Goal: Information Seeking & Learning: Learn about a topic

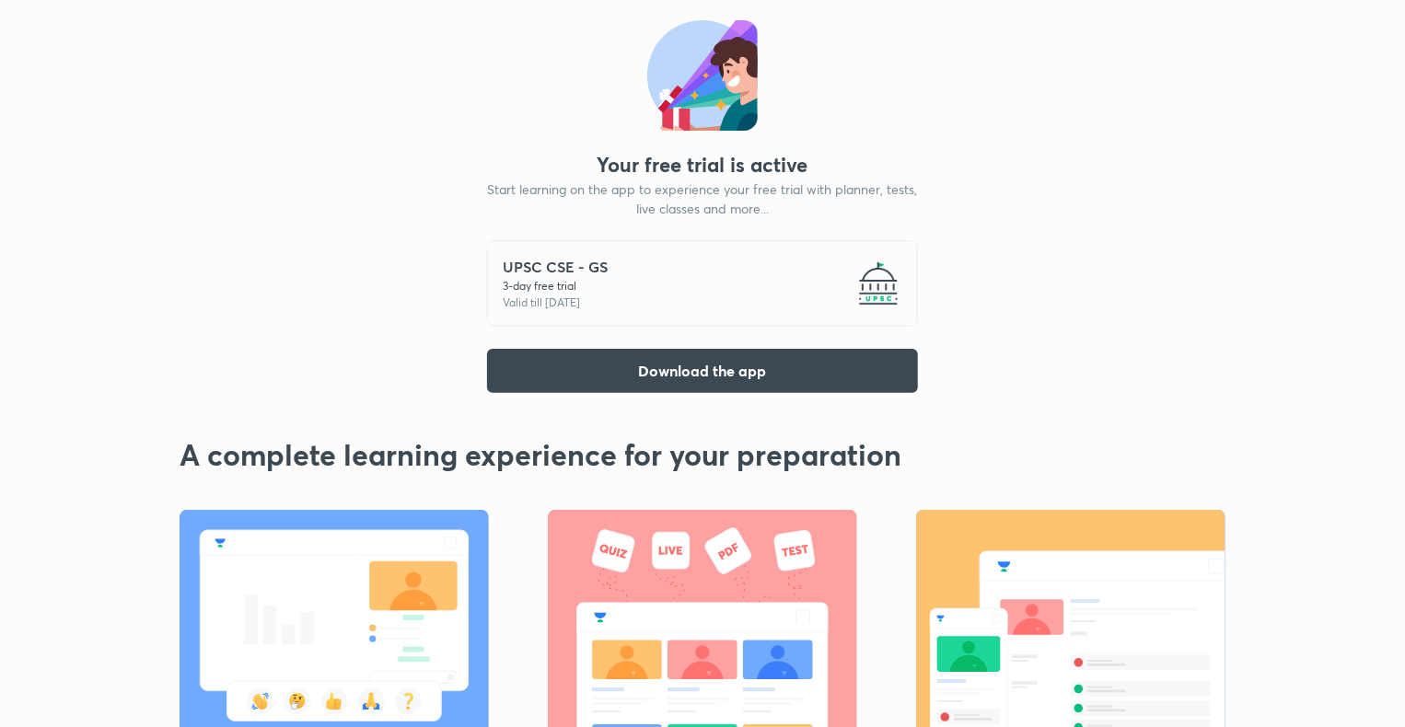
scroll to position [59, 0]
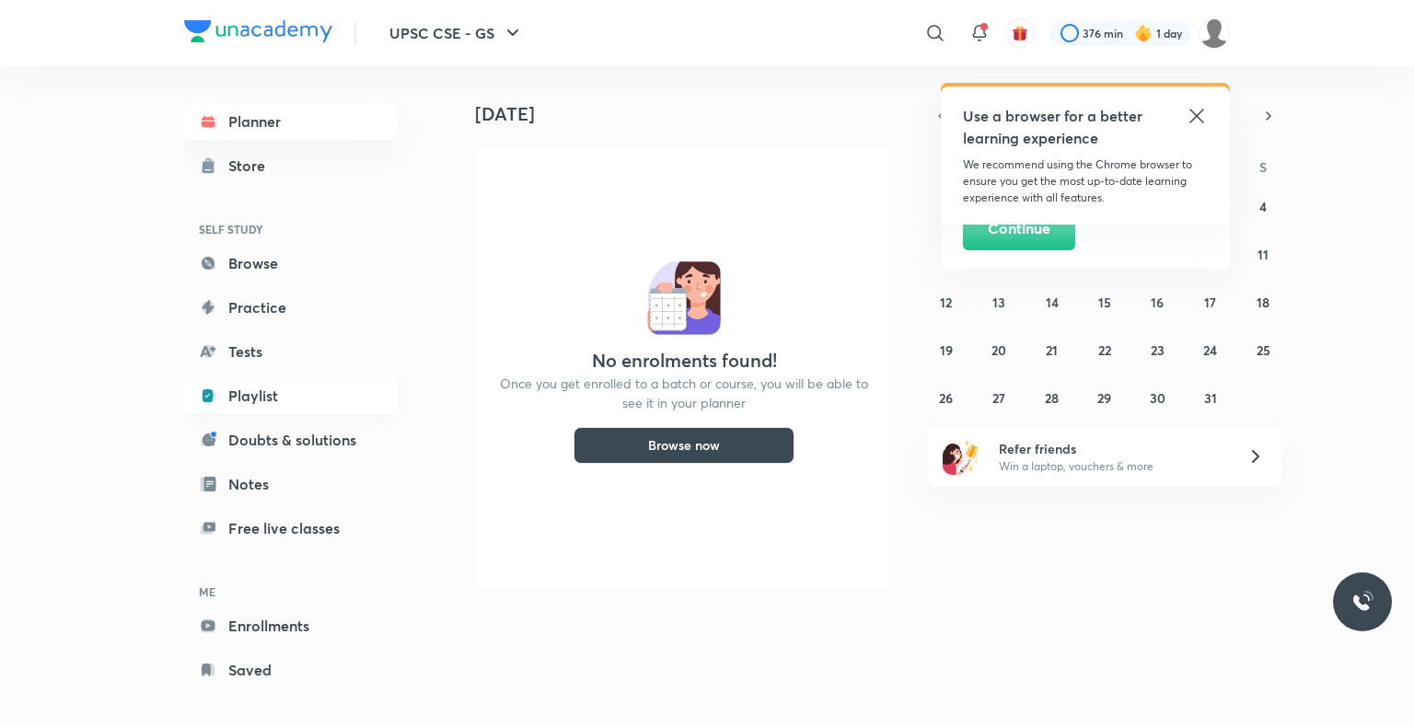
click at [261, 396] on link "Playlist" at bounding box center [291, 395] width 214 height 37
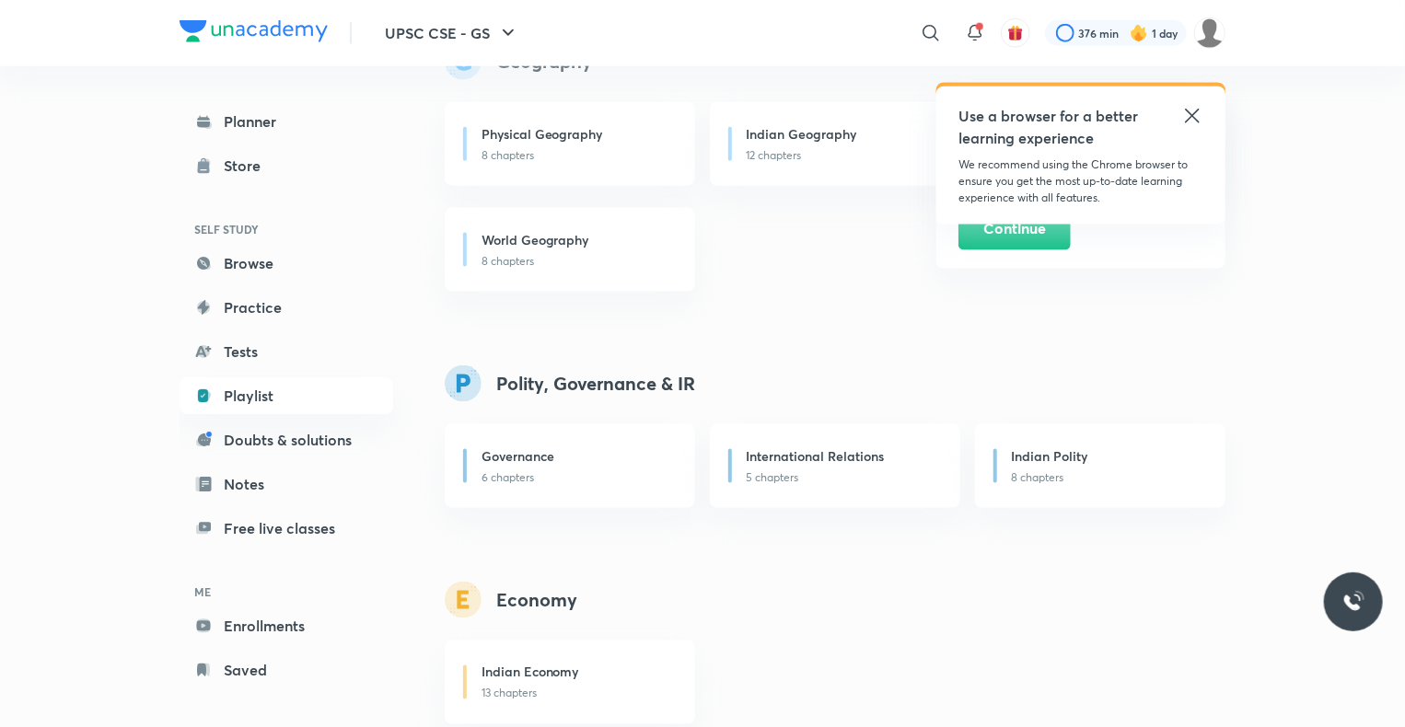
scroll to position [1132, 0]
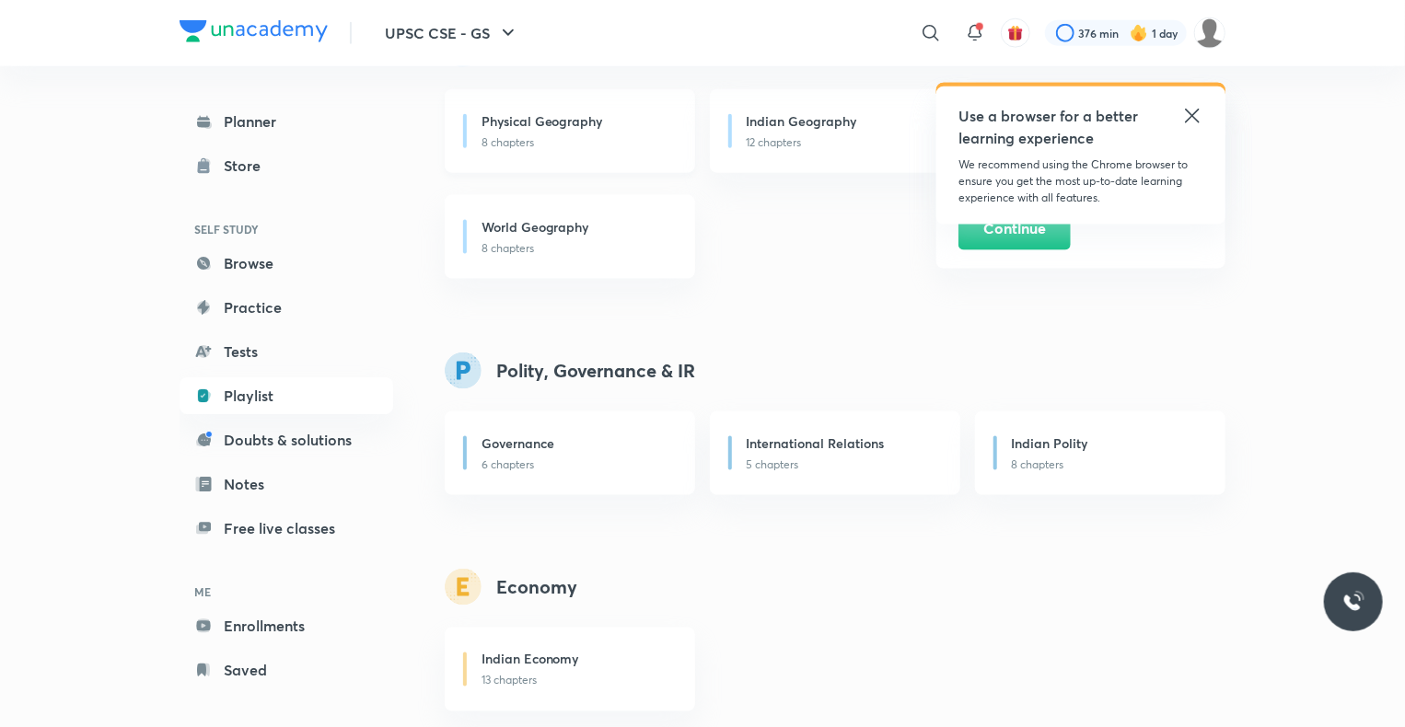
click at [524, 135] on p "8 chapters" at bounding box center [578, 142] width 192 height 17
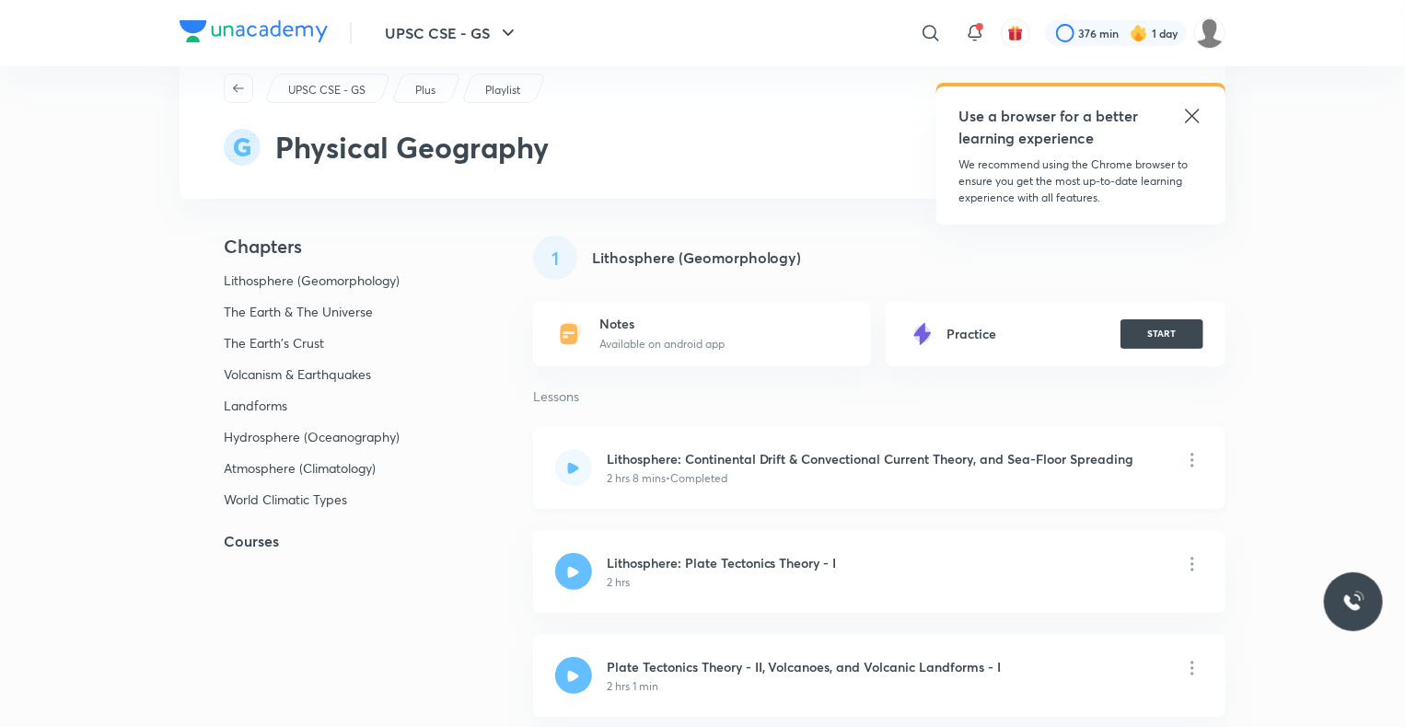
scroll to position [63, 0]
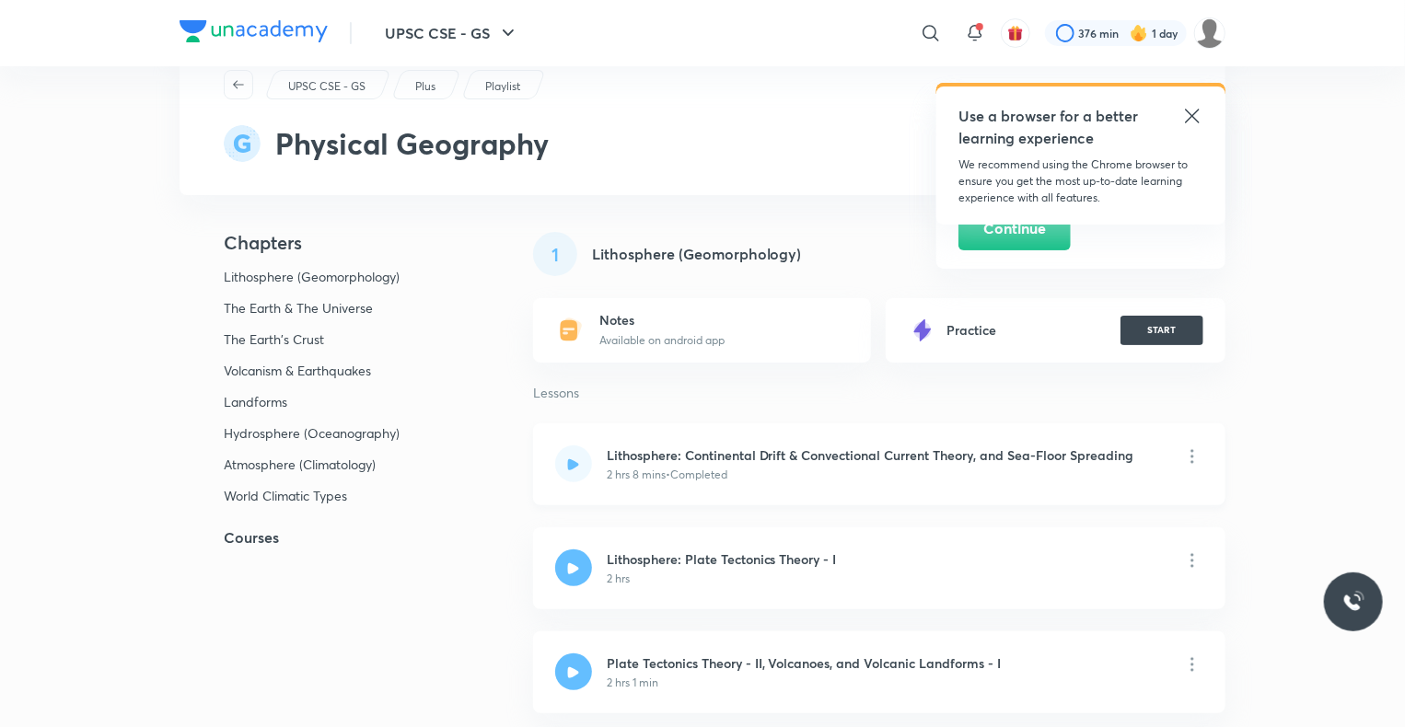
click at [714, 463] on h6 "Lithosphere: Continental Drift & Convectional Current Theory, and Sea-Floor Spr…" at bounding box center [871, 455] width 528 height 19
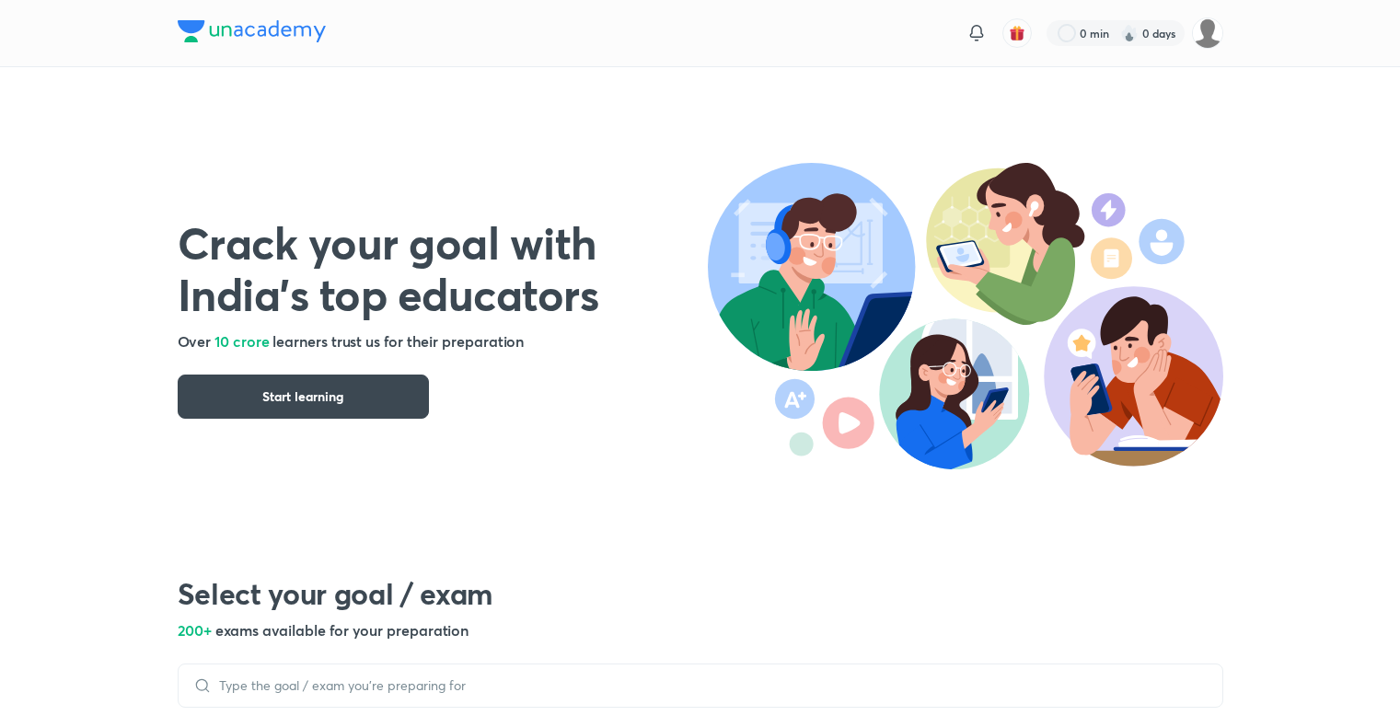
click at [320, 382] on button "Start learning" at bounding box center [303, 397] width 251 height 44
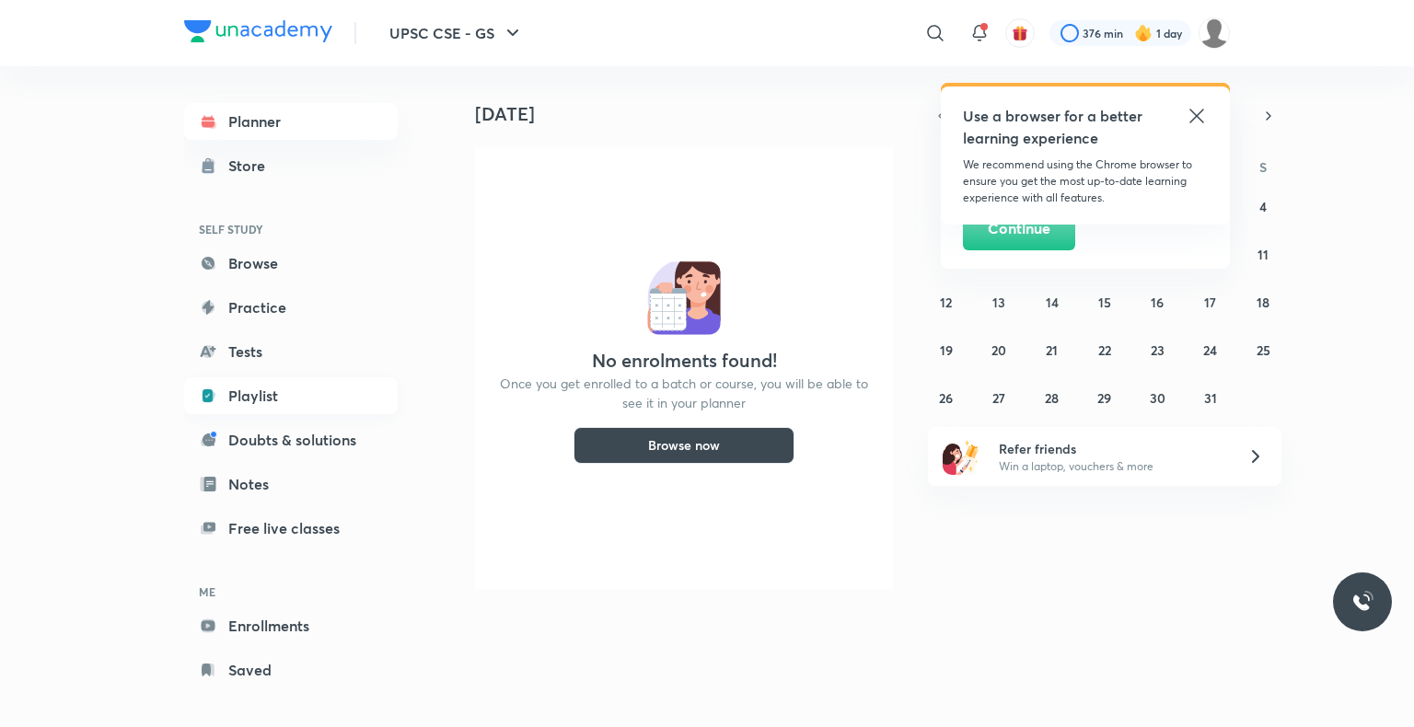
click at [261, 390] on link "Playlist" at bounding box center [291, 395] width 214 height 37
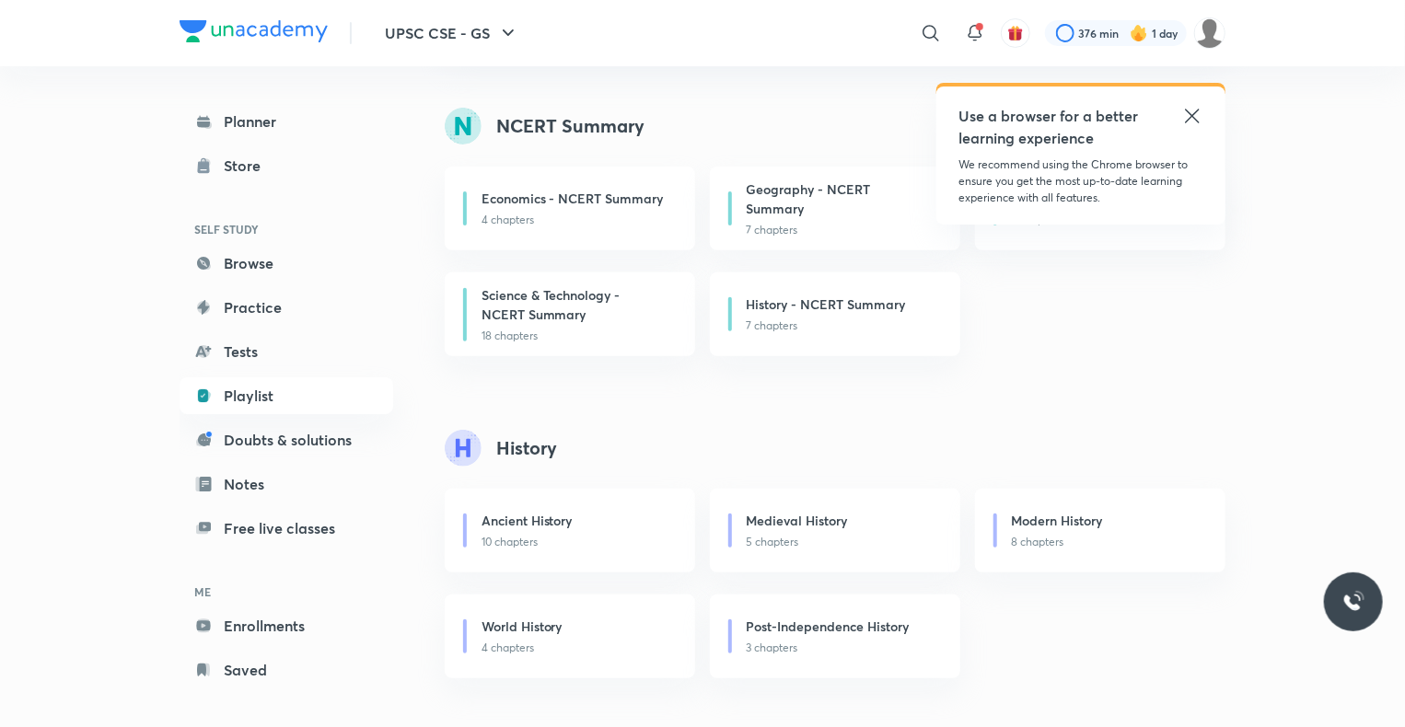
scroll to position [335, 0]
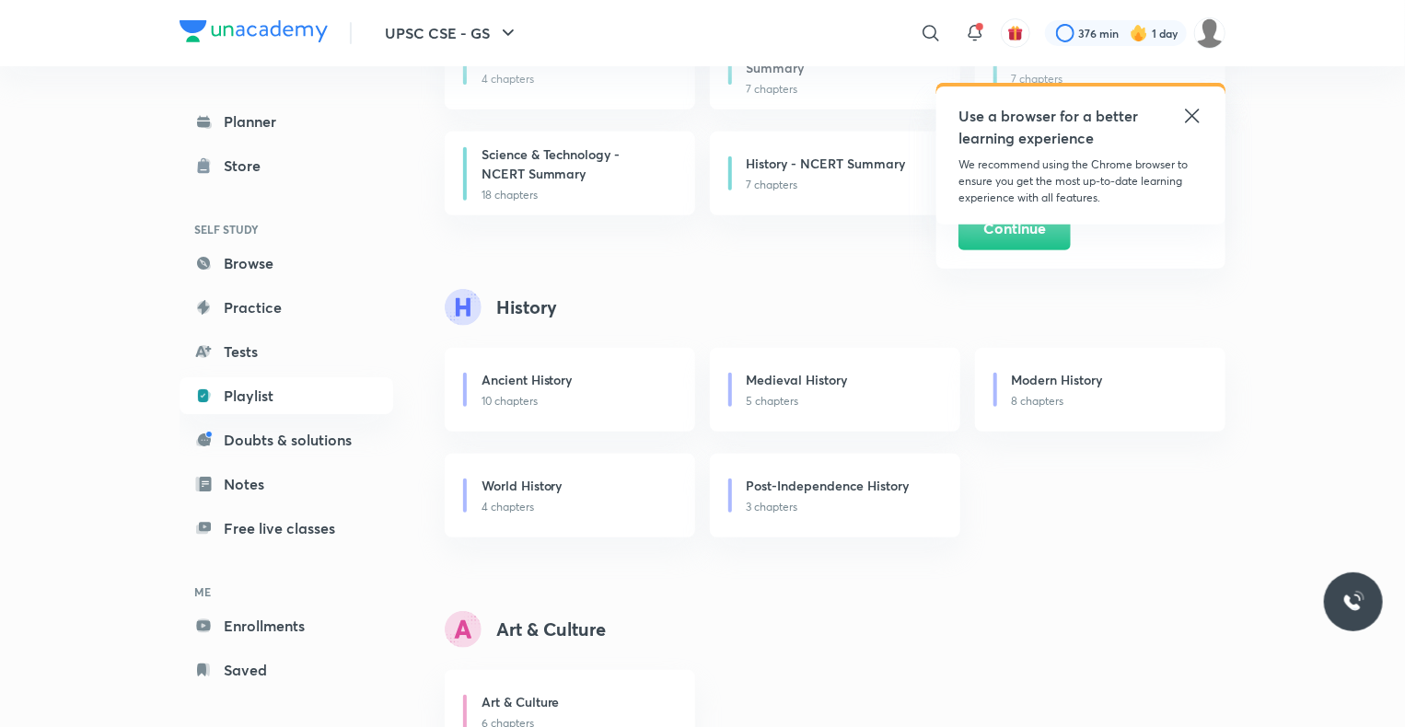
click at [1193, 114] on icon at bounding box center [1192, 116] width 14 height 14
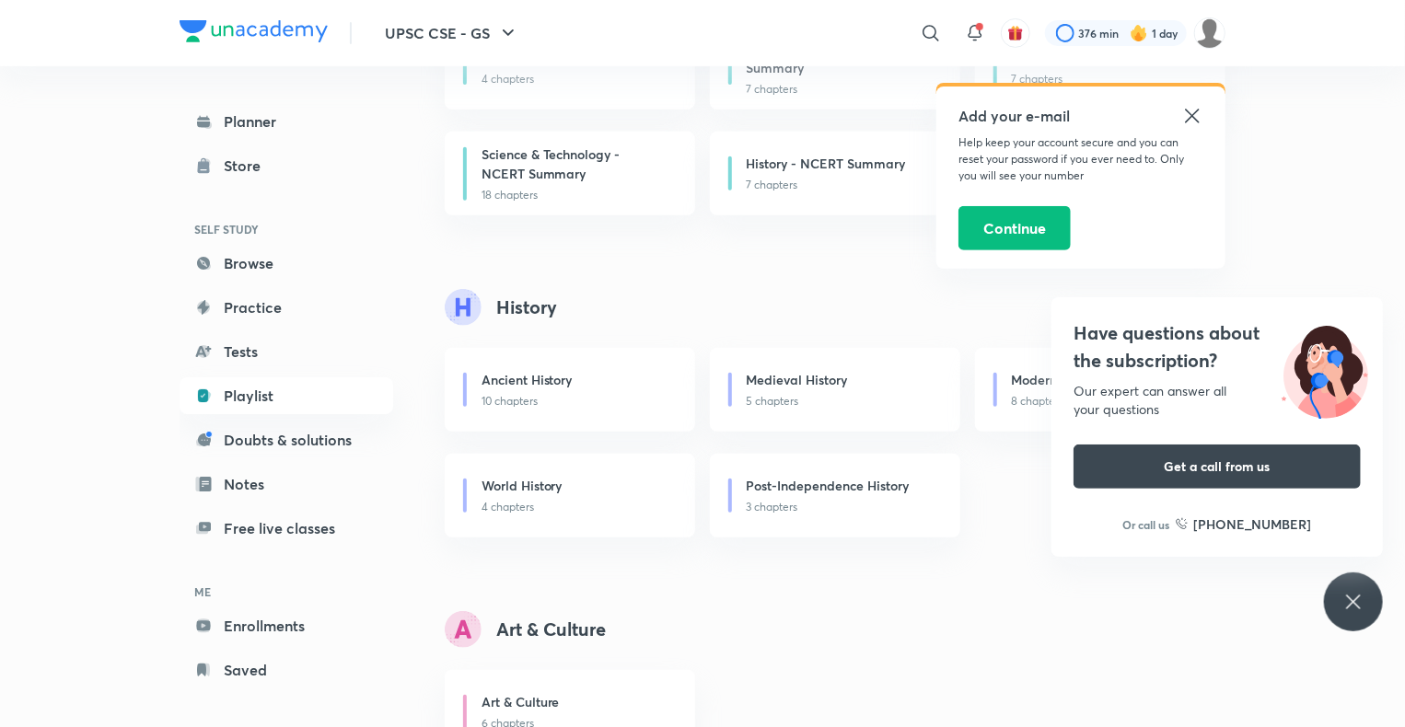
click at [1193, 115] on icon at bounding box center [1192, 116] width 14 height 14
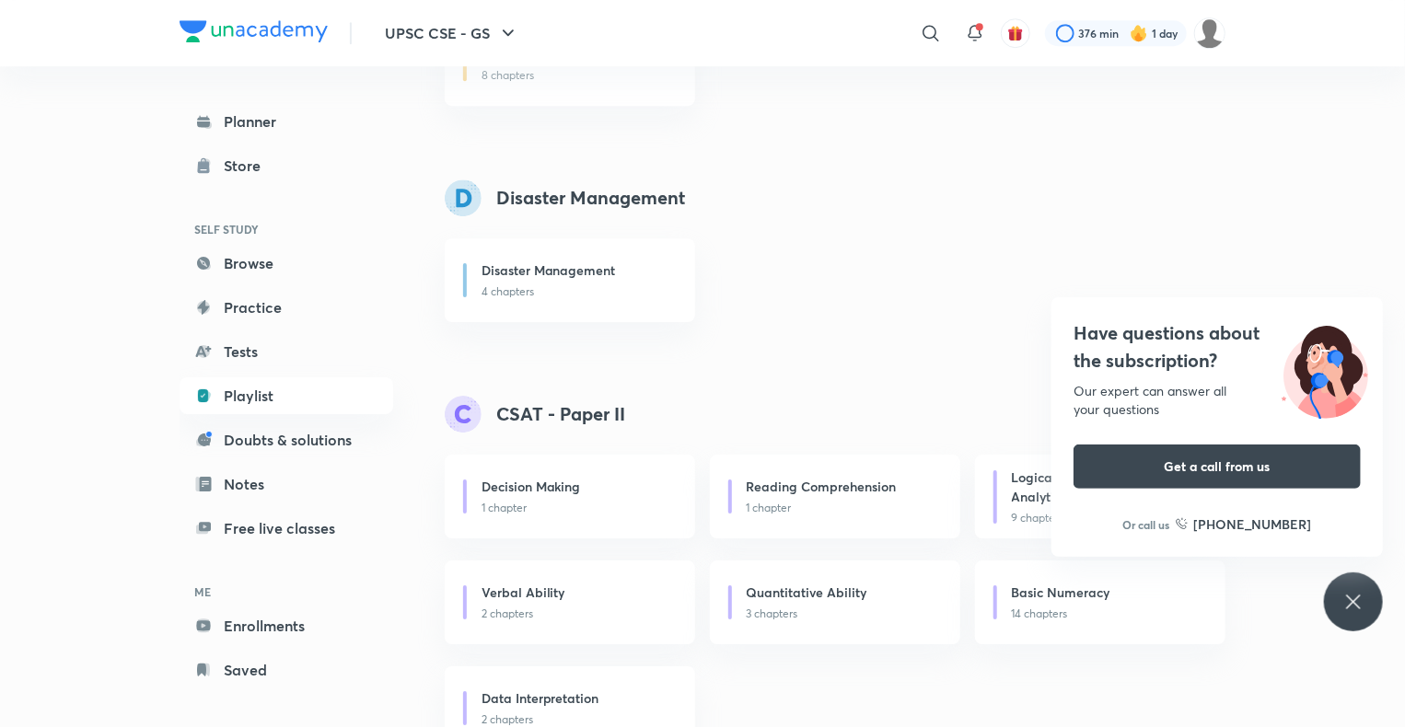
scroll to position [2834, 0]
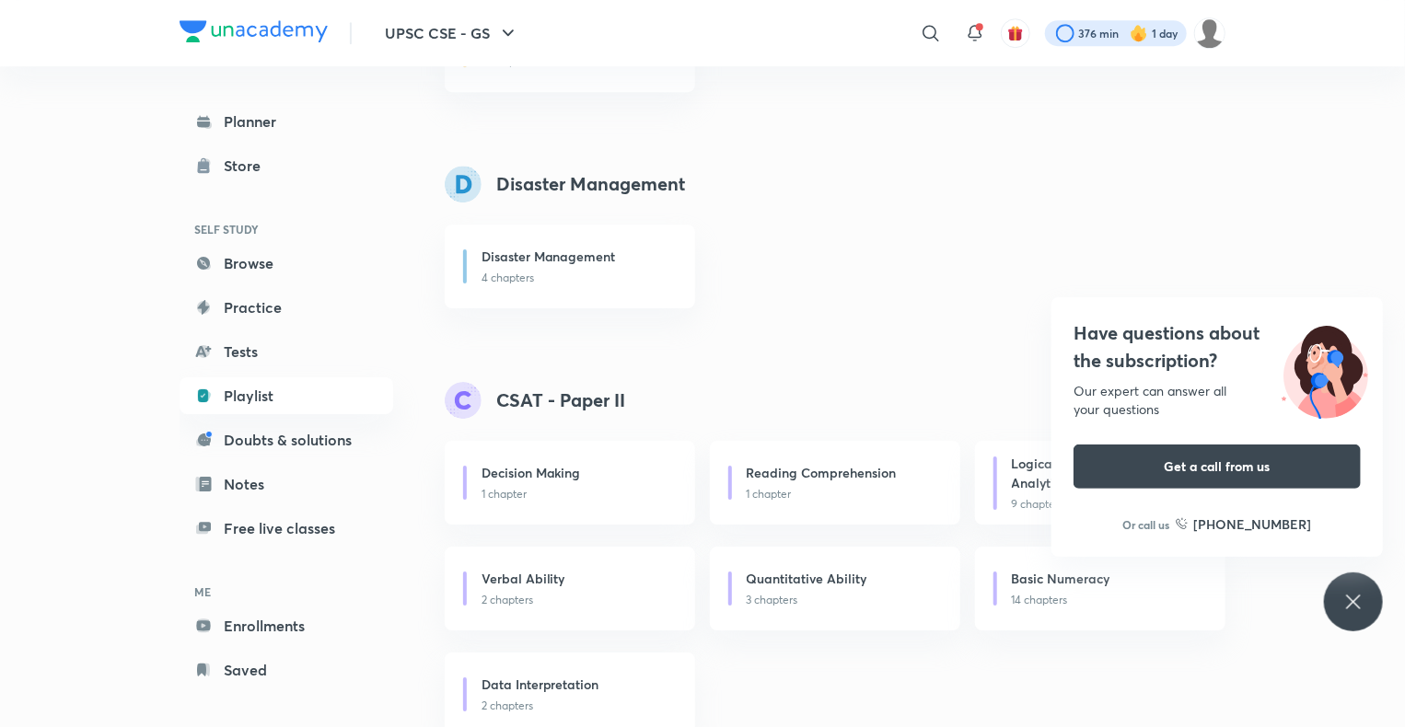
click at [1084, 30] on div at bounding box center [1116, 33] width 142 height 26
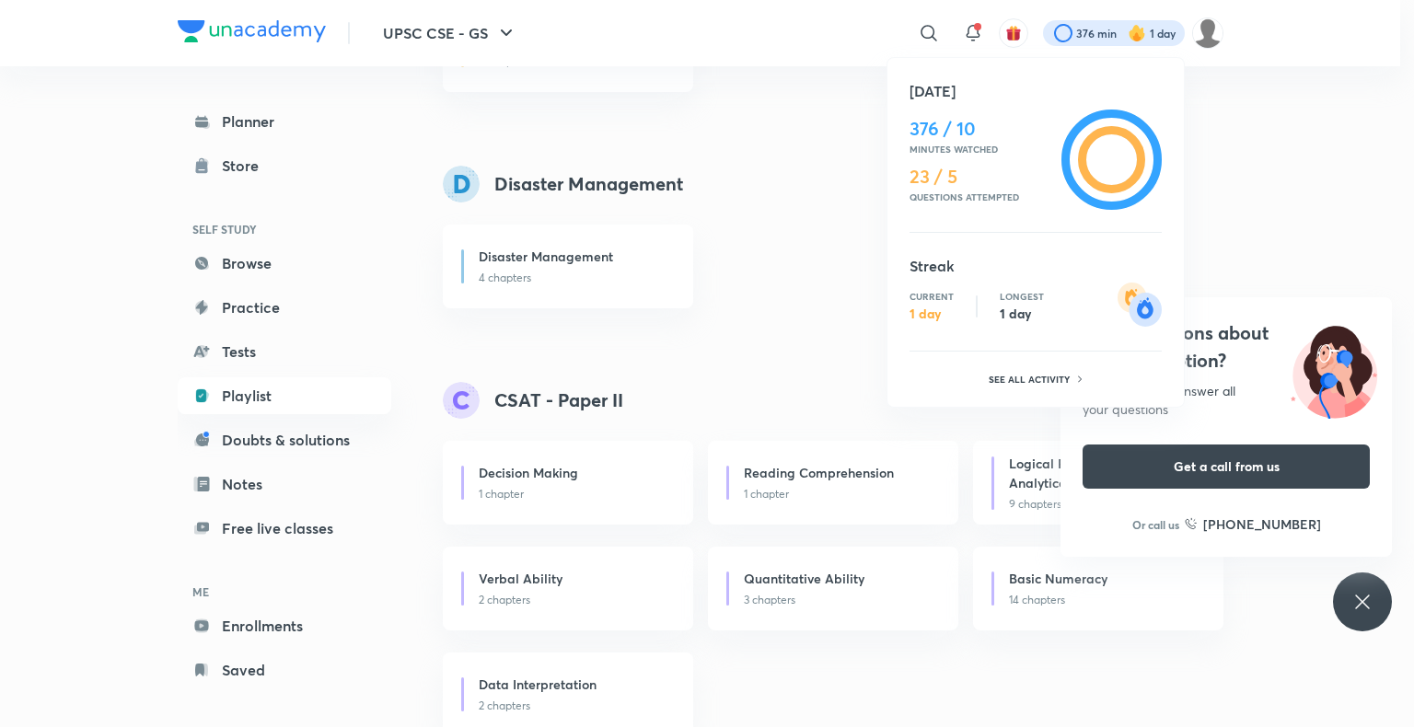
click at [1183, 109] on div "Today 376 / 10 Minutes watched 23 / 5 Questions attempted Streak Current 1 day …" at bounding box center [1036, 232] width 298 height 351
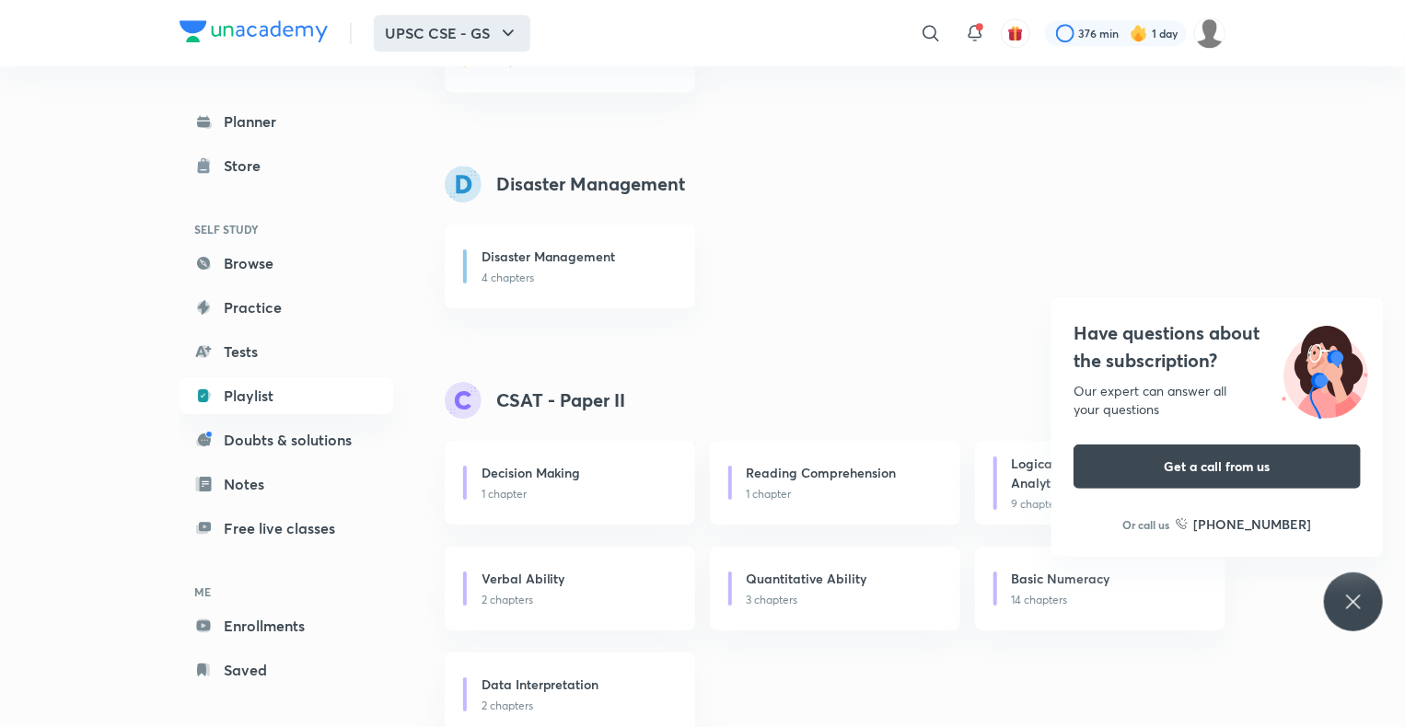
click at [514, 26] on icon "button" at bounding box center [508, 33] width 22 height 22
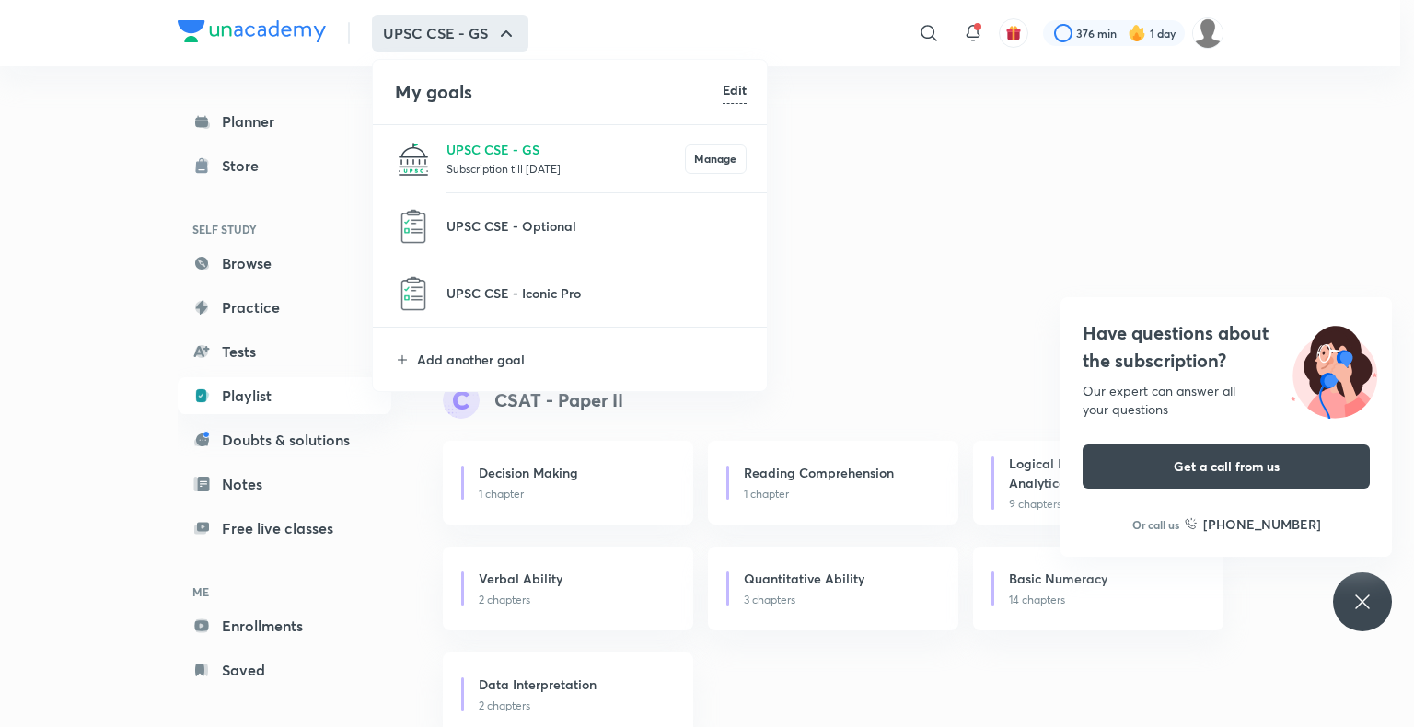
click at [242, 679] on div at bounding box center [707, 363] width 1414 height 727
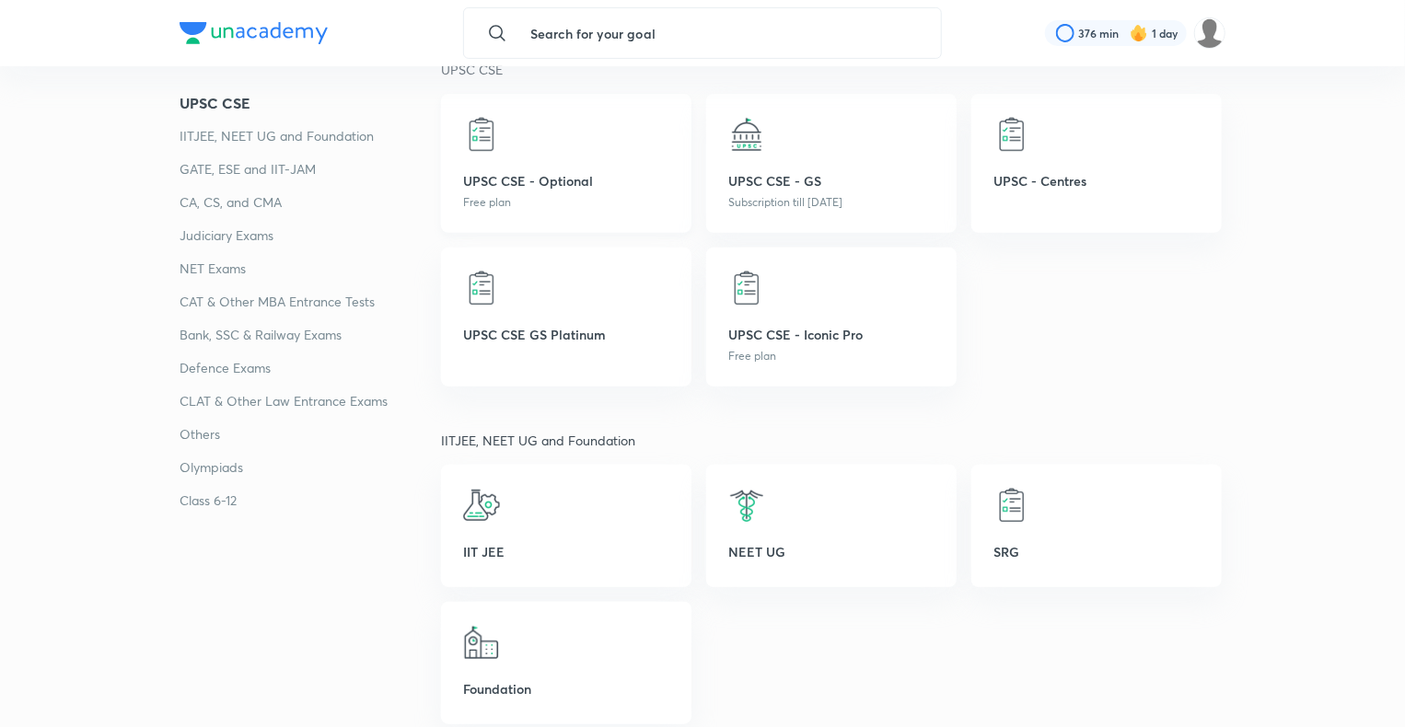
scroll to position [343, 0]
click at [803, 181] on p "UPSC CSE - GS" at bounding box center [831, 179] width 206 height 19
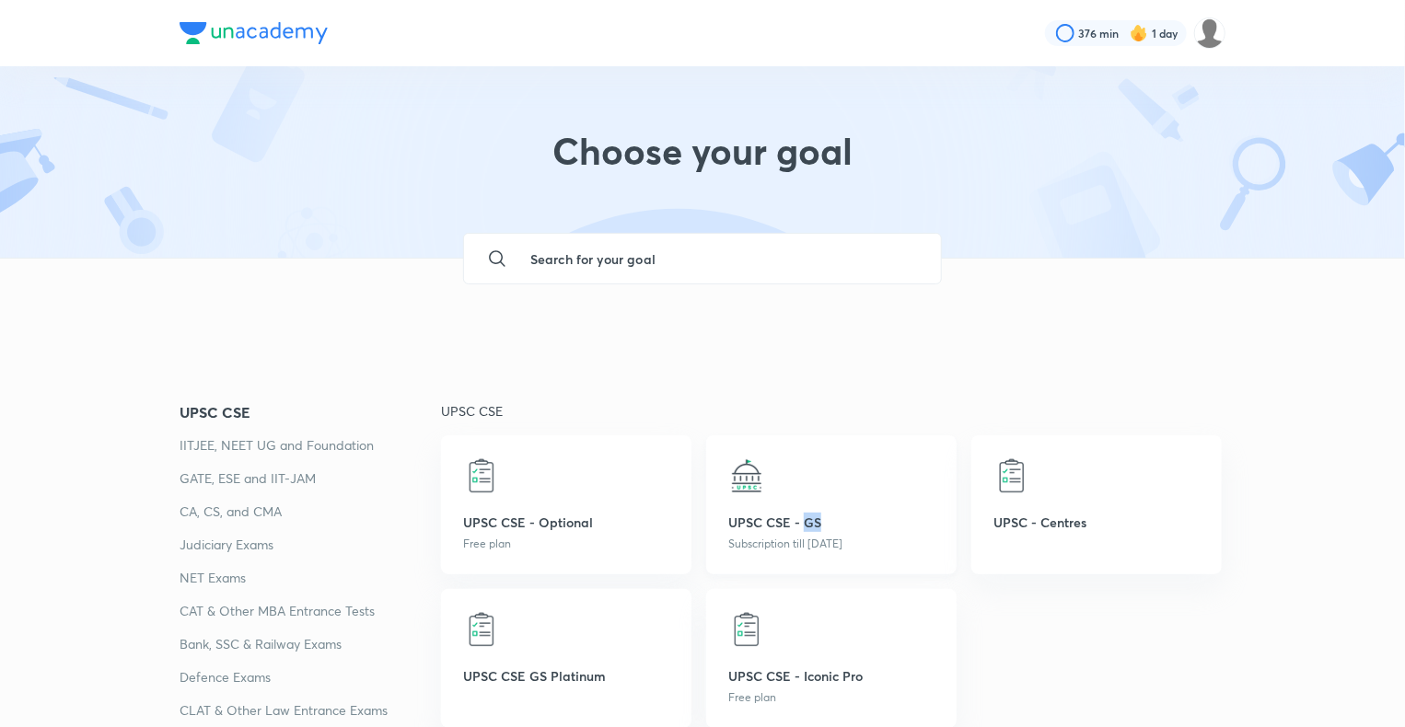
scroll to position [0, 0]
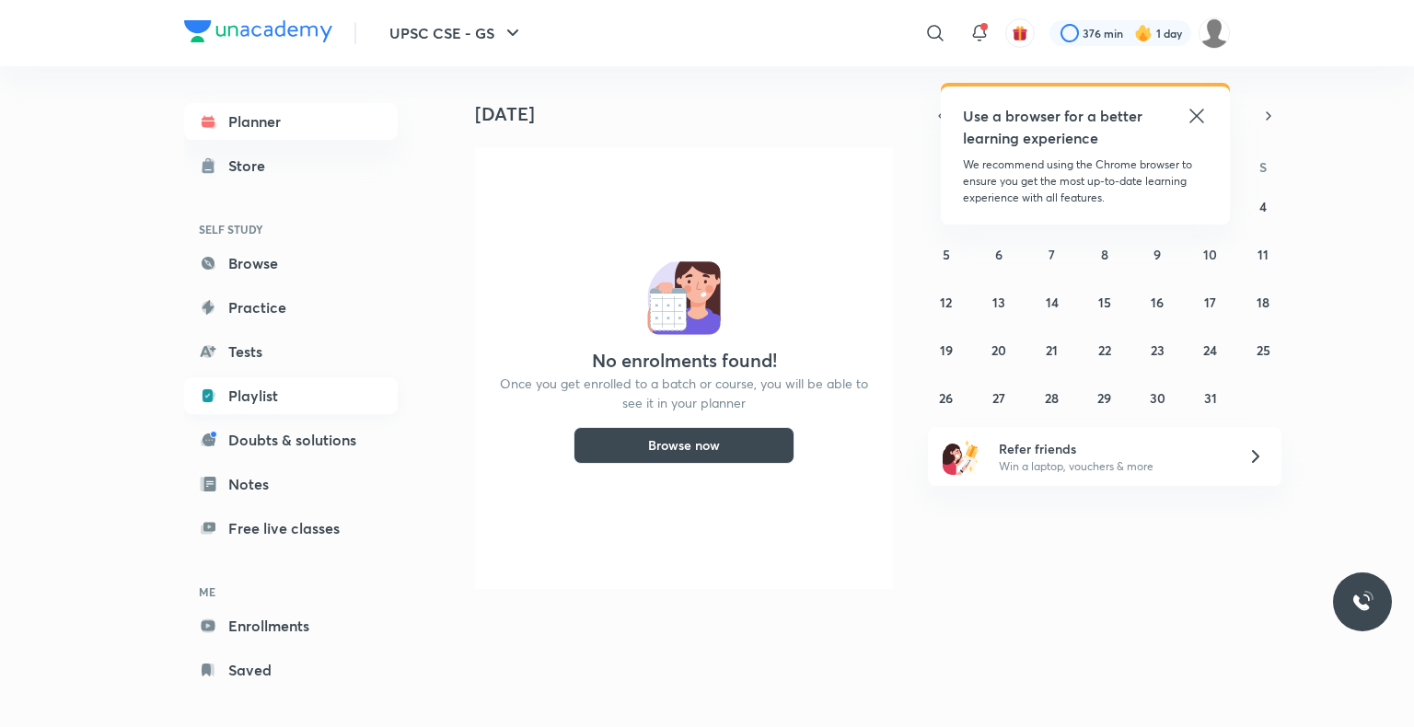
click at [251, 389] on link "Playlist" at bounding box center [291, 395] width 214 height 37
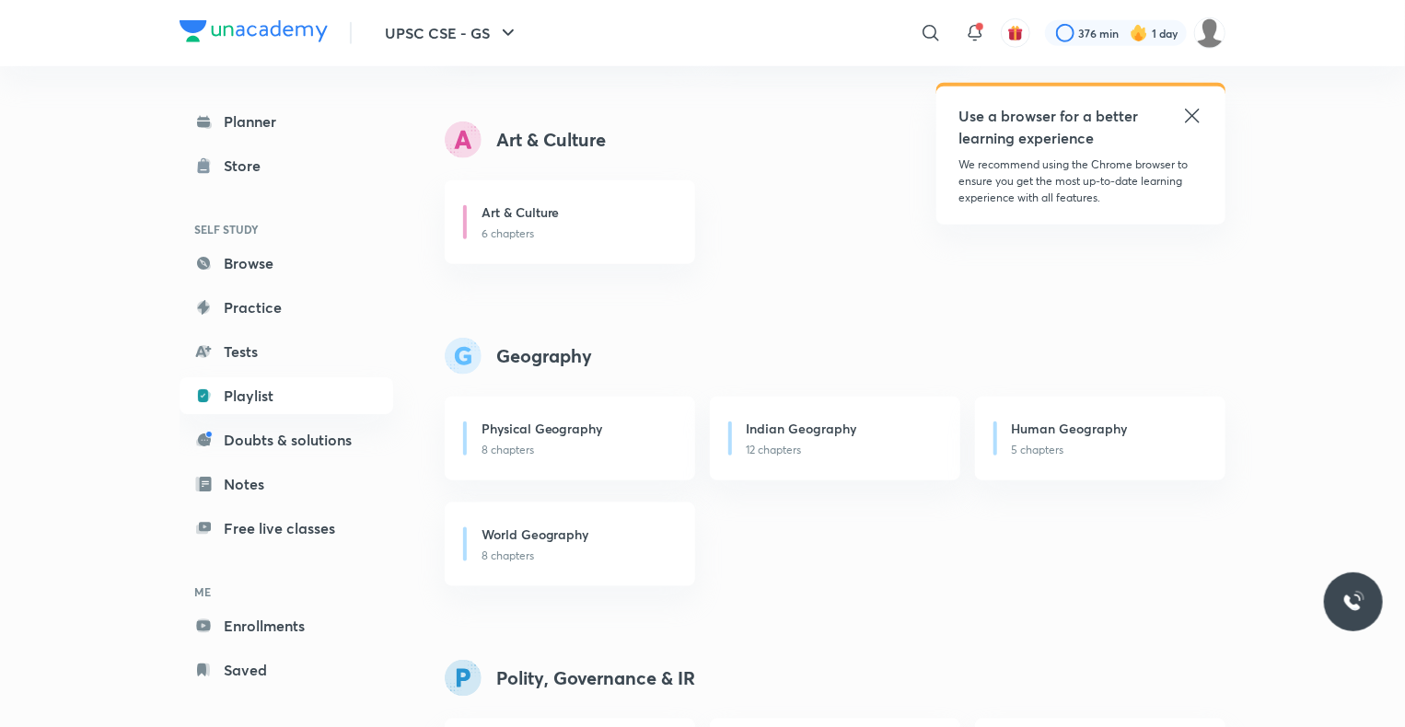
scroll to position [832, 0]
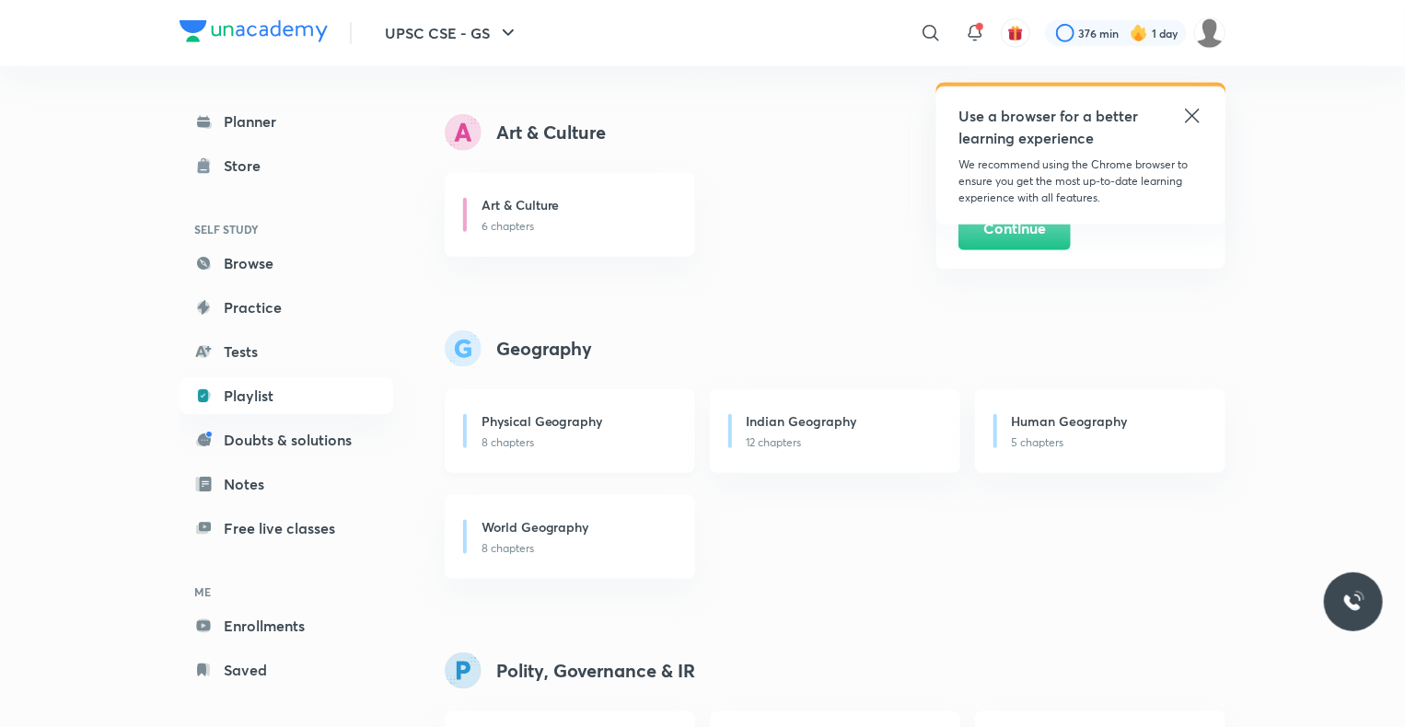
click at [559, 423] on h6 "Physical Geography" at bounding box center [543, 421] width 122 height 19
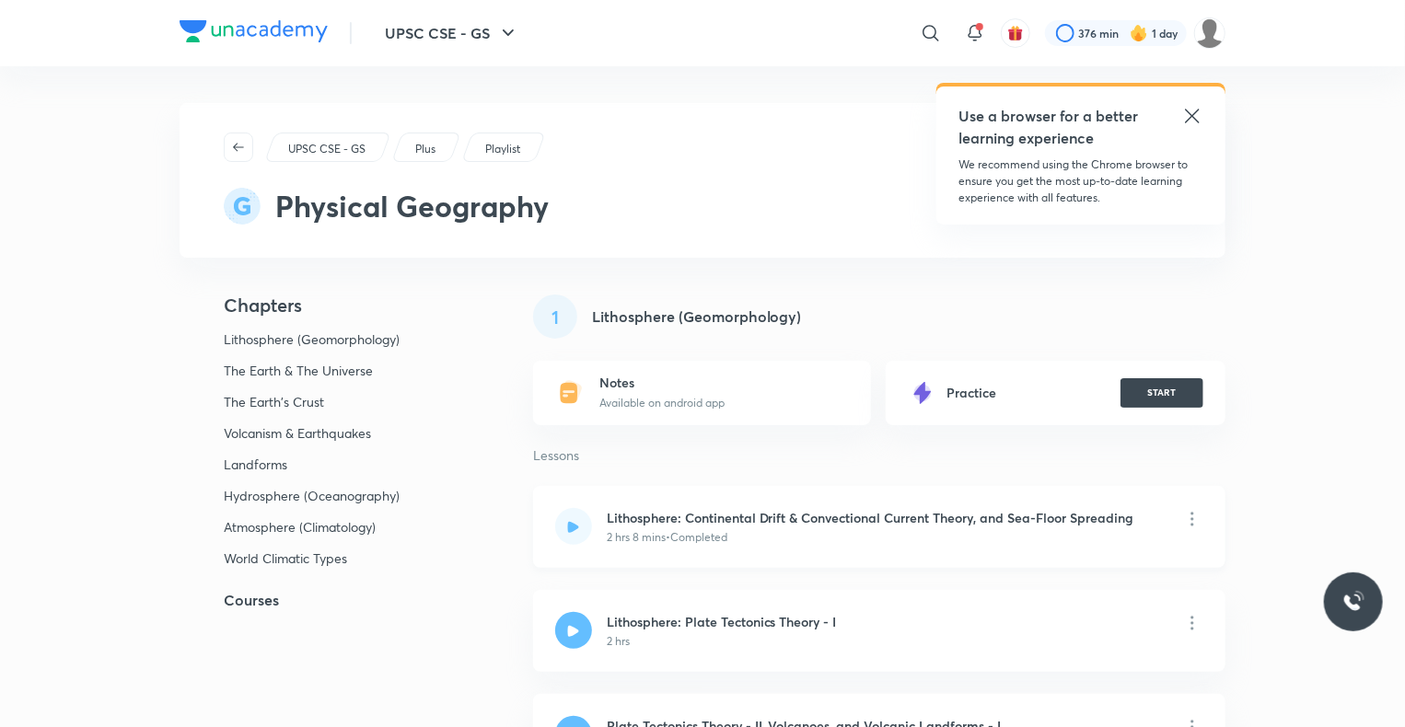
click at [779, 532] on div "2 hrs 8 mins • Completed" at bounding box center [871, 537] width 528 height 17
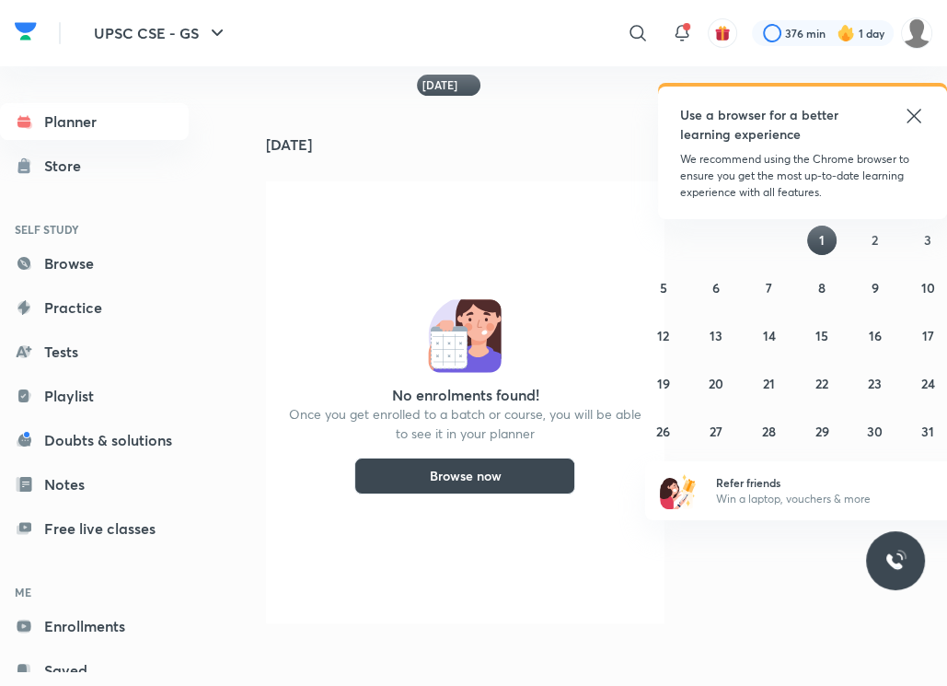
scroll to position [3, 0]
click at [274, 137] on h4 "[DATE]" at bounding box center [472, 144] width 412 height 15
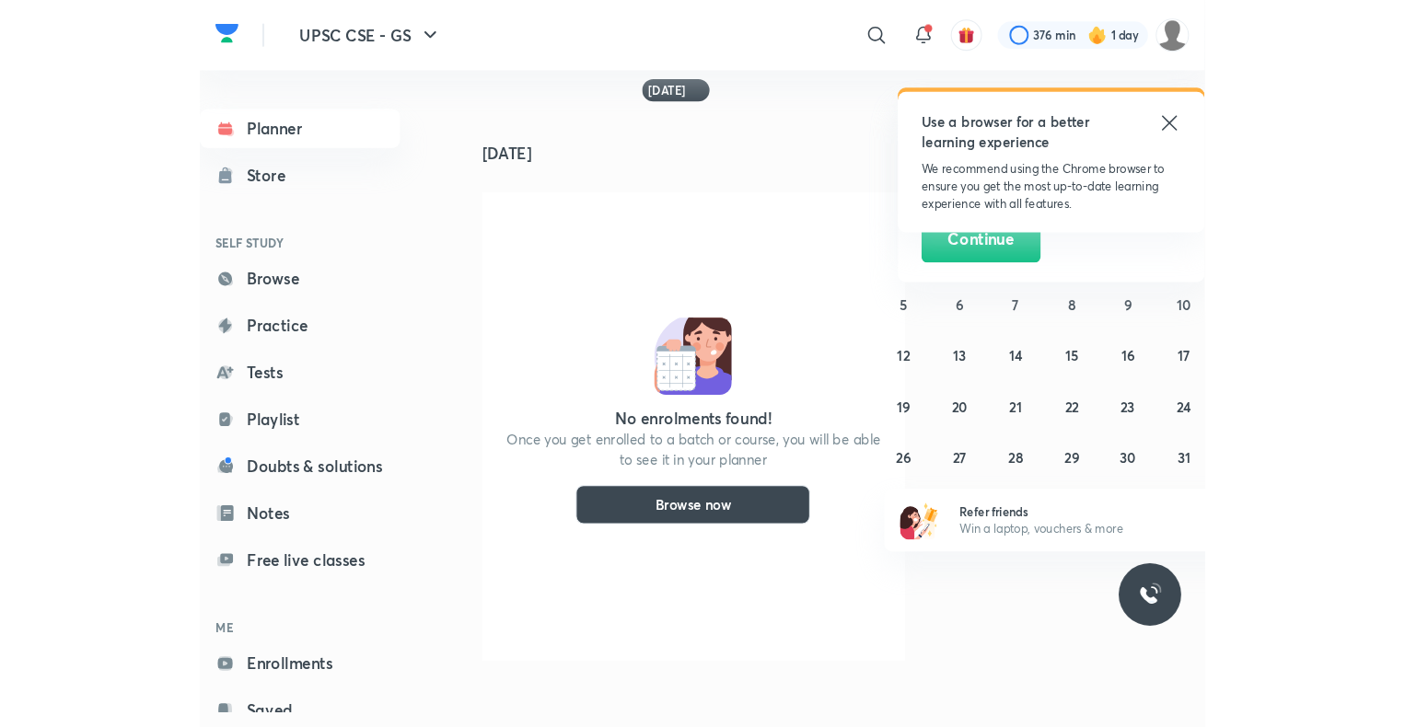
scroll to position [0, 0]
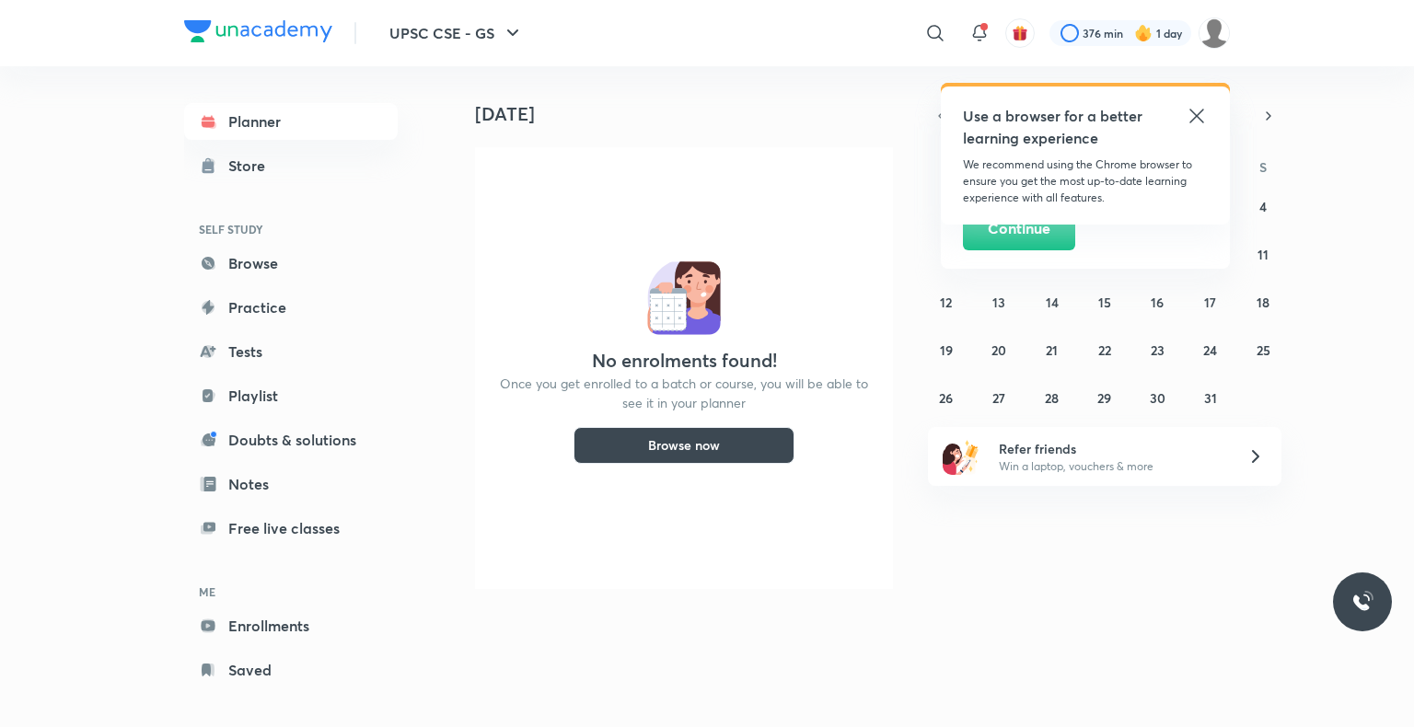
click at [946, 113] on icon at bounding box center [1197, 116] width 22 height 22
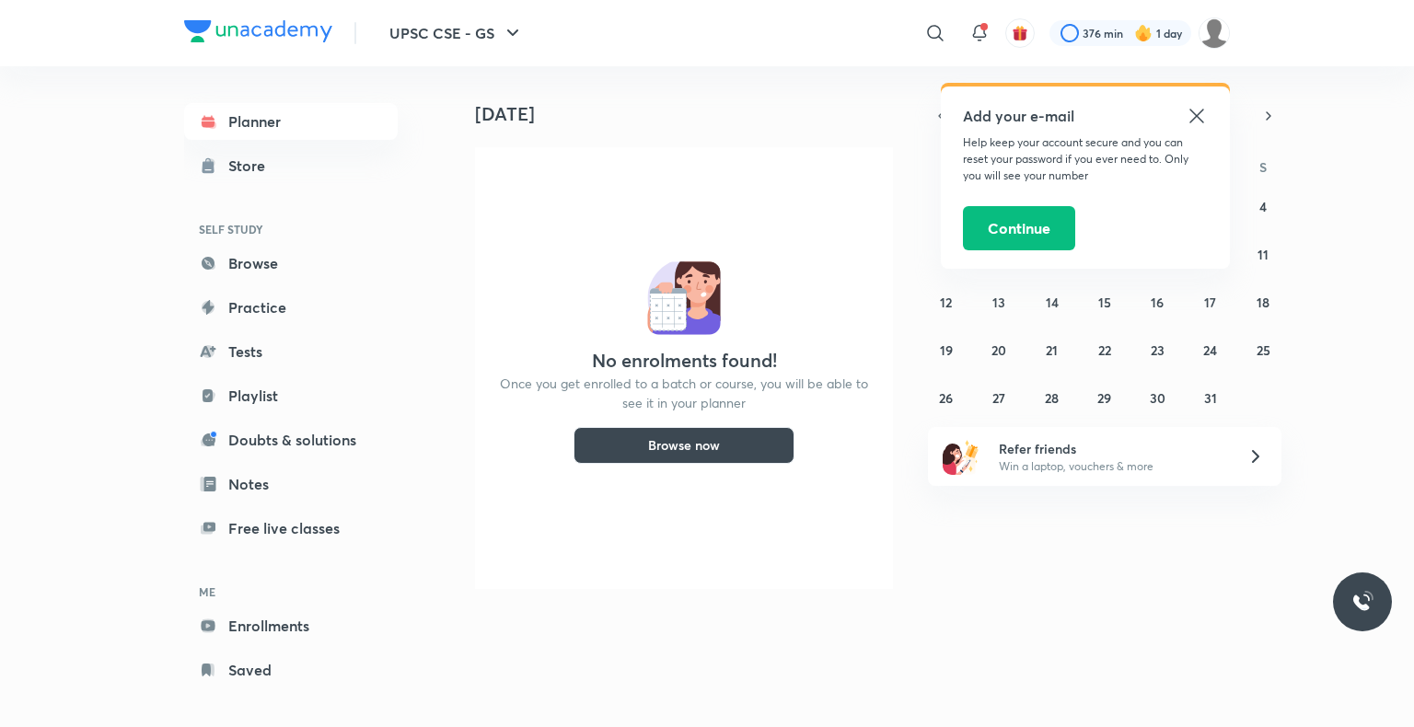
click at [946, 113] on icon at bounding box center [1197, 116] width 14 height 14
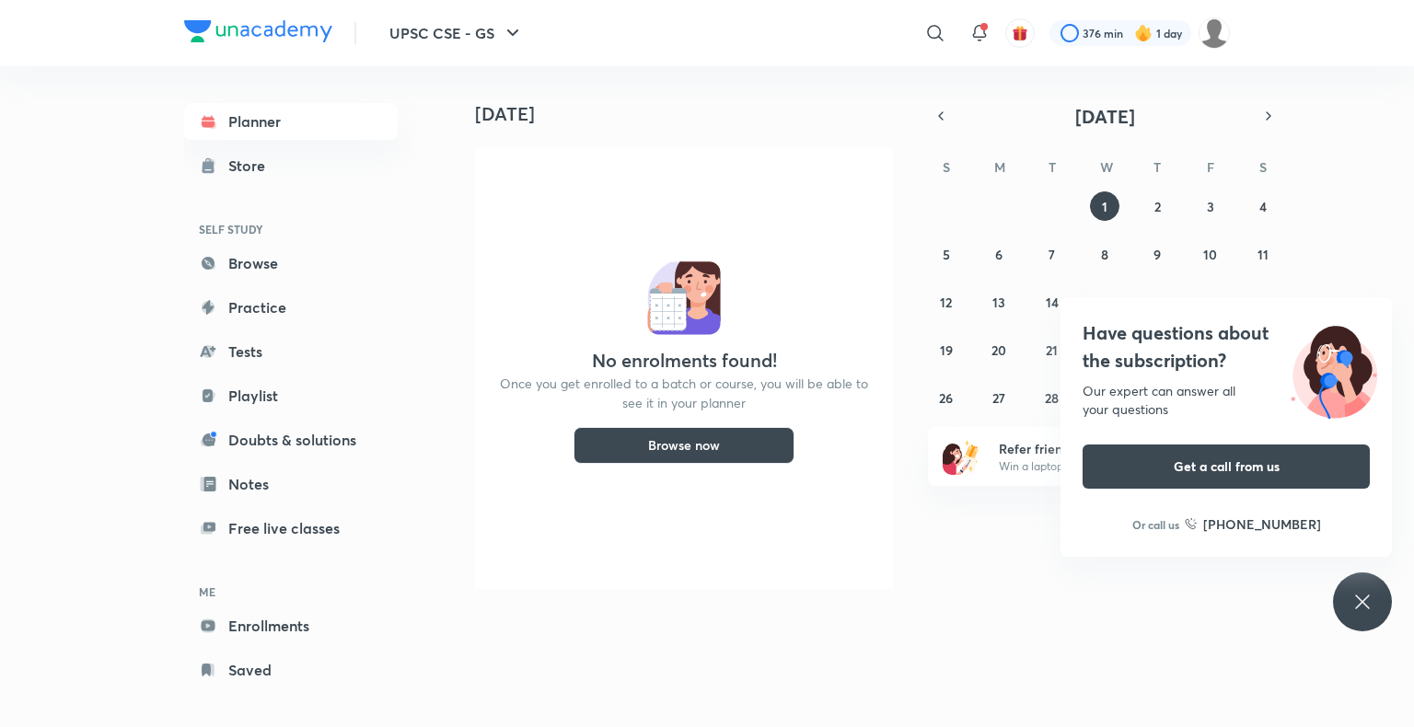
click at [718, 429] on button "Browse now" at bounding box center [684, 445] width 221 height 37
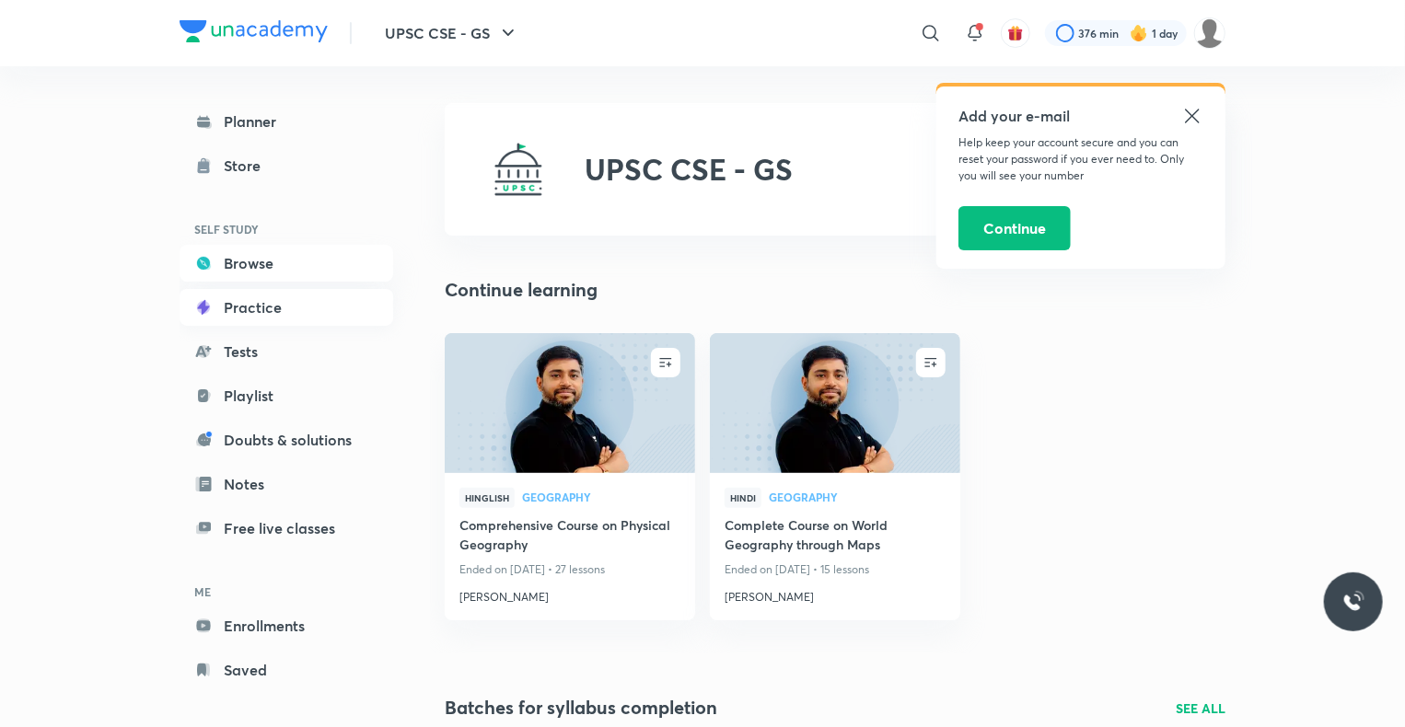
click at [243, 313] on link "Practice" at bounding box center [287, 307] width 214 height 37
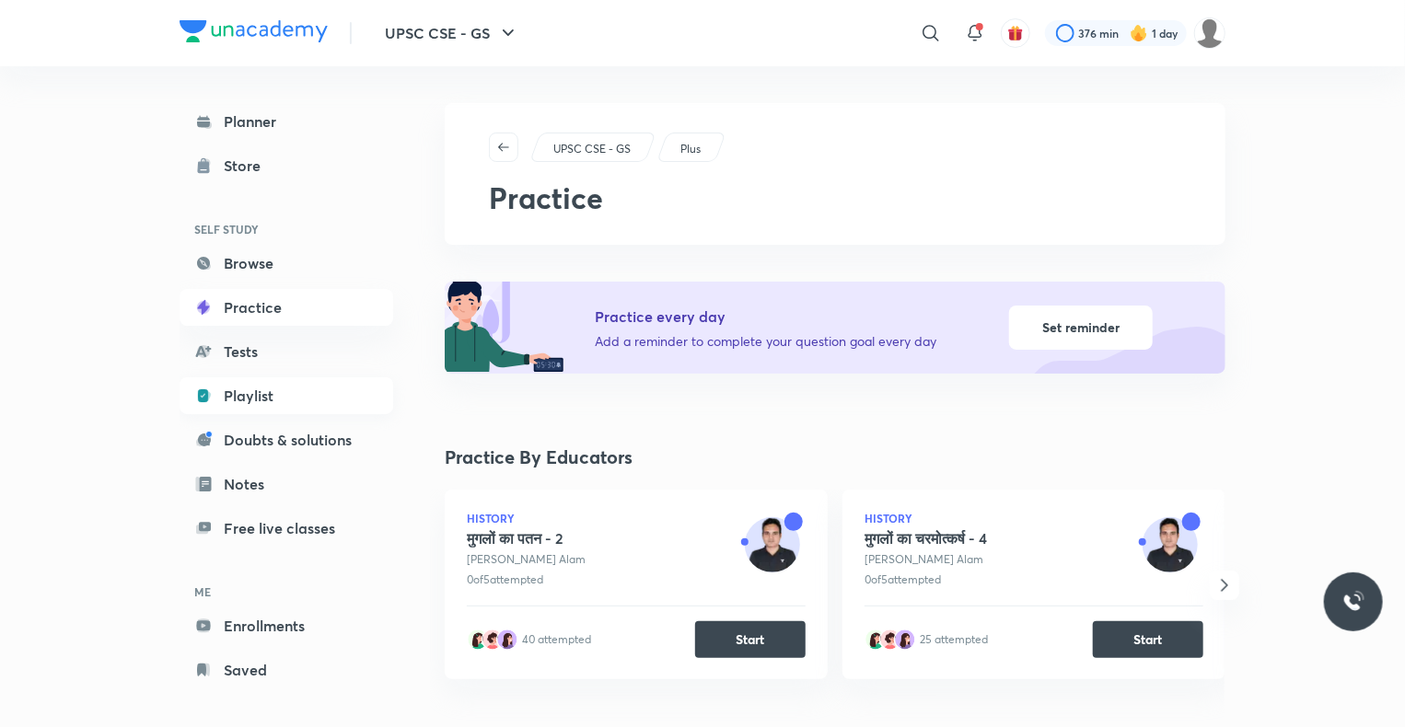
click at [249, 386] on link "Playlist" at bounding box center [287, 395] width 214 height 37
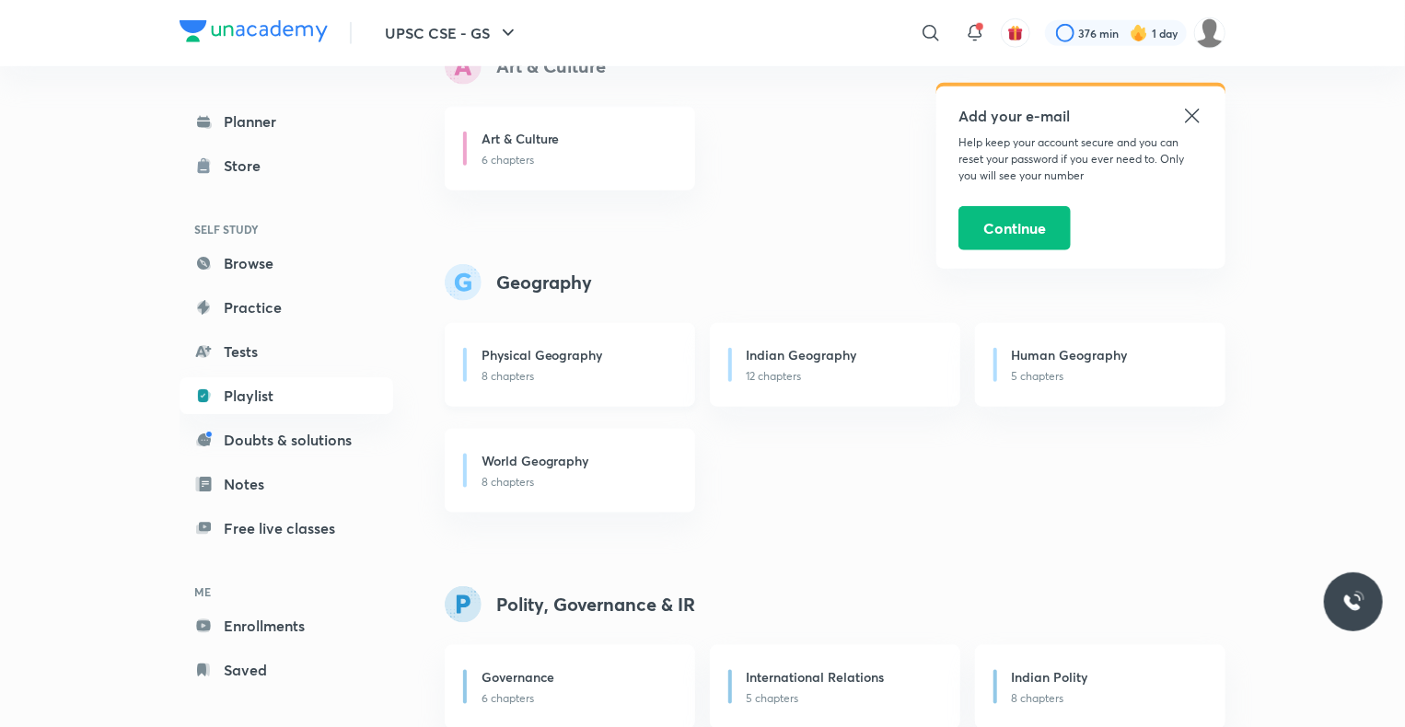
scroll to position [901, 0]
click at [611, 364] on div "Physical Geography" at bounding box center [578, 354] width 192 height 23
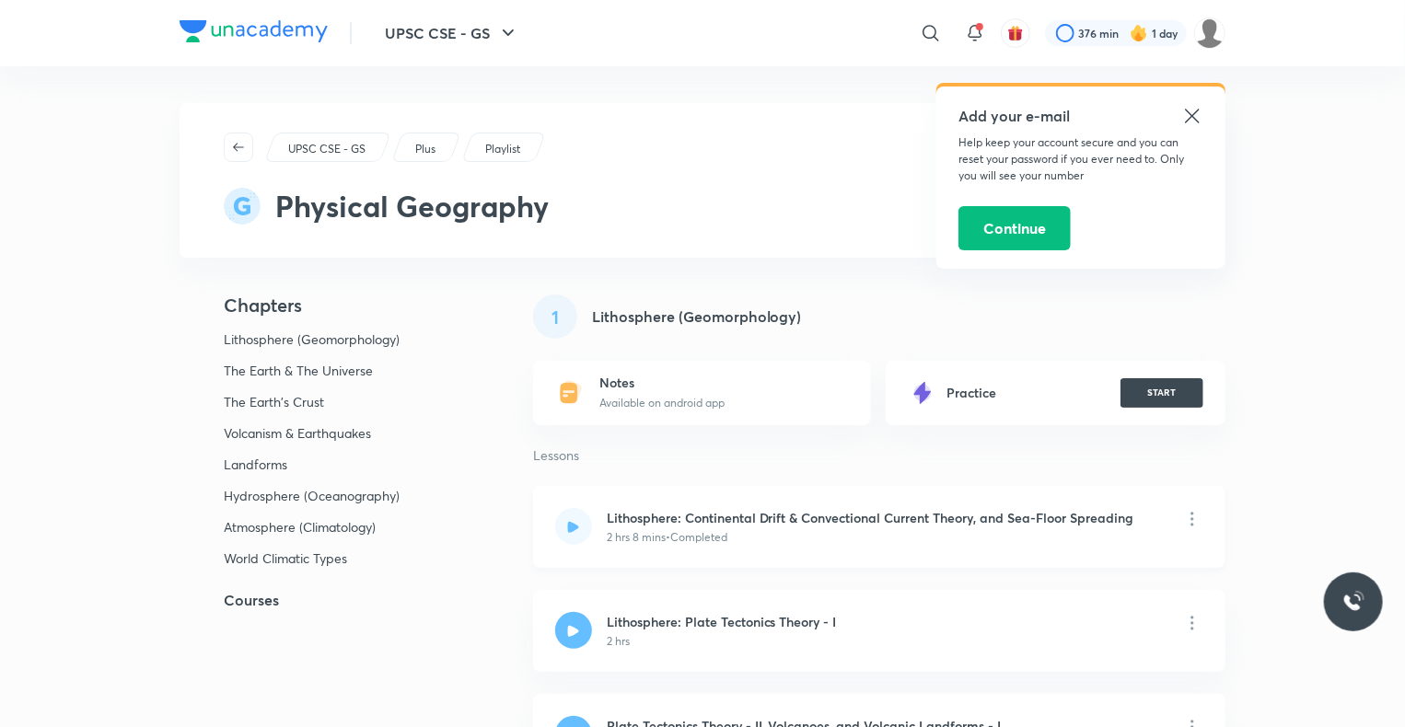
click at [946, 519] on h6 "Lithosphere: Continental Drift & Convectional Current Theory, and Sea-Floor Spr…" at bounding box center [871, 517] width 528 height 19
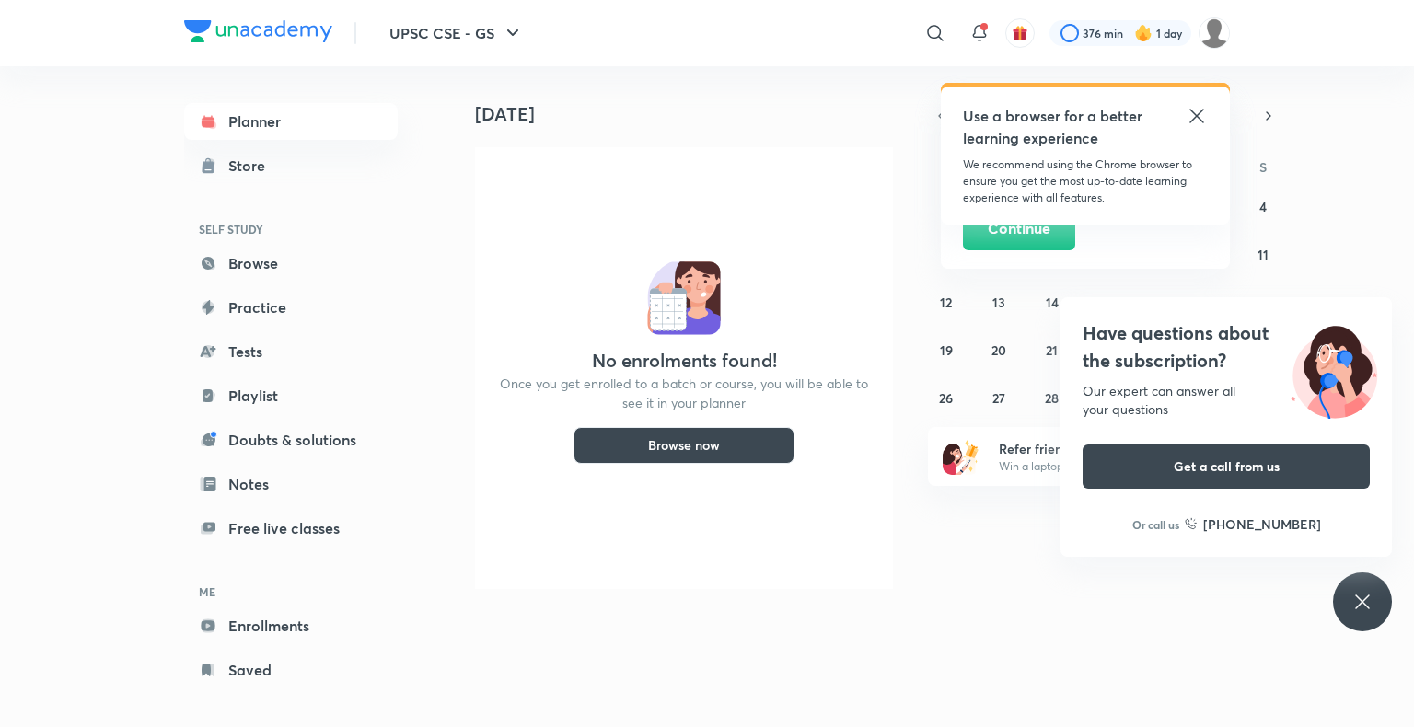
click at [1199, 114] on icon at bounding box center [1197, 116] width 14 height 14
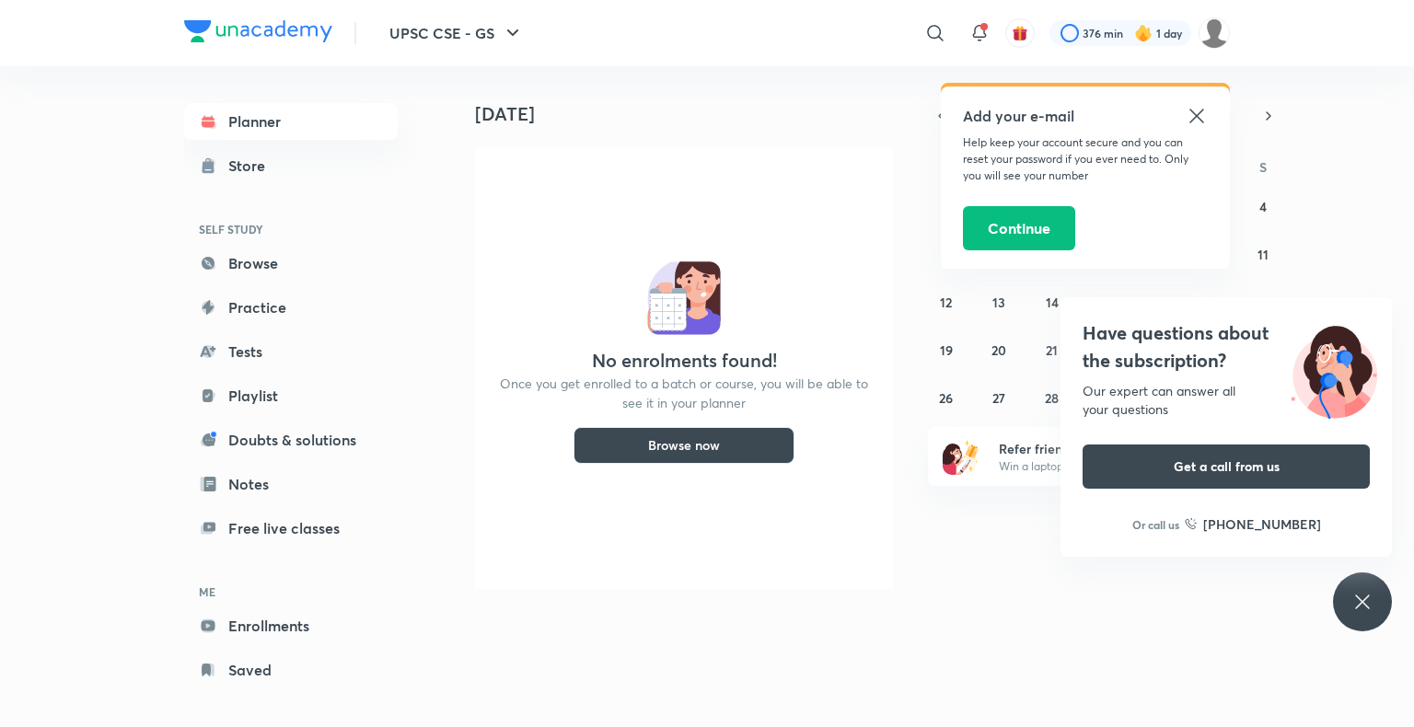
click at [1191, 116] on icon at bounding box center [1197, 116] width 22 height 22
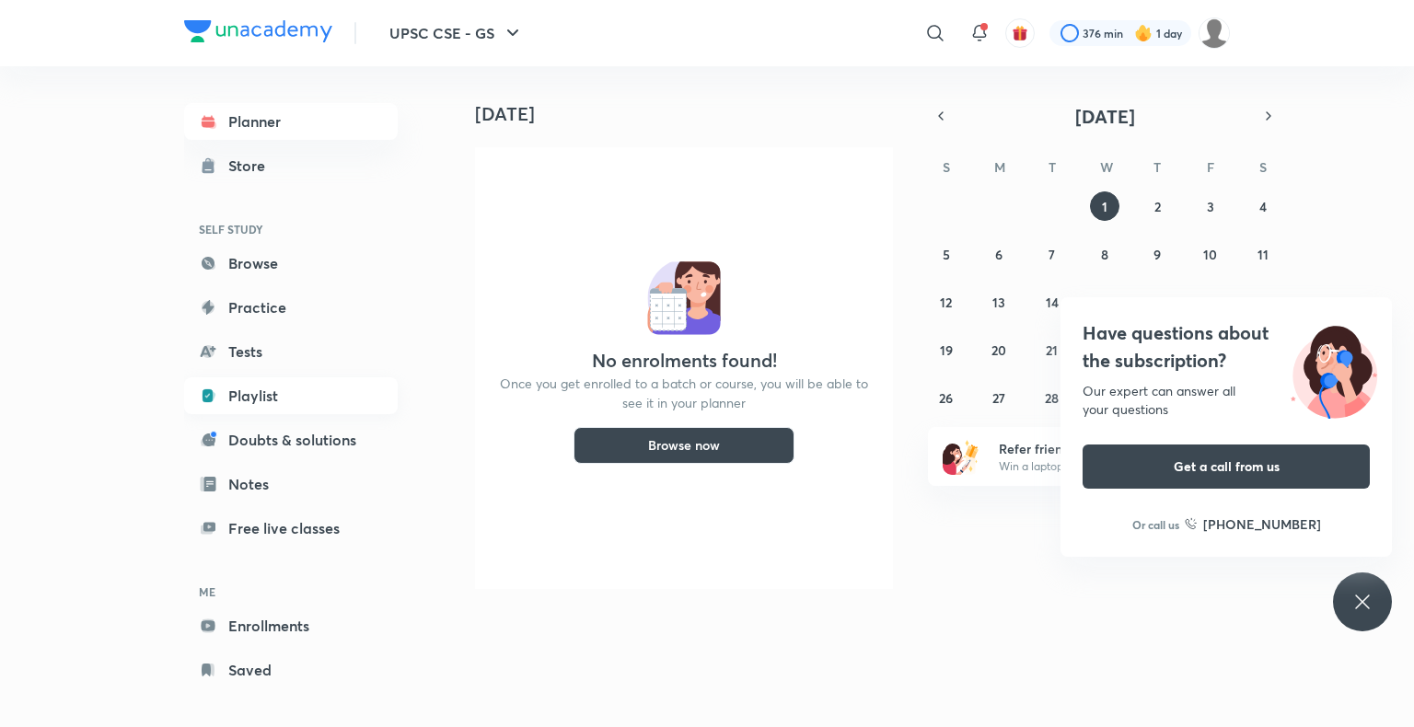
click at [326, 394] on link "Playlist" at bounding box center [291, 395] width 214 height 37
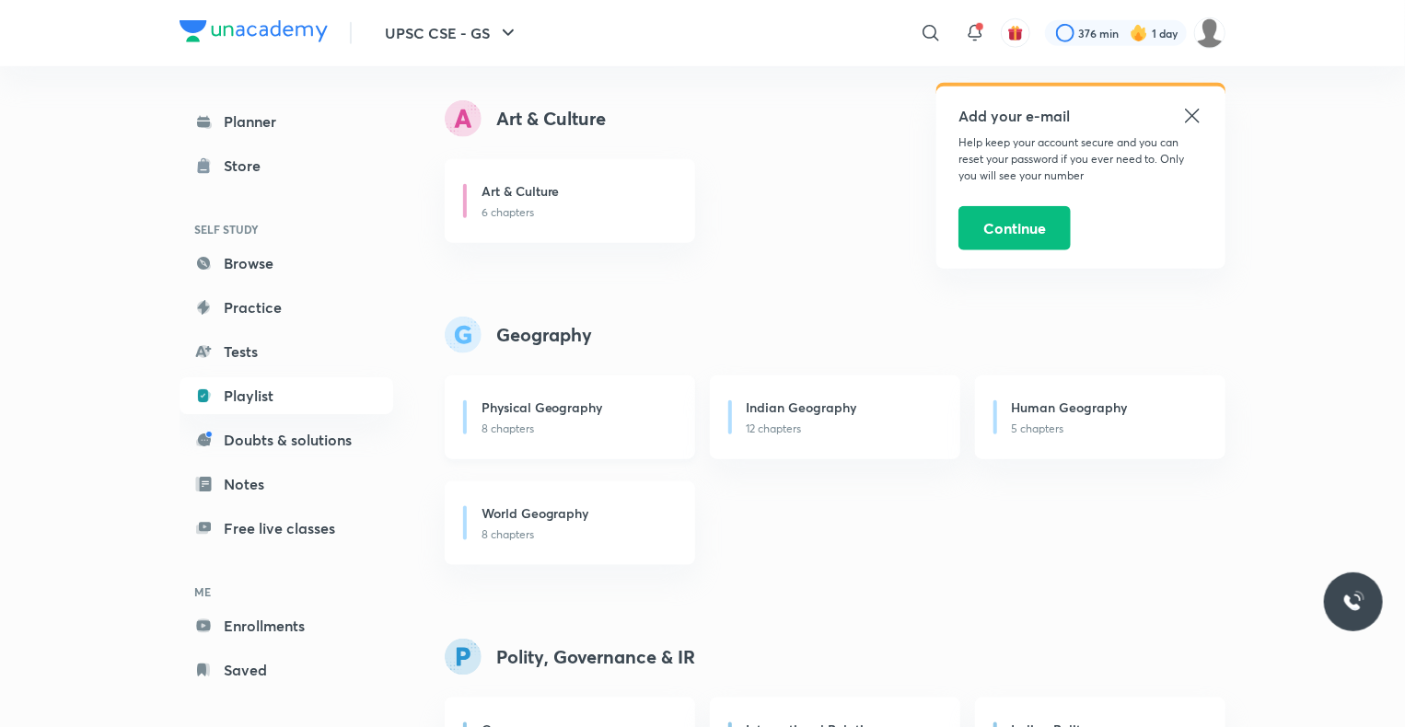
scroll to position [847, 0]
click at [544, 410] on h6 "Physical Geography" at bounding box center [543, 406] width 122 height 19
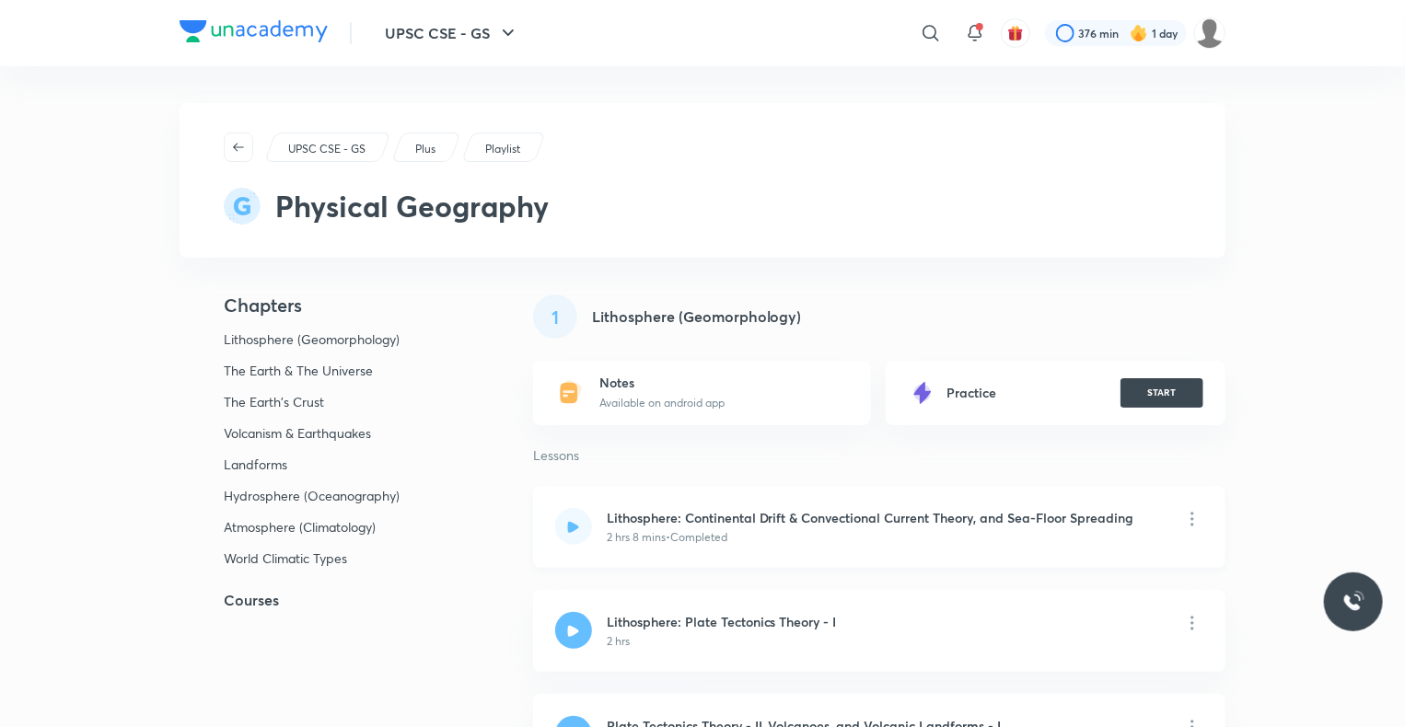
scroll to position [91, 0]
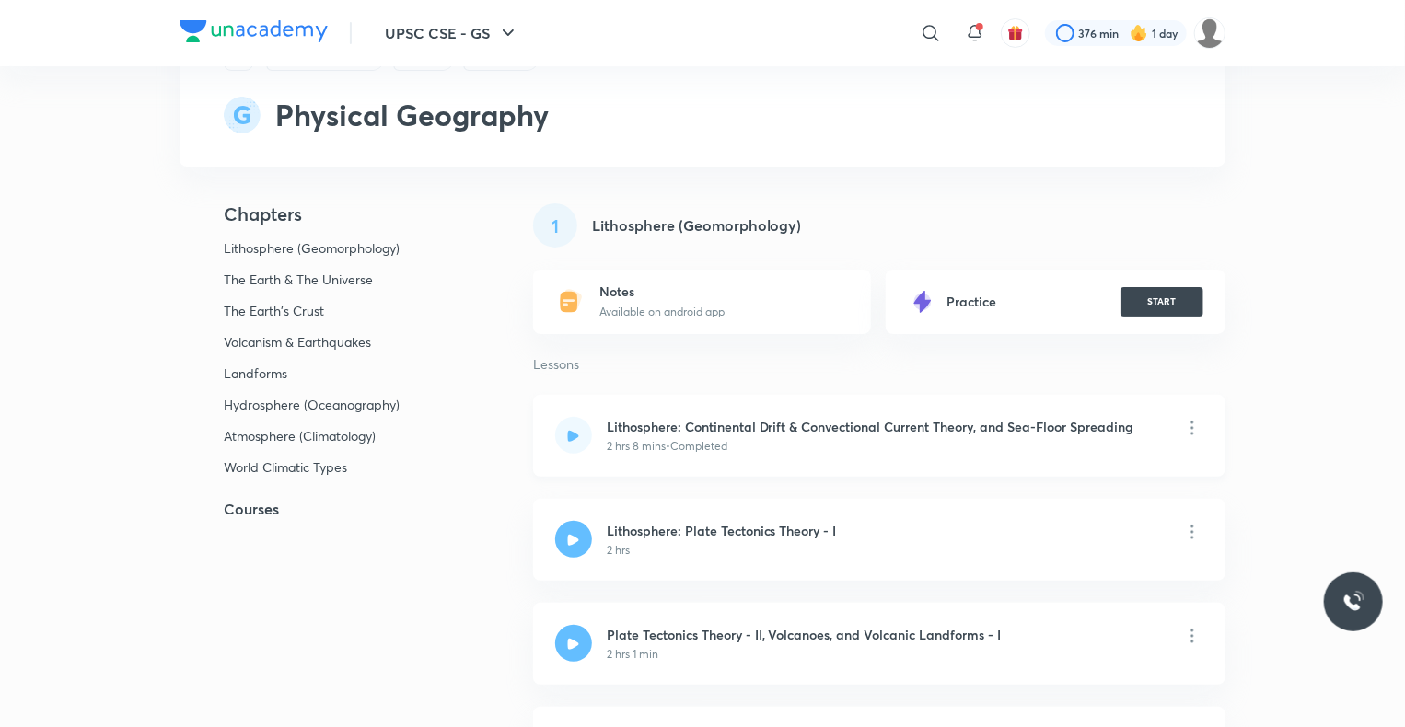
click at [706, 440] on p "2 hrs 8 mins • Completed" at bounding box center [667, 446] width 121 height 17
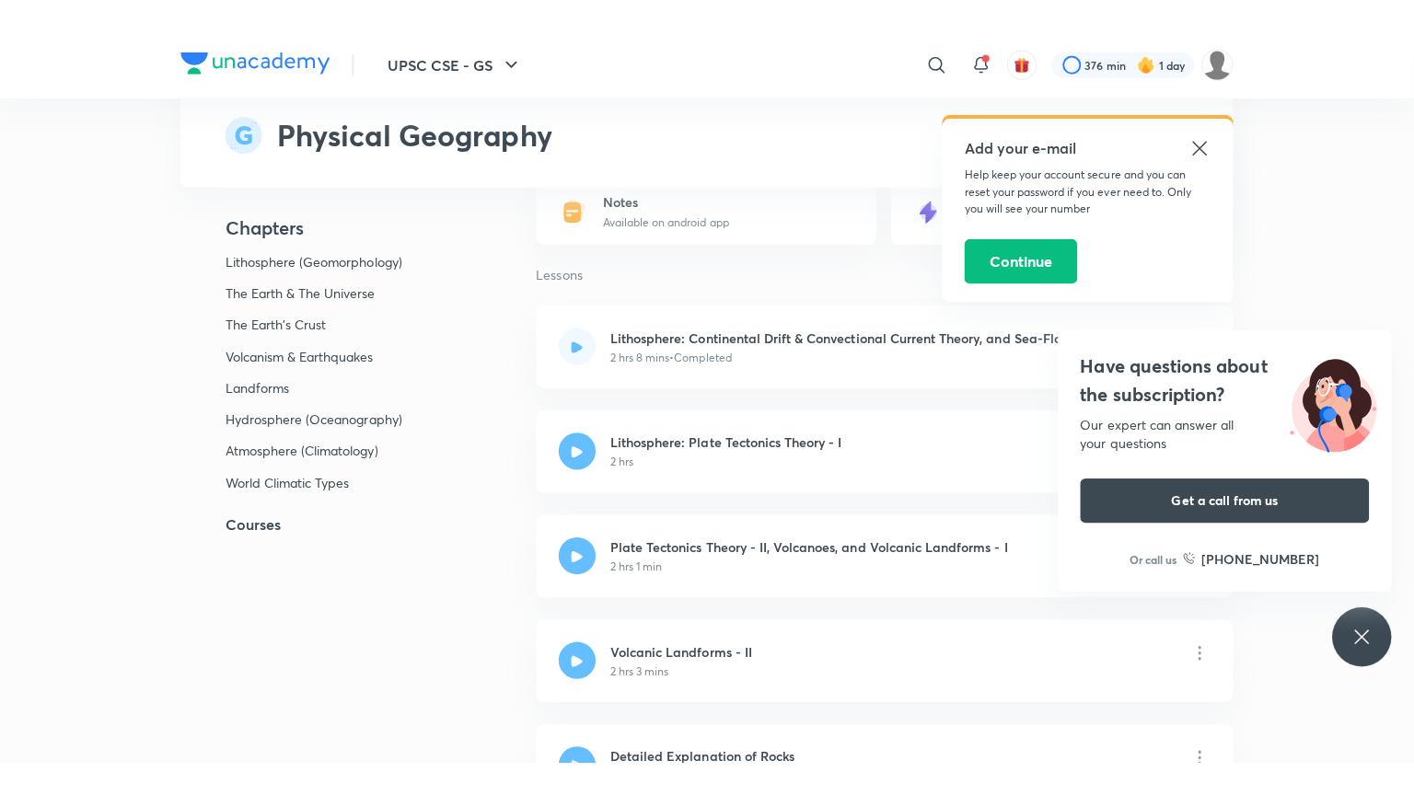
scroll to position [216, 0]
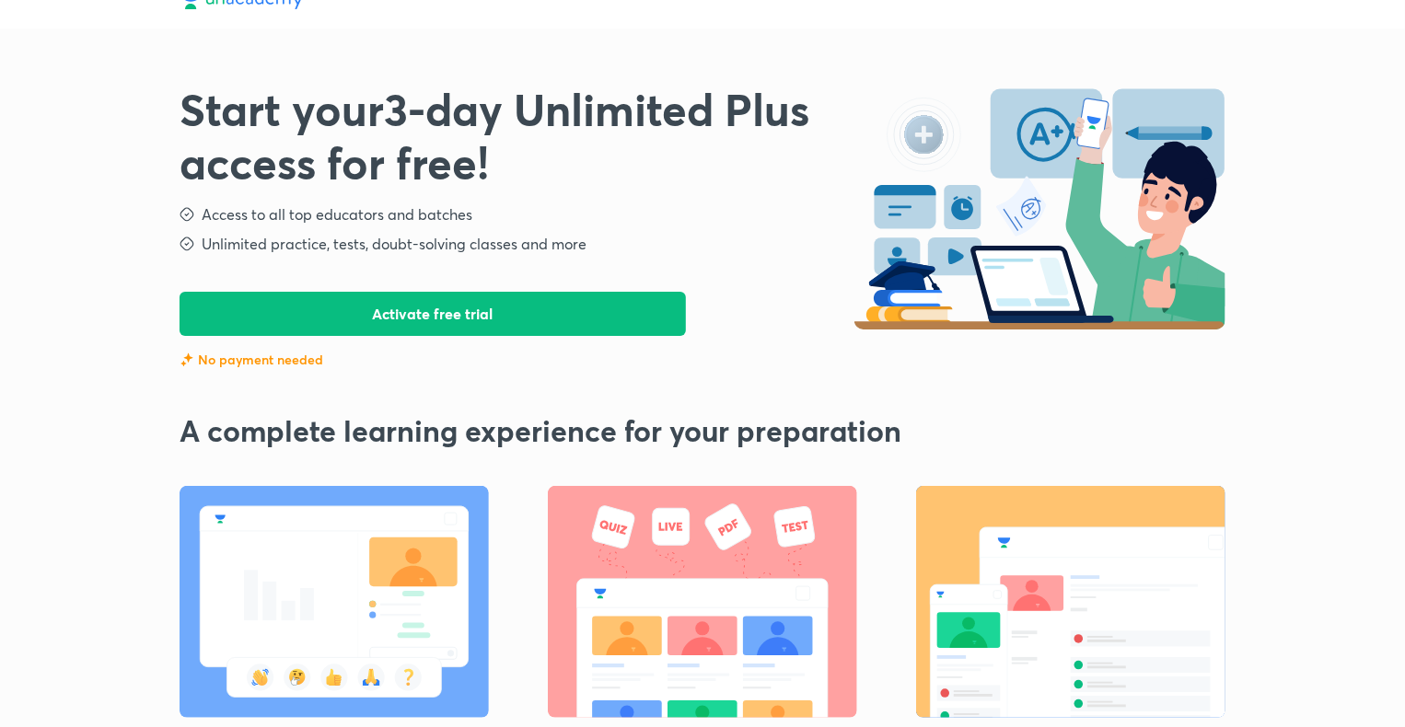
scroll to position [15, 0]
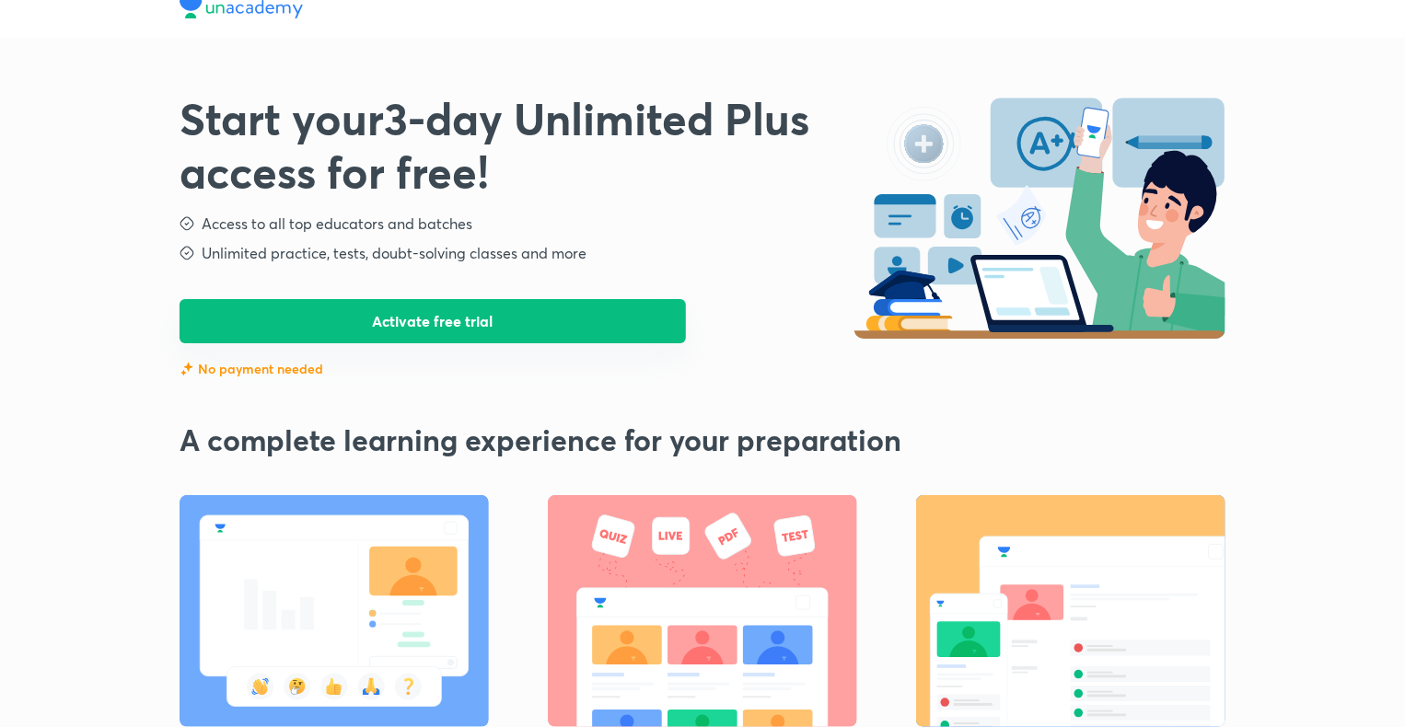
click at [468, 331] on button "Activate free trial" at bounding box center [433, 321] width 506 height 44
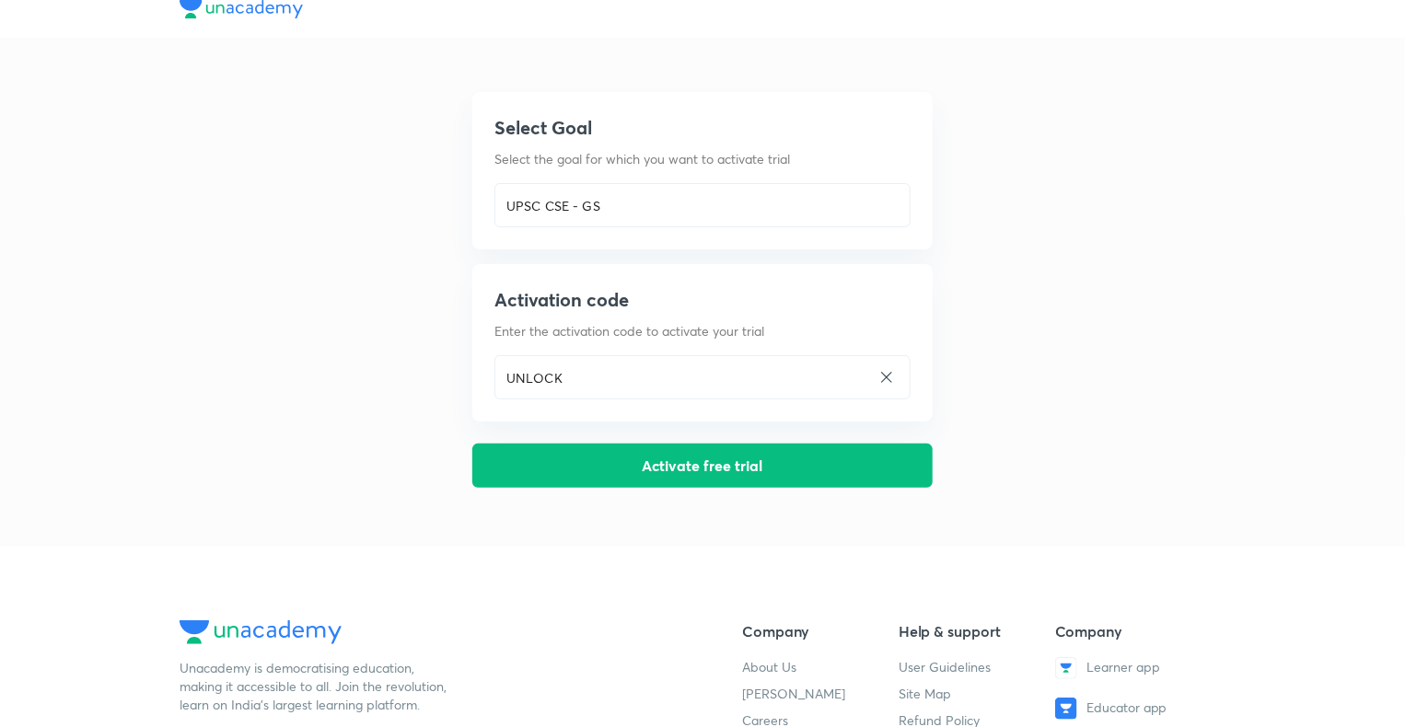
scroll to position [0, 0]
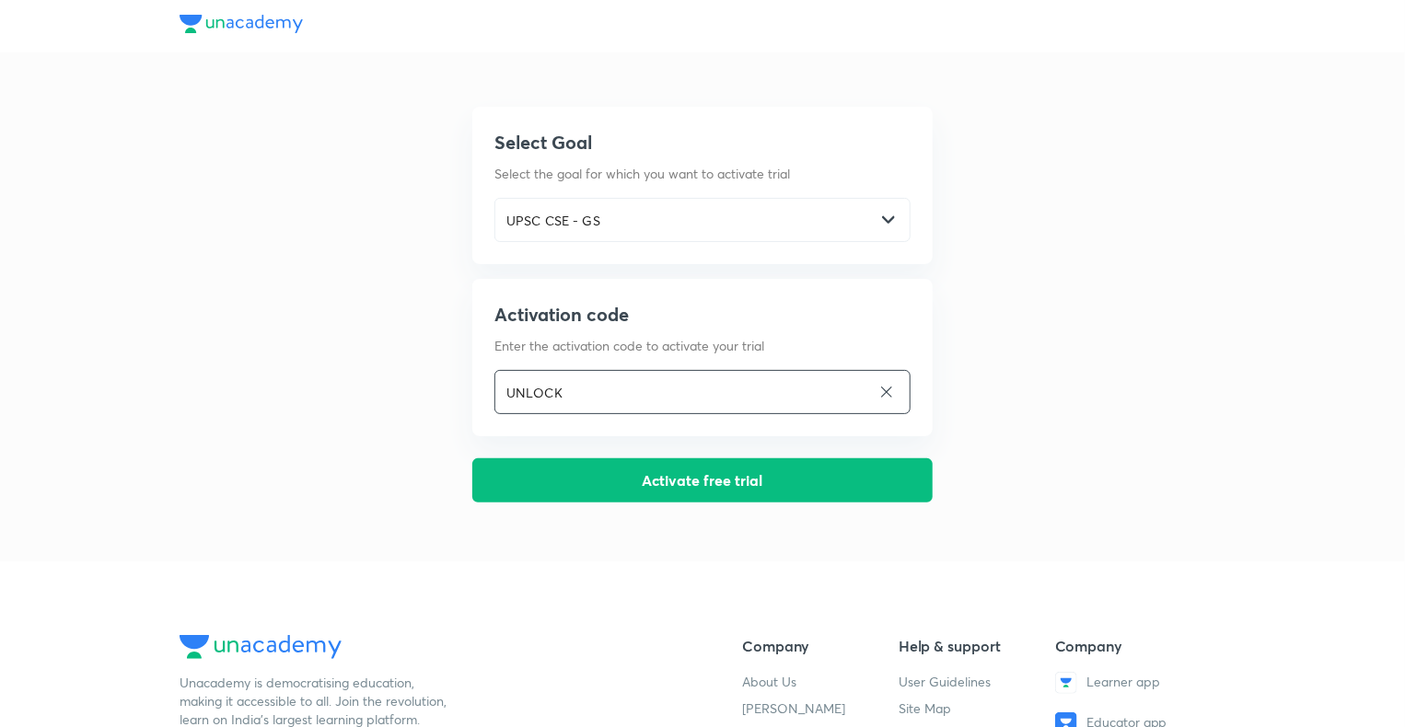
click at [887, 387] on icon at bounding box center [886, 392] width 17 height 17
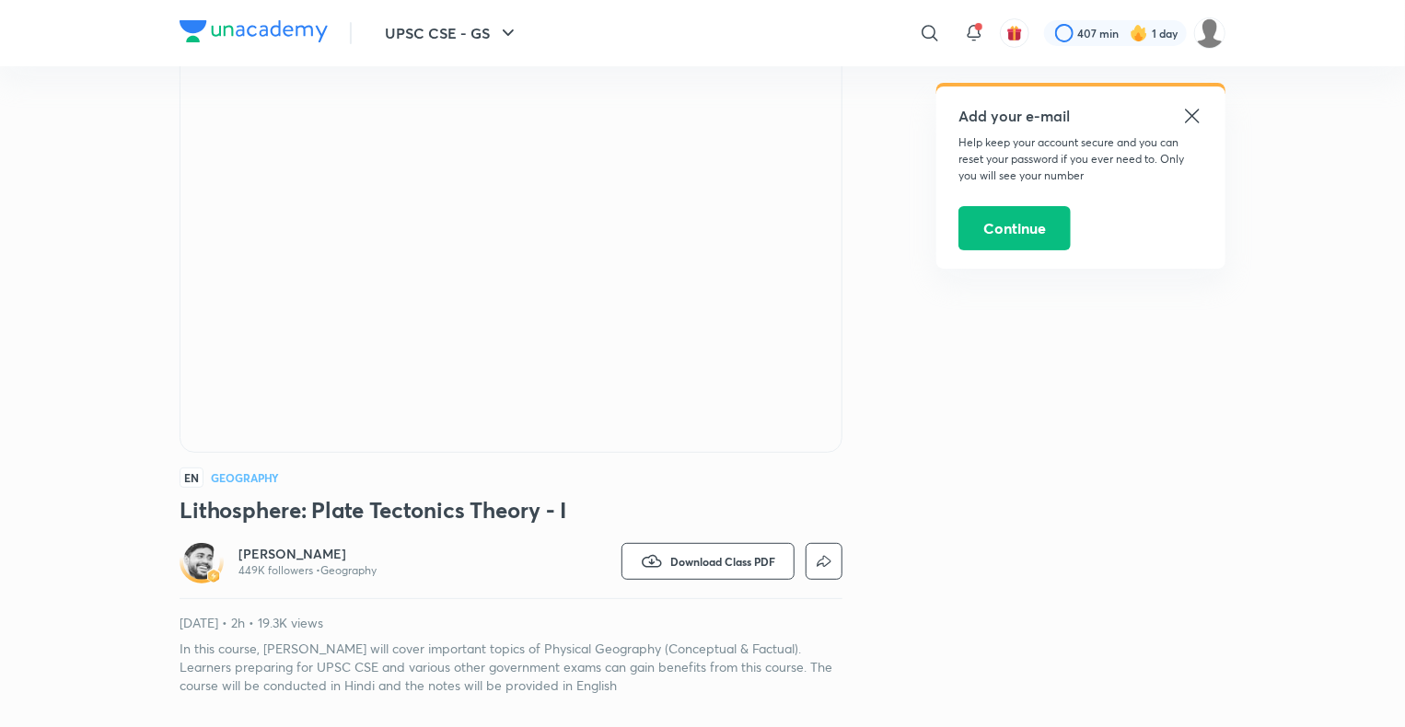
scroll to position [114, 0]
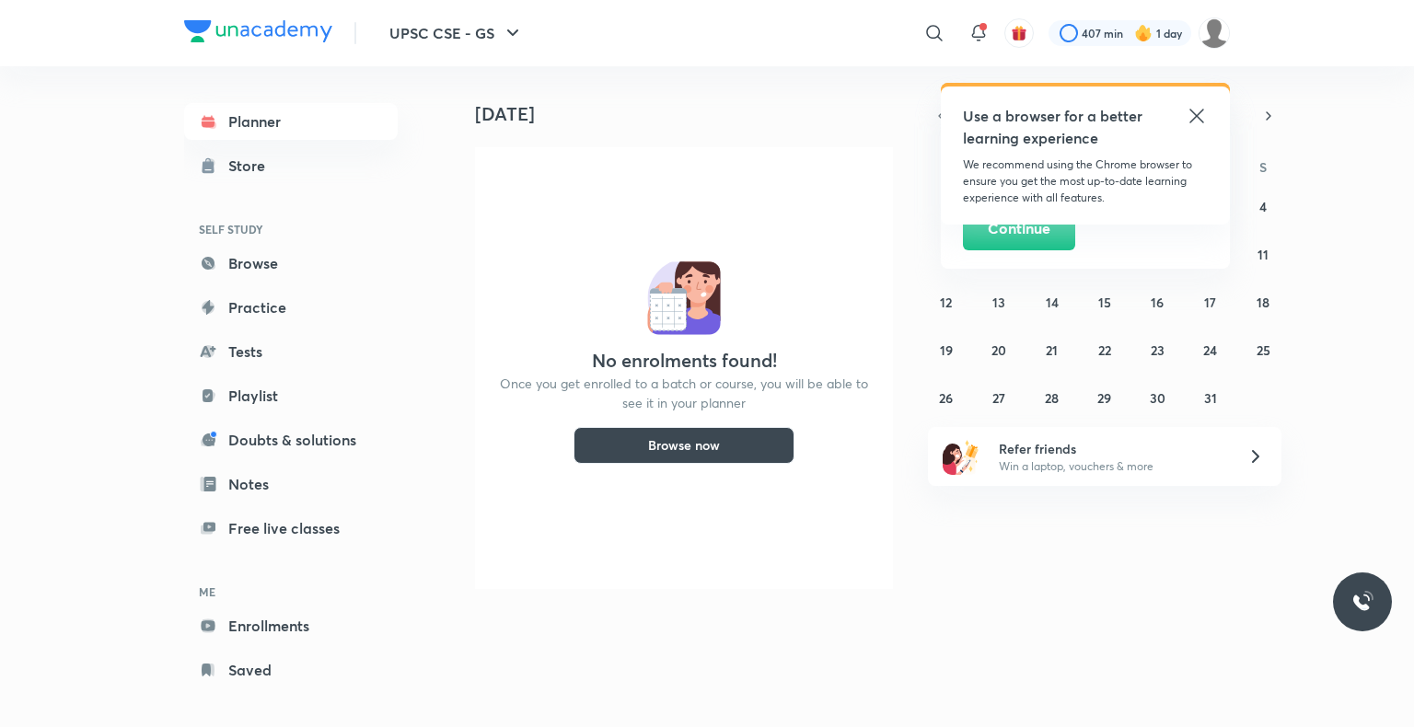
click at [1199, 114] on icon at bounding box center [1197, 116] width 14 height 14
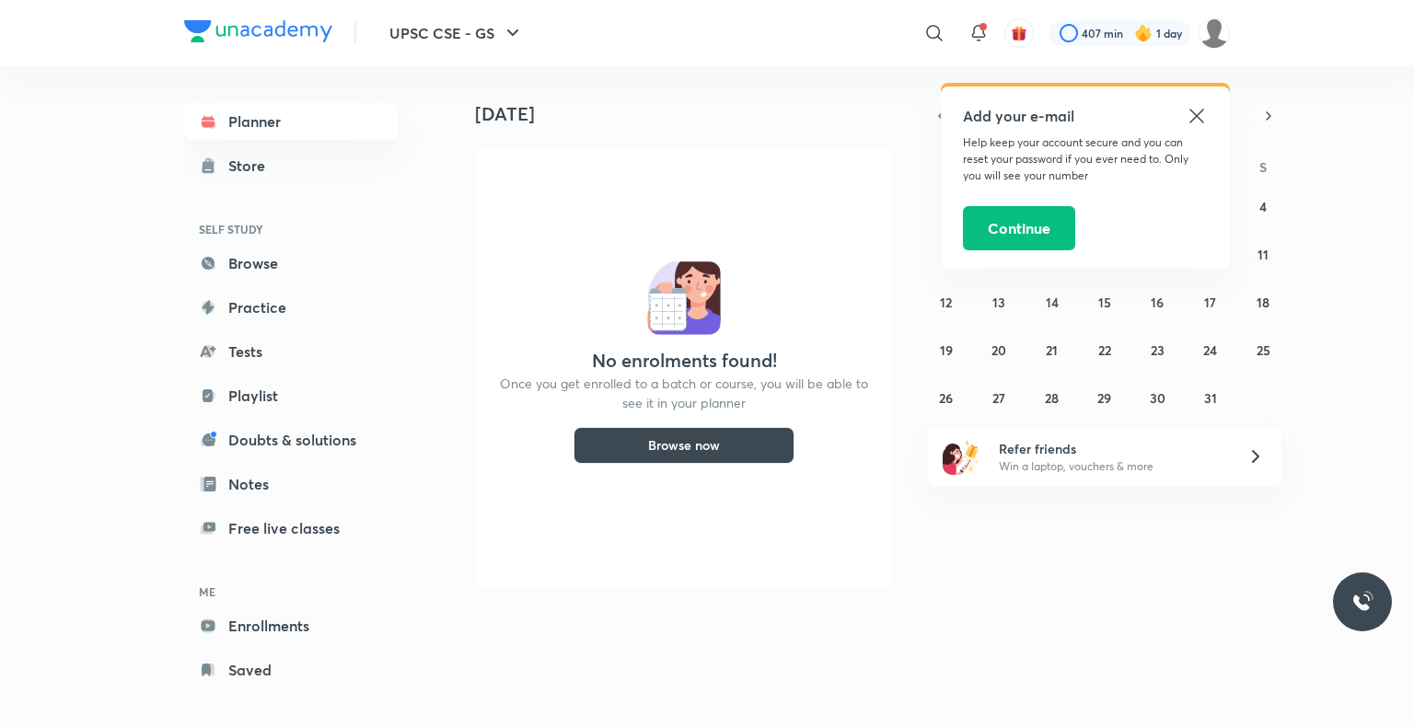
click at [1199, 114] on icon at bounding box center [1197, 116] width 14 height 14
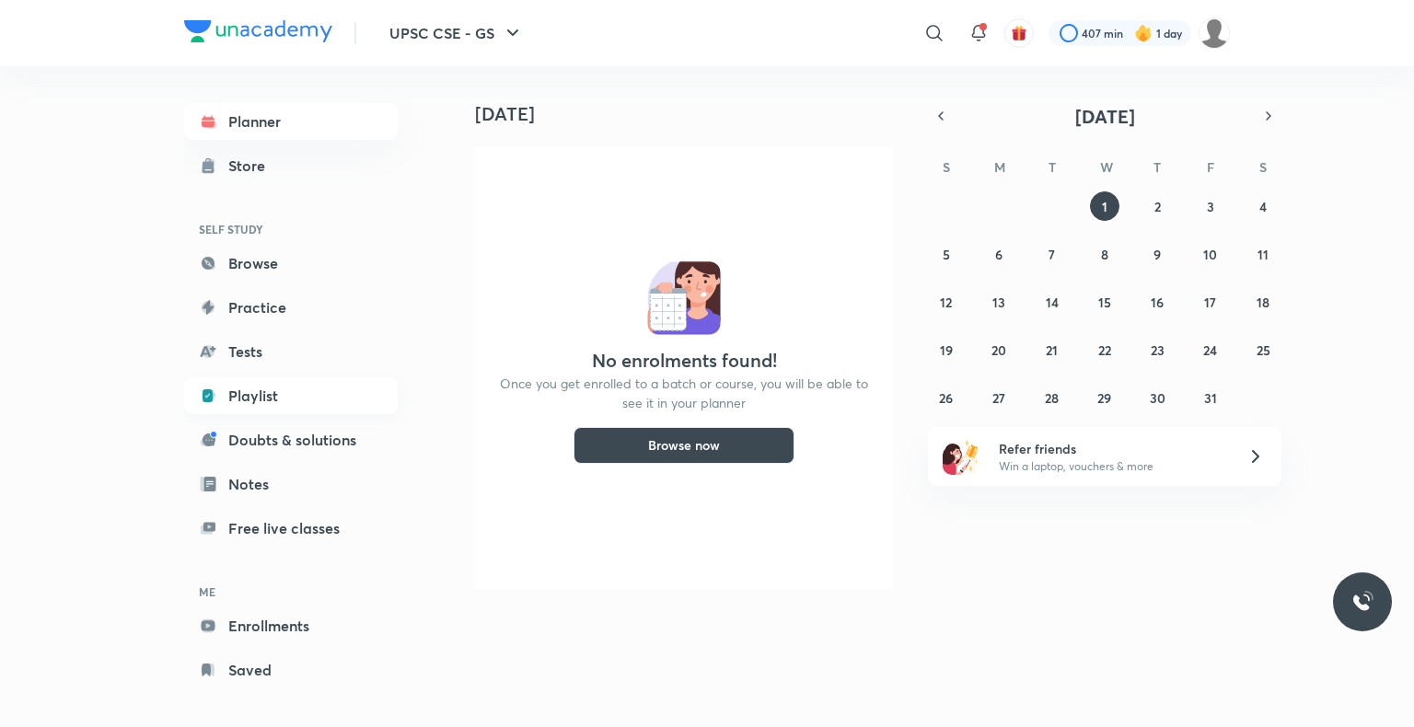
click at [249, 403] on link "Playlist" at bounding box center [291, 395] width 214 height 37
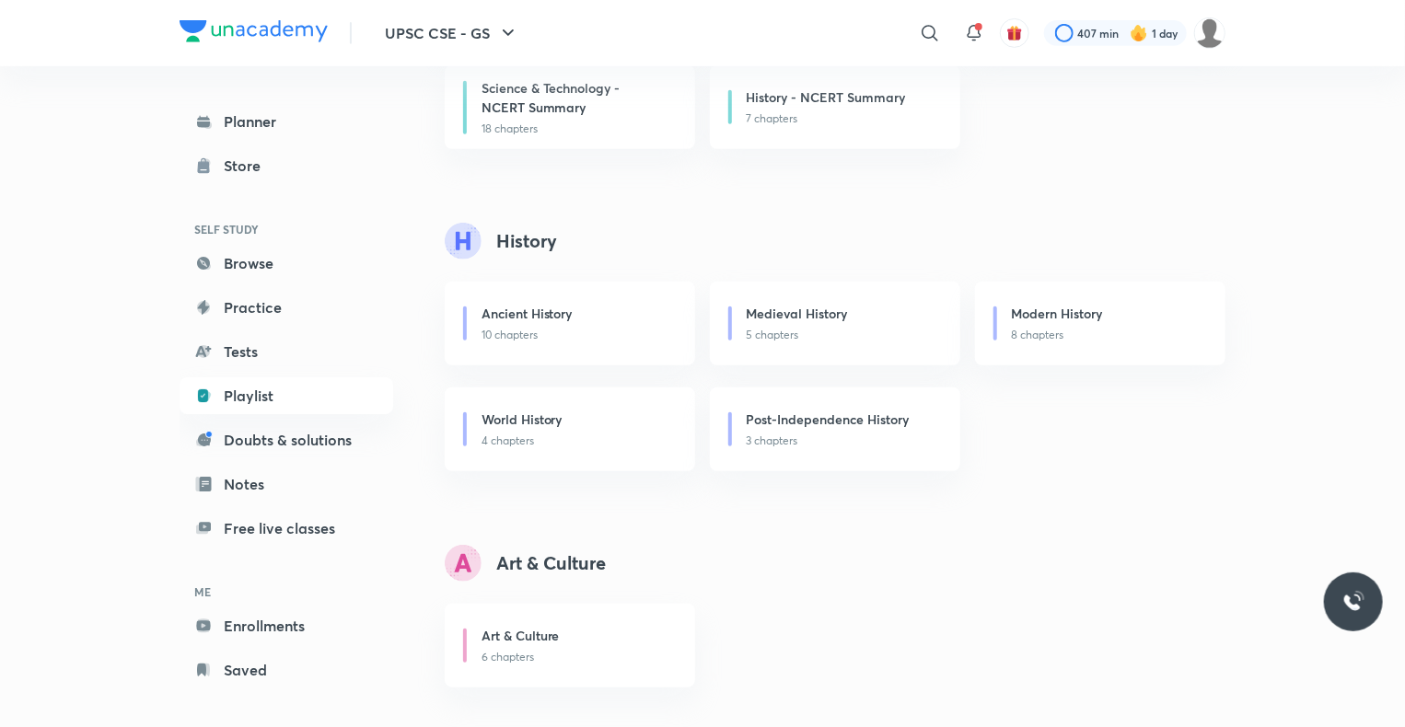
scroll to position [409, 0]
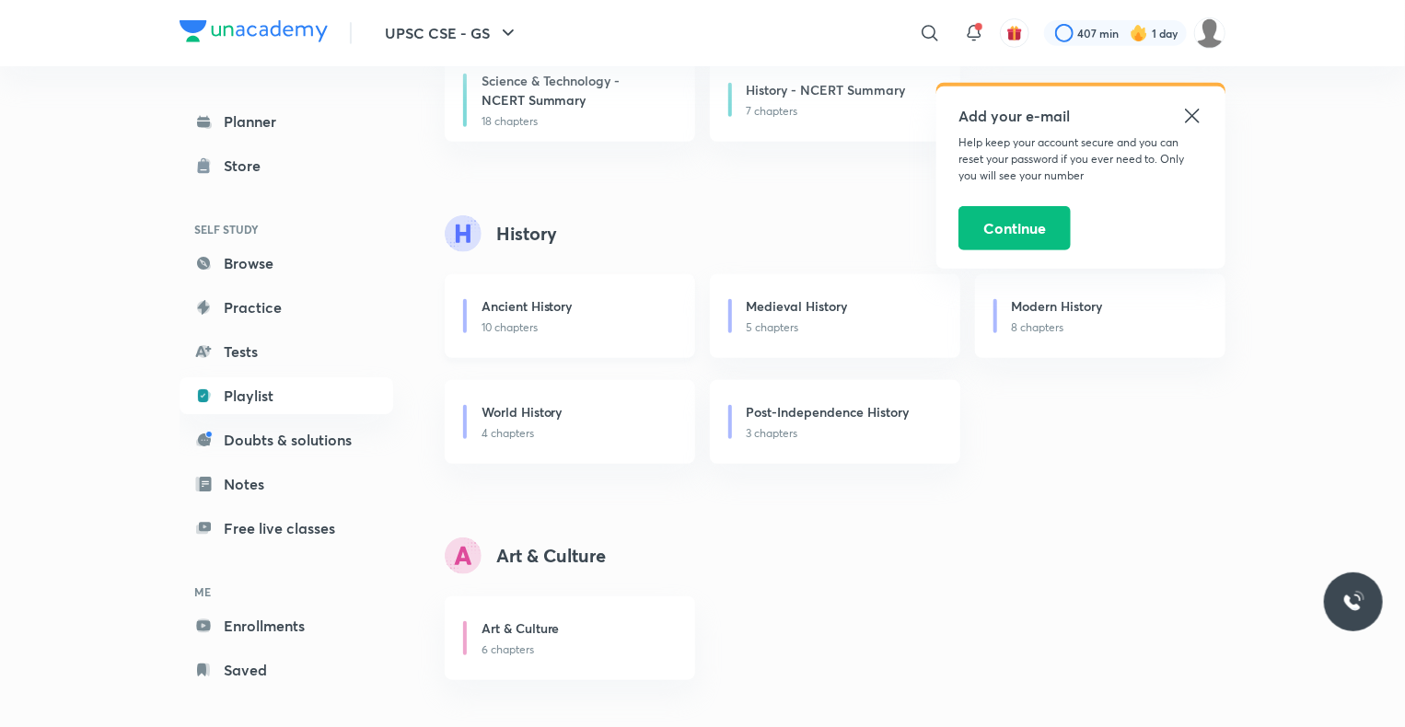
click at [557, 315] on div "Ancient History" at bounding box center [578, 307] width 192 height 23
click at [581, 298] on div "Ancient History" at bounding box center [578, 307] width 192 height 23
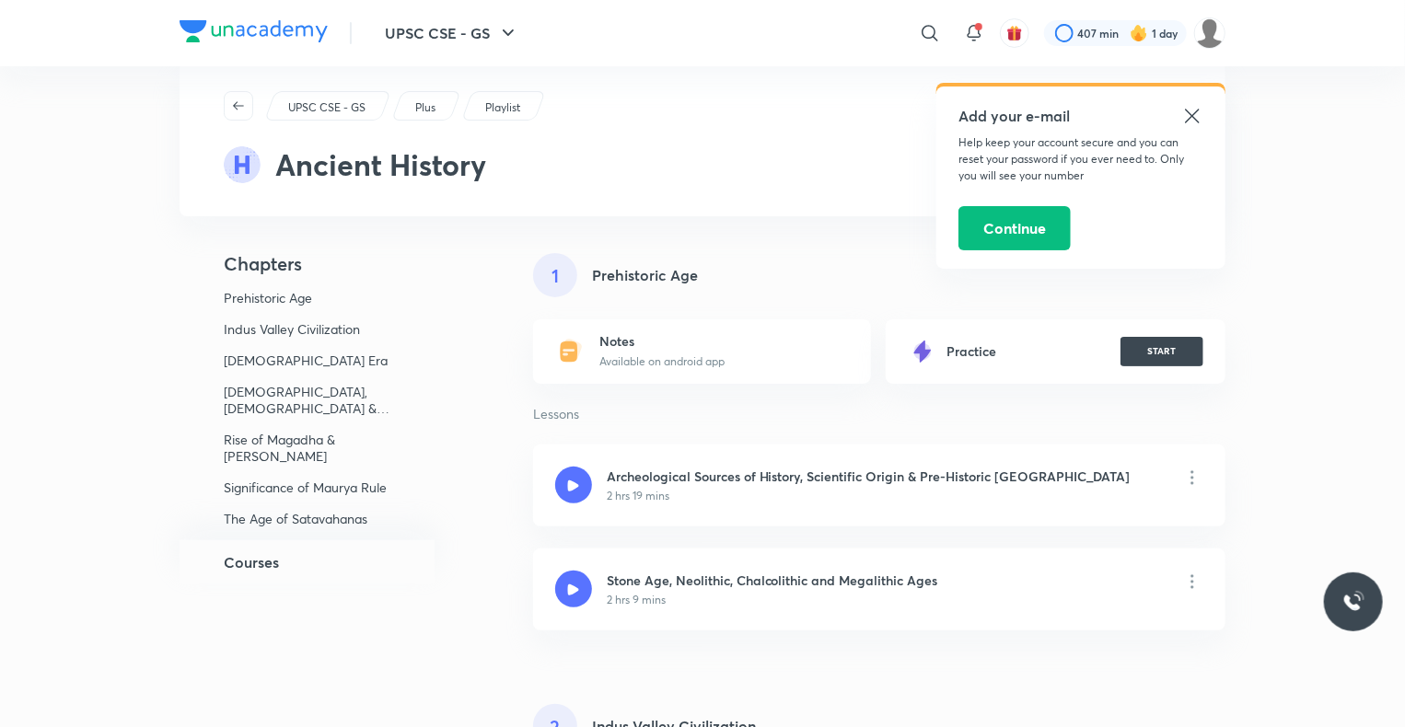
scroll to position [38, 0]
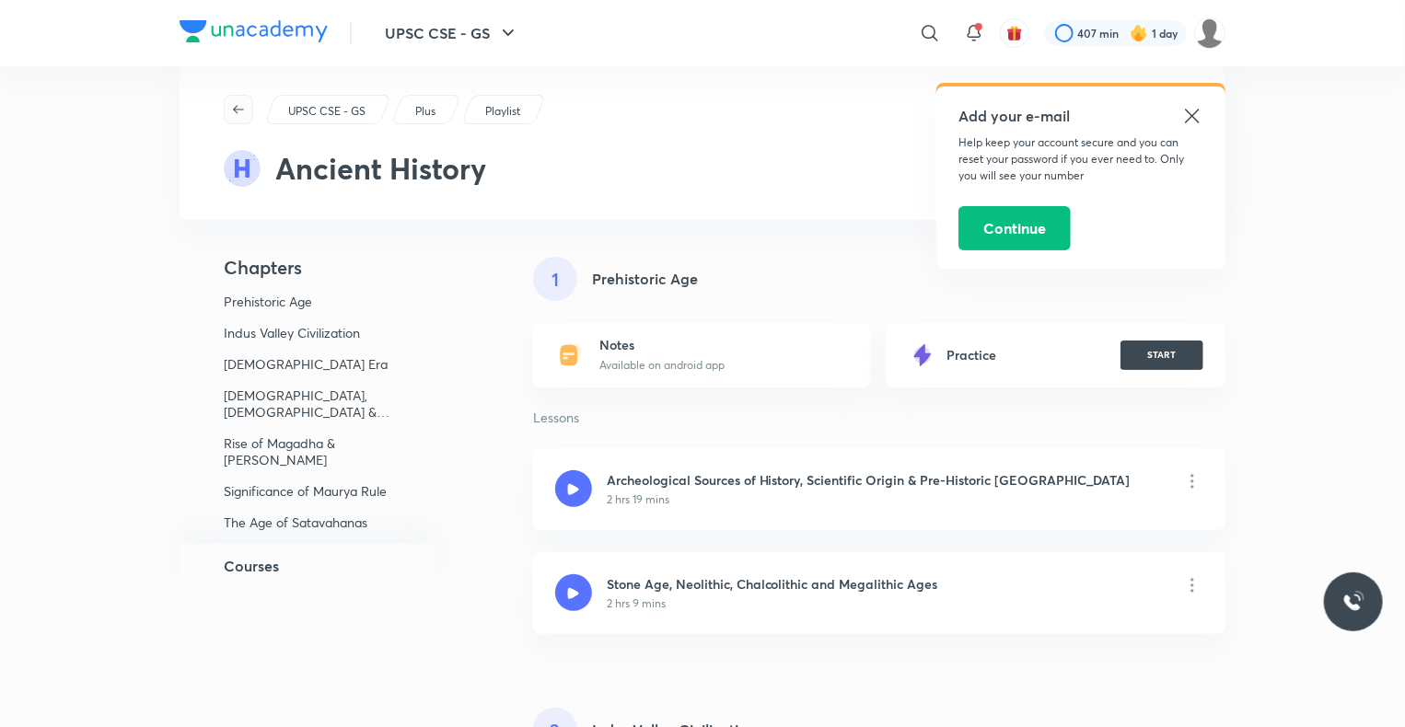
click at [238, 105] on icon "button" at bounding box center [238, 109] width 15 height 15
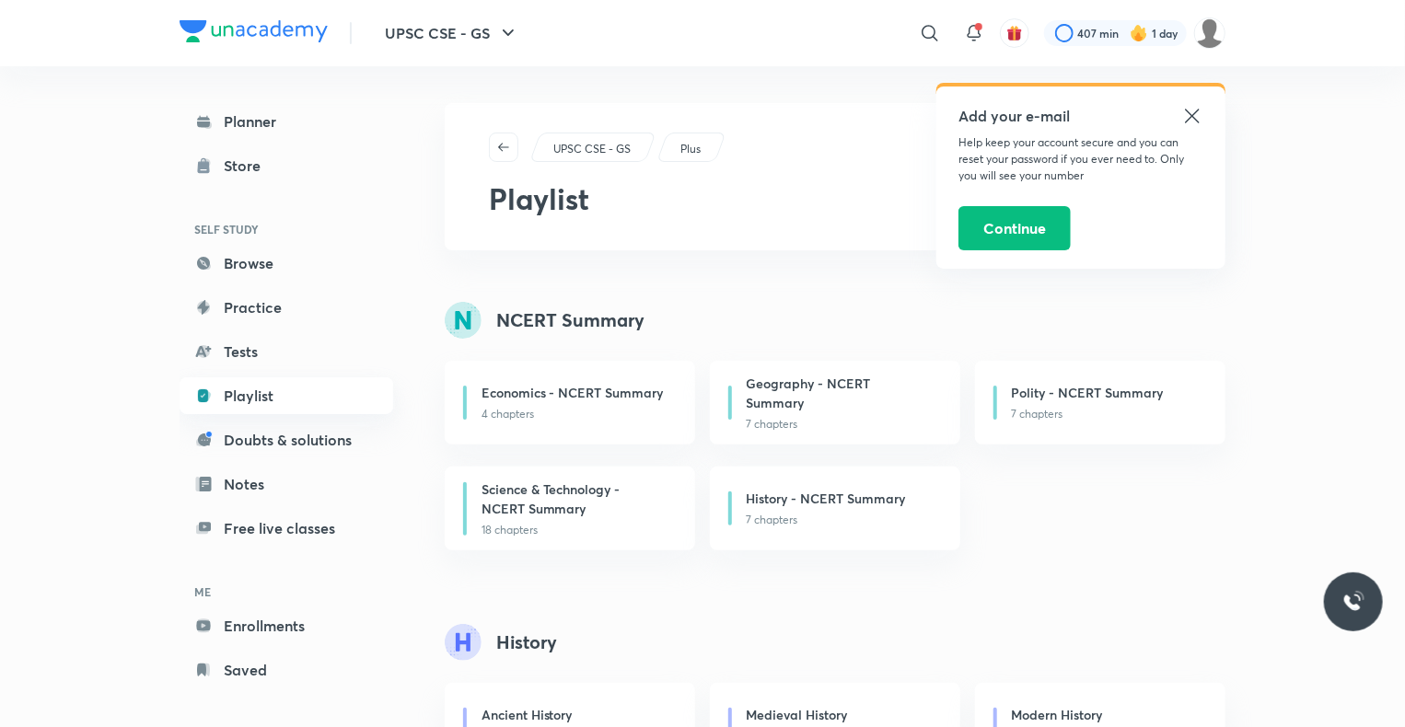
click at [267, 396] on link "Playlist" at bounding box center [287, 395] width 214 height 37
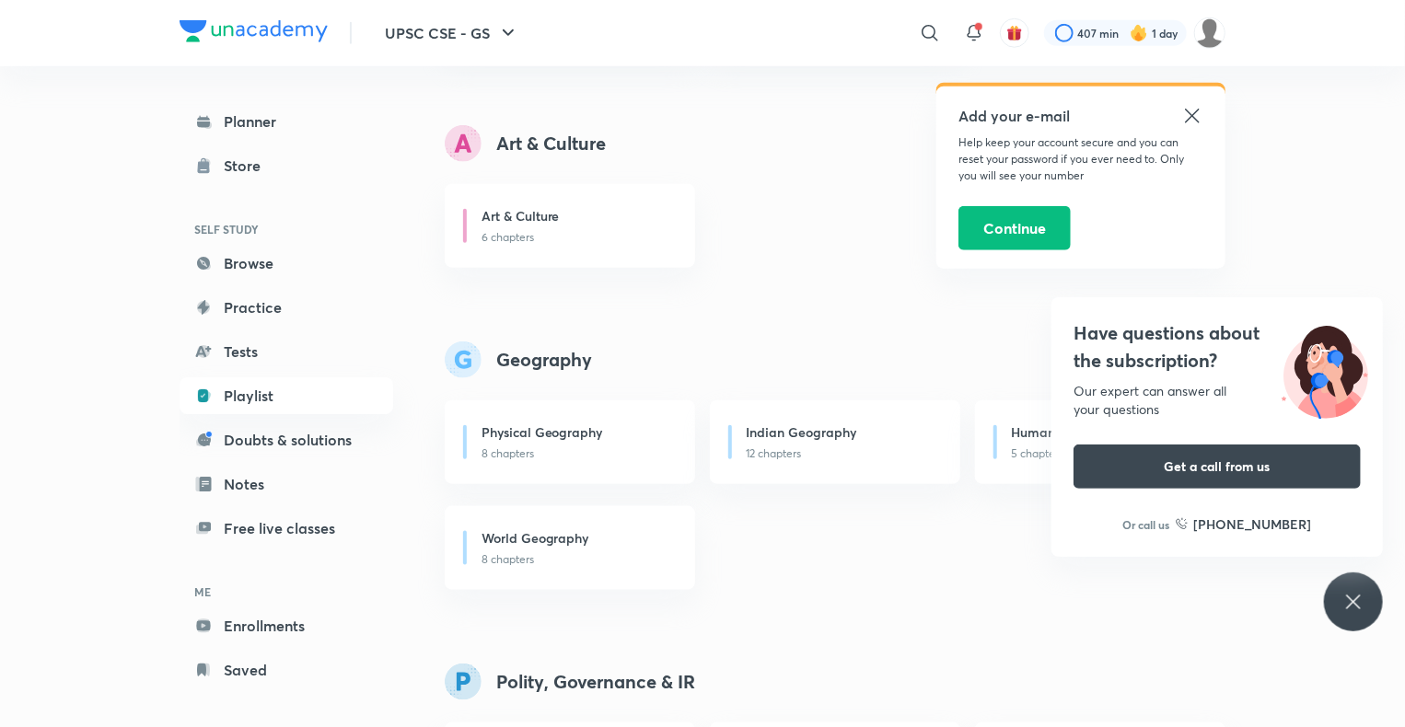
scroll to position [821, 0]
click at [1193, 113] on icon at bounding box center [1192, 116] width 14 height 14
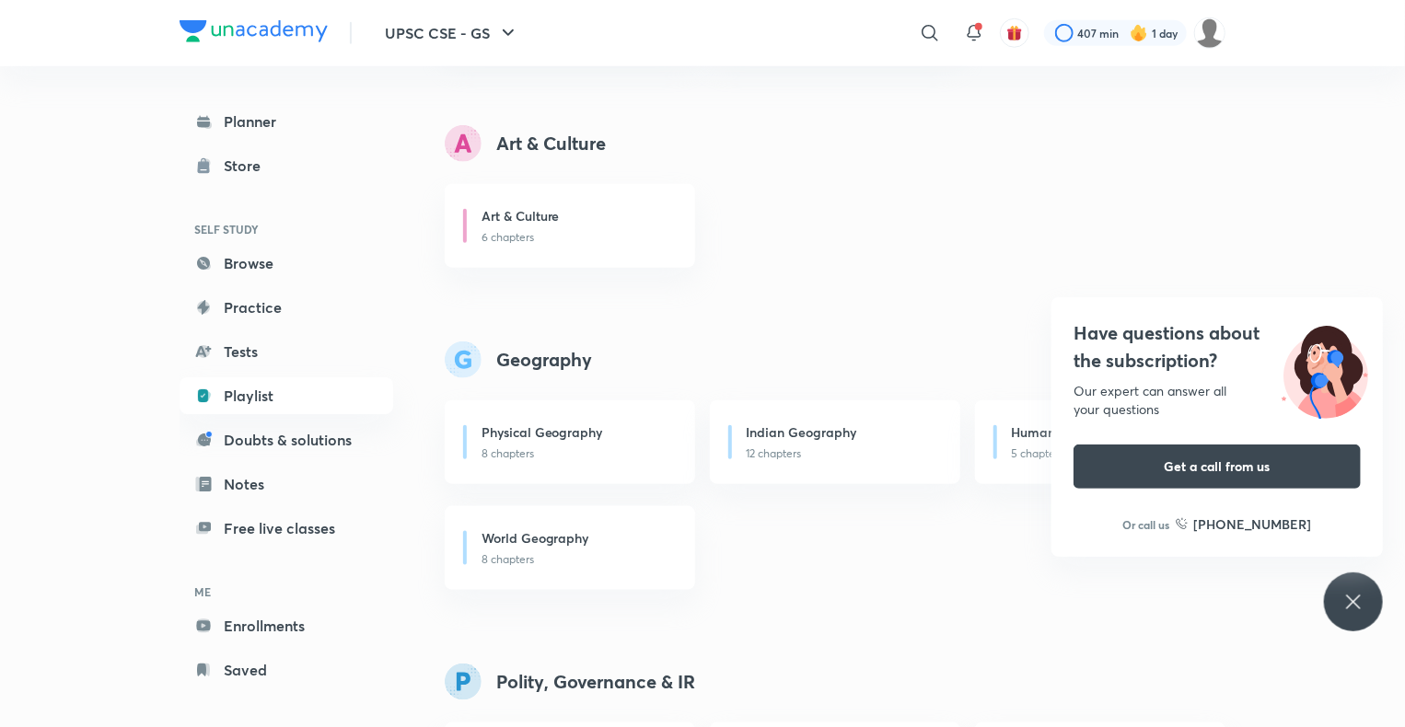
click at [1338, 591] on div "Have questions about the subscription? Our expert can answer all your questions…" at bounding box center [1353, 602] width 59 height 59
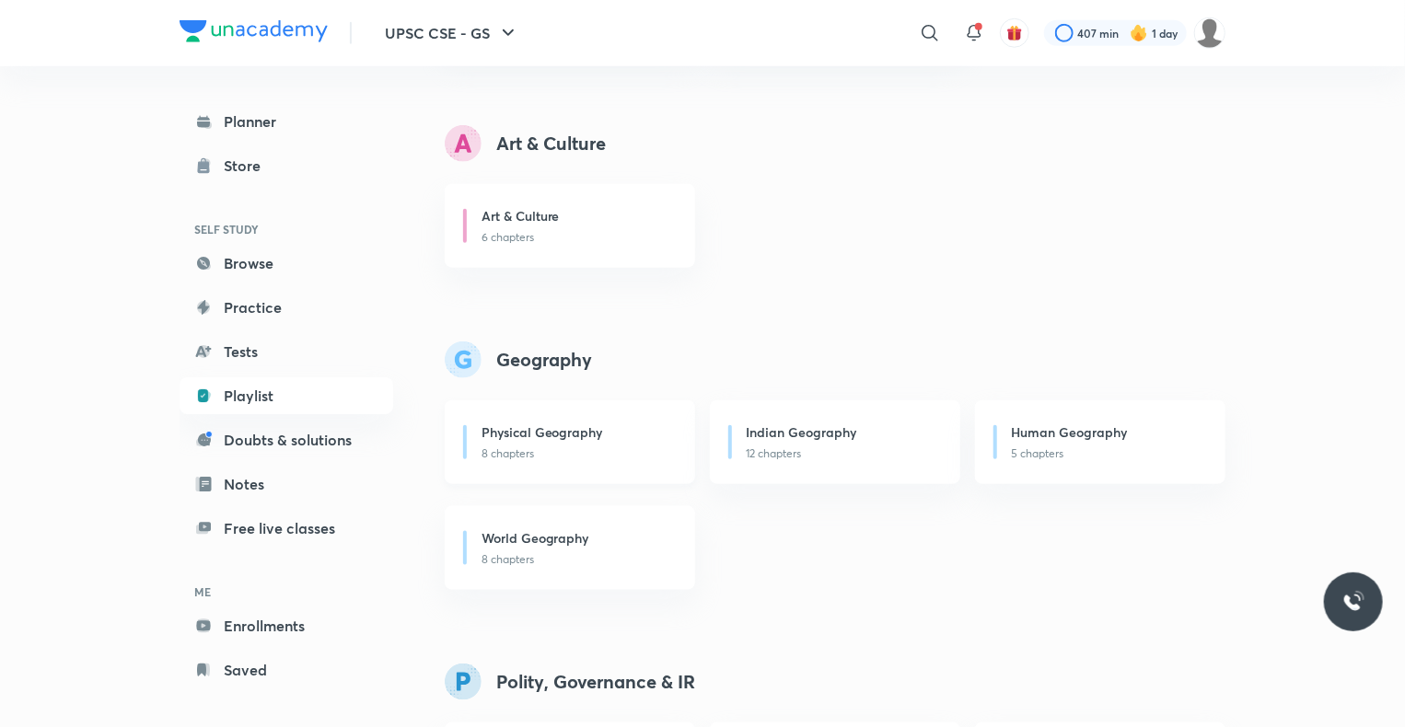
click at [581, 446] on p "8 chapters" at bounding box center [578, 454] width 192 height 17
click at [575, 430] on h6 "Physical Geography" at bounding box center [543, 432] width 122 height 19
click at [544, 420] on div "Physical Geography 8 chapters" at bounding box center [570, 443] width 250 height 84
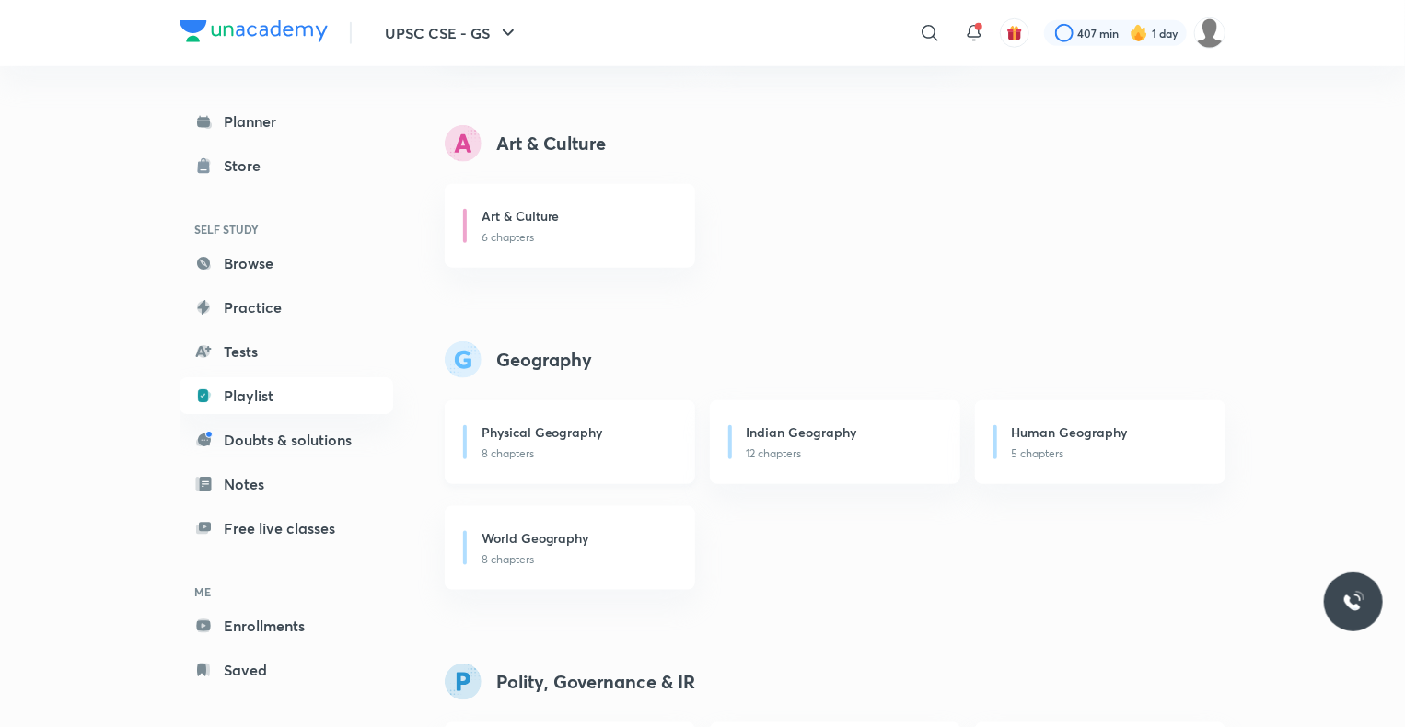
click at [544, 435] on h6 "Physical Geography" at bounding box center [543, 432] width 122 height 19
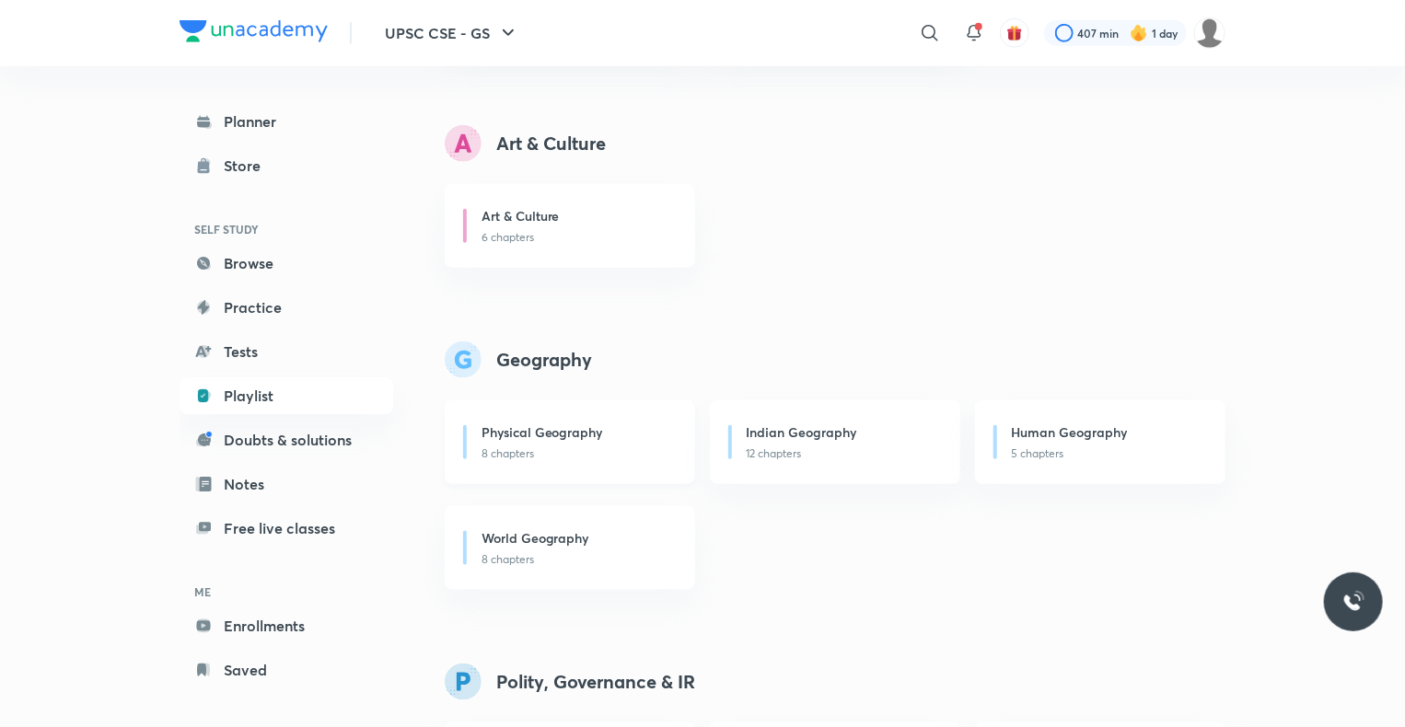
click at [563, 436] on h6 "Physical Geography" at bounding box center [543, 432] width 122 height 19
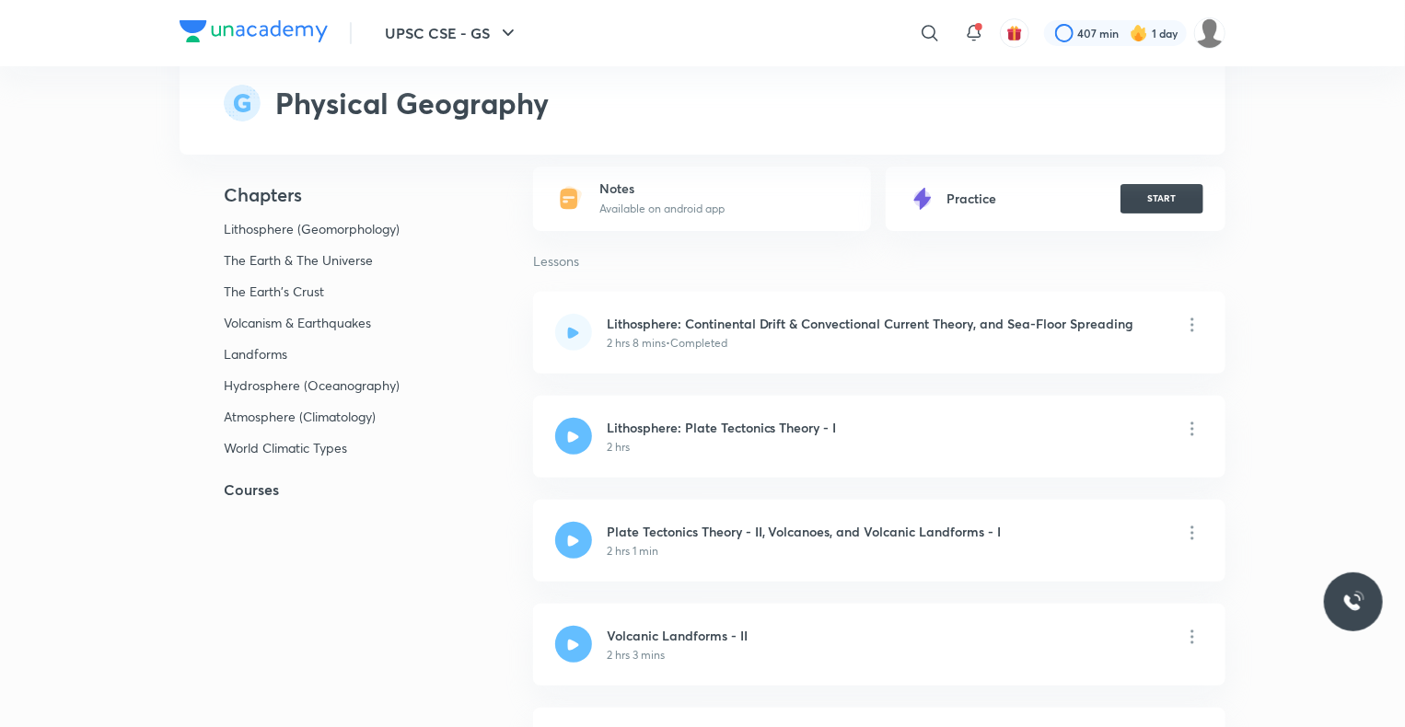
scroll to position [216, 0]
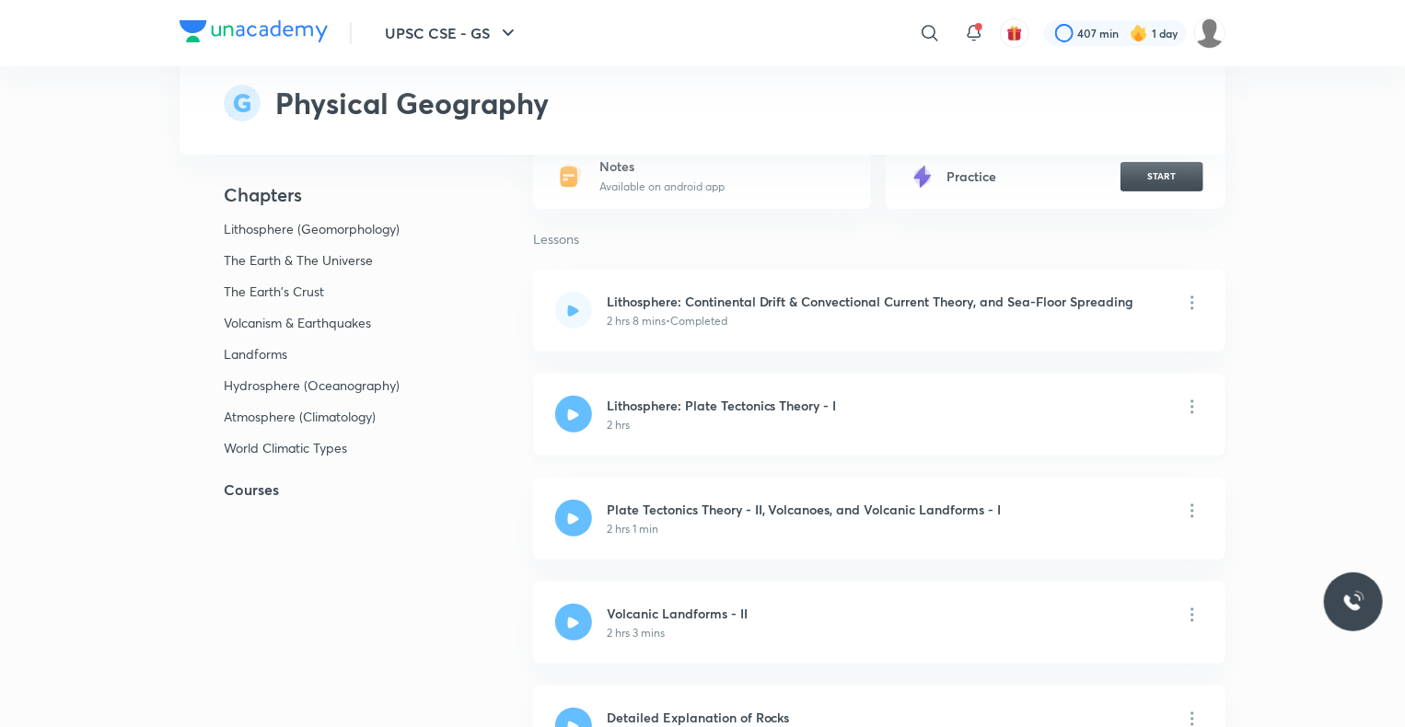
click at [714, 412] on h6 "Lithosphere: Plate Tectonics Theory - I" at bounding box center [722, 405] width 230 height 19
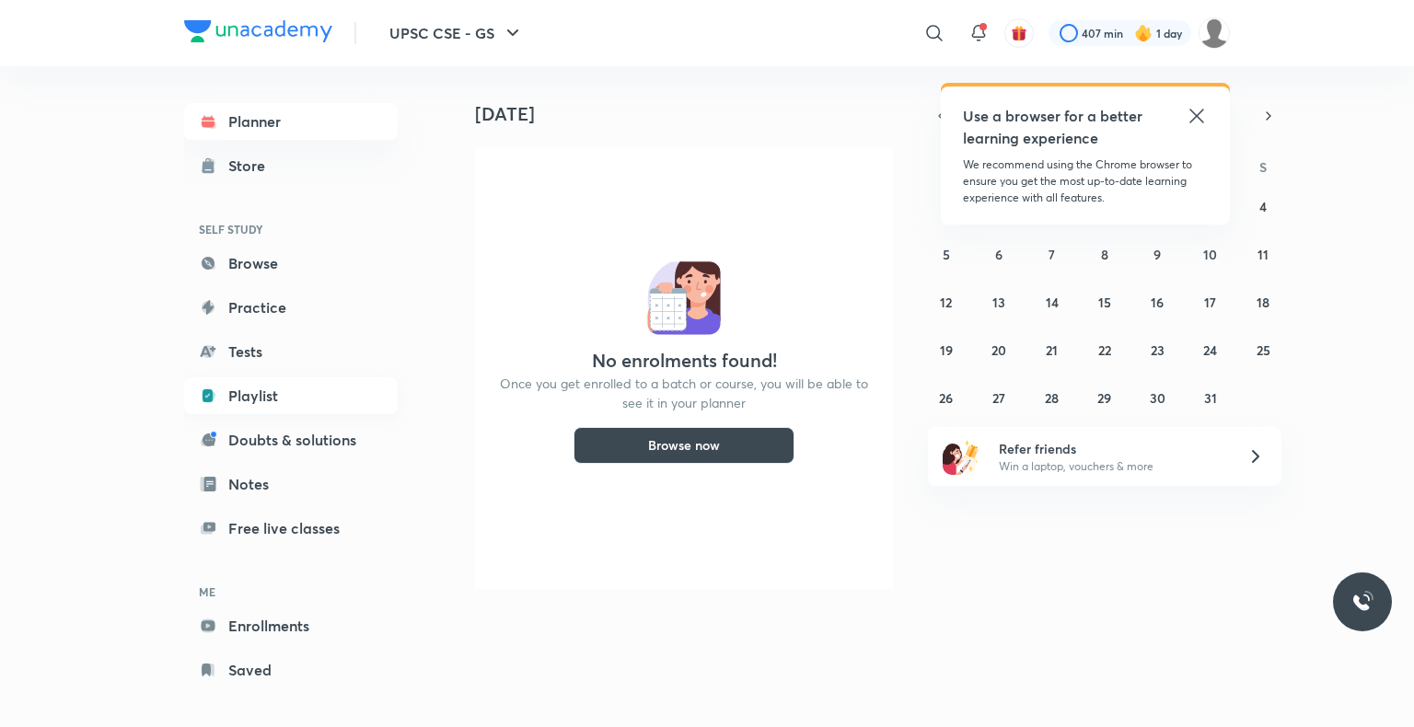
click at [291, 396] on link "Playlist" at bounding box center [291, 395] width 214 height 37
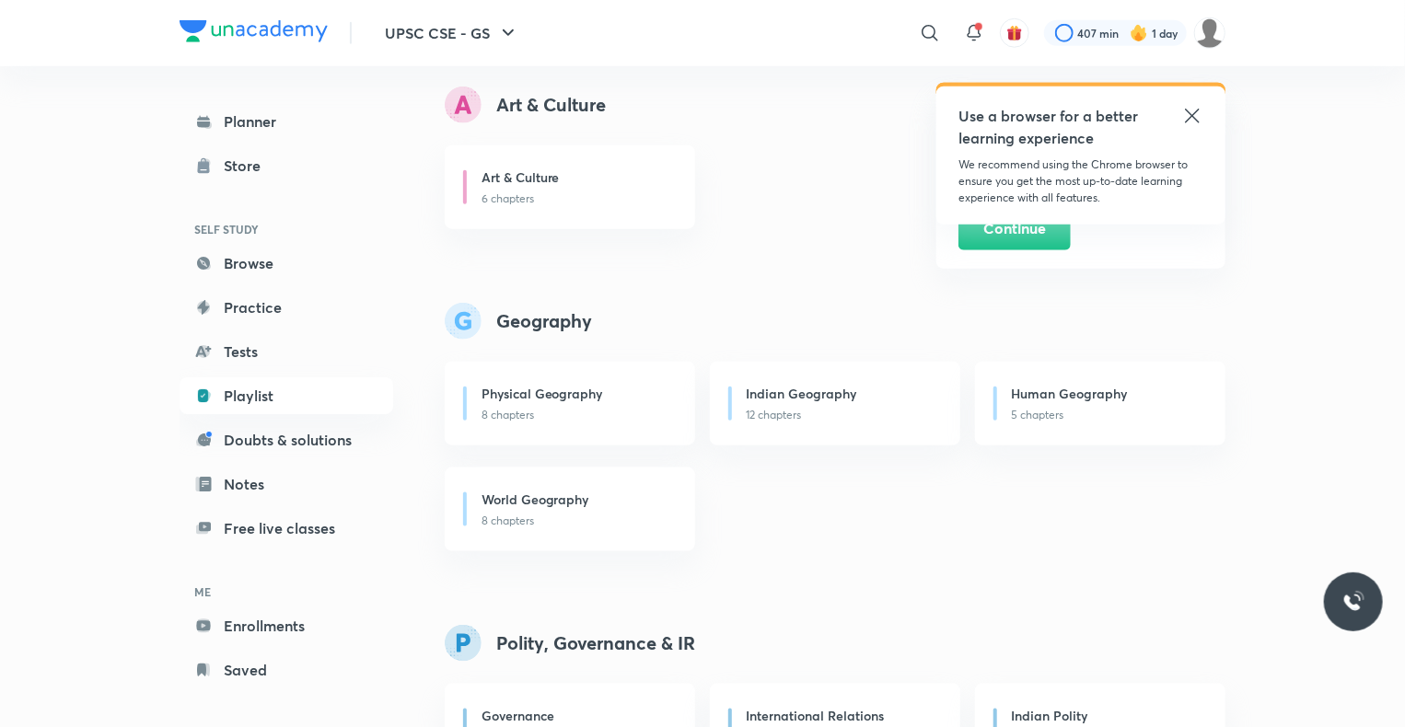
scroll to position [869, 0]
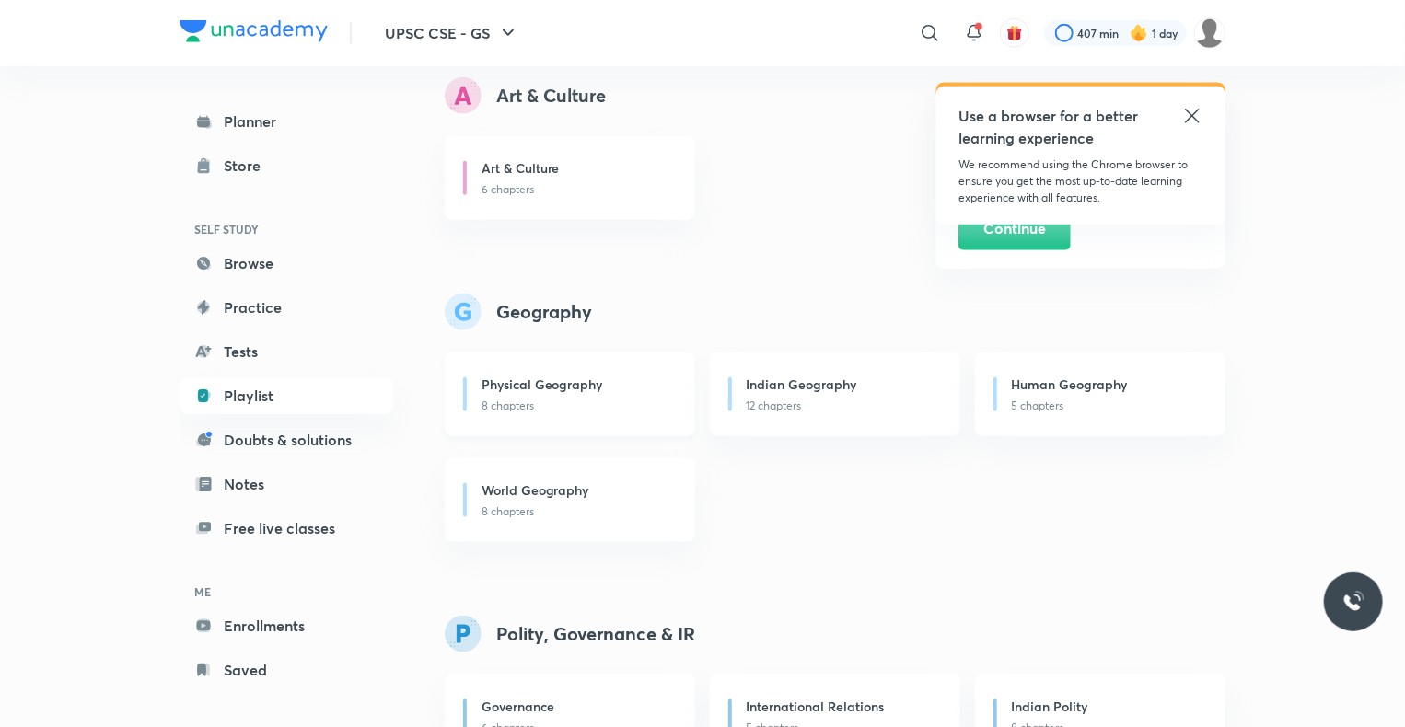
click at [537, 389] on h6 "Physical Geography" at bounding box center [543, 384] width 122 height 19
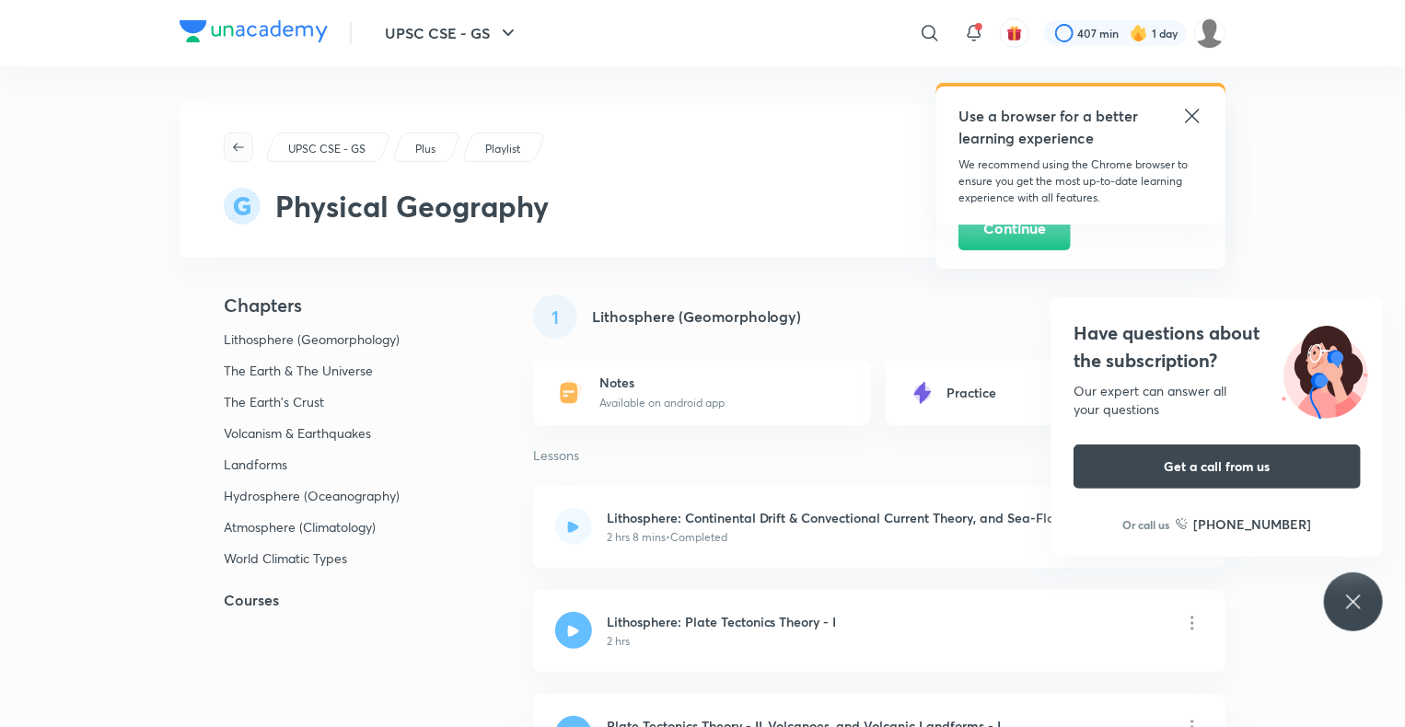
click at [243, 140] on icon "button" at bounding box center [238, 147] width 15 height 15
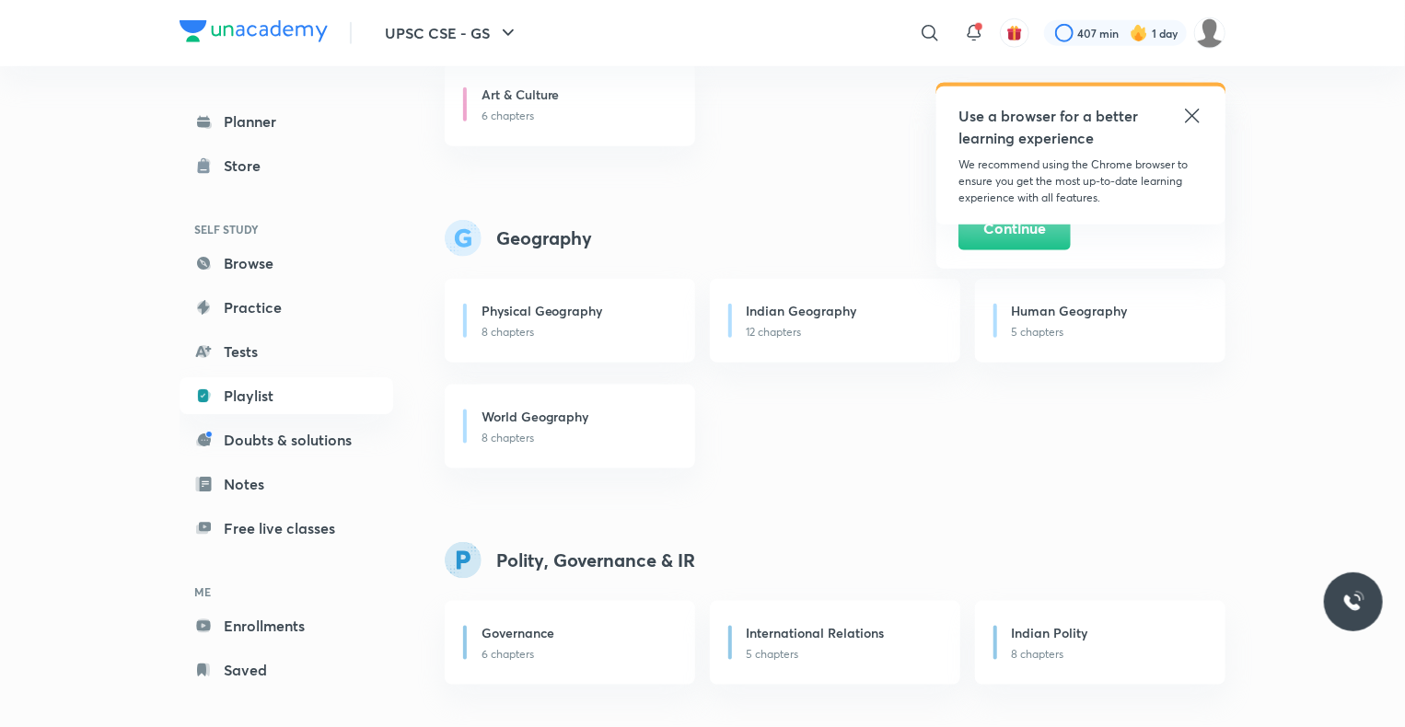
scroll to position [945, 0]
click at [820, 308] on h6 "Indian Geography" at bounding box center [802, 308] width 110 height 19
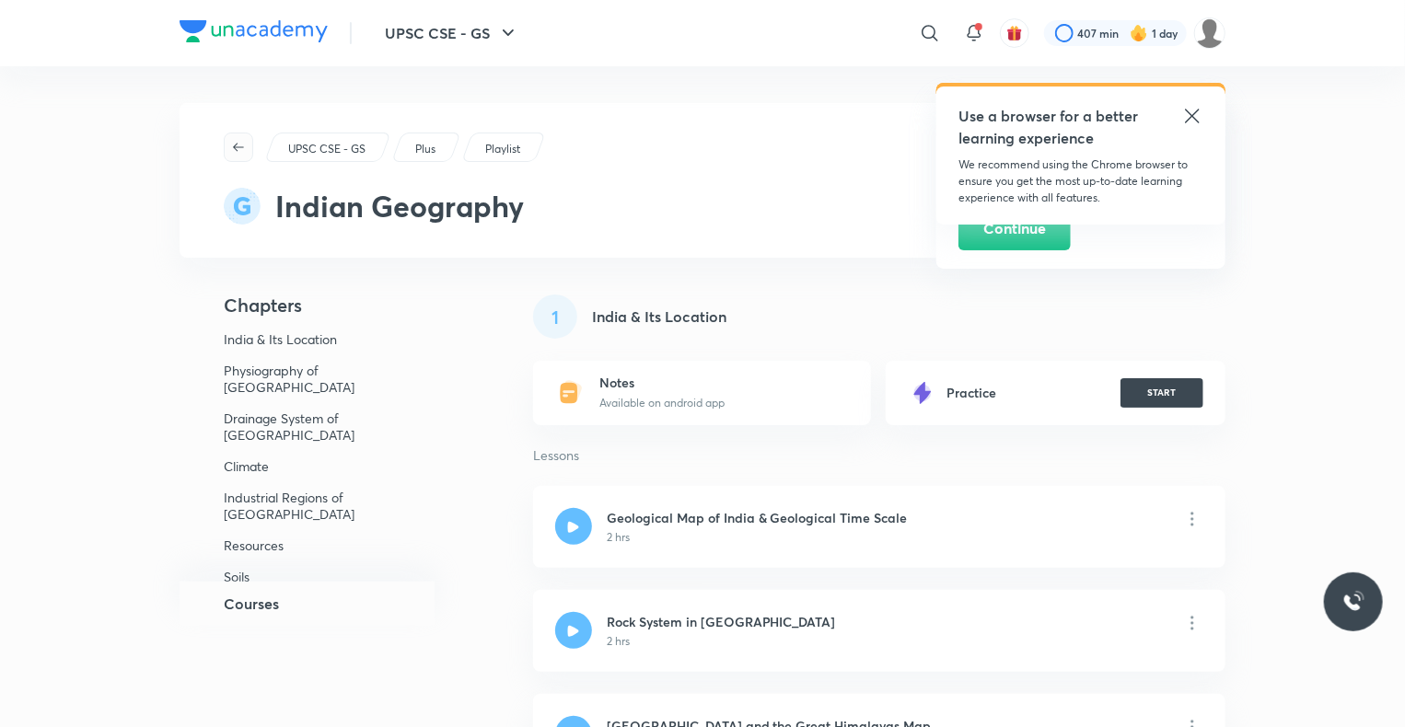
click at [228, 143] on span "button" at bounding box center [239, 147] width 28 height 15
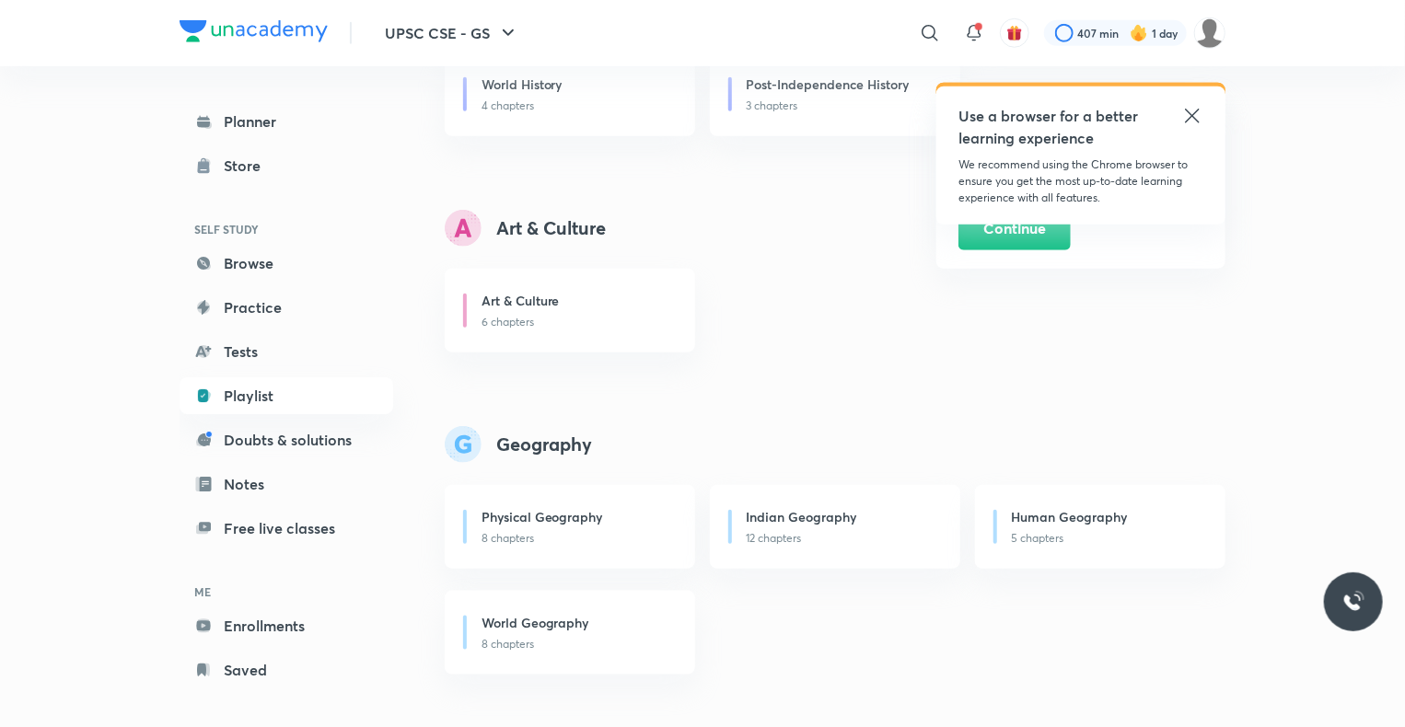
scroll to position [738, 0]
click at [1051, 510] on h6 "Human Geography" at bounding box center [1070, 514] width 116 height 19
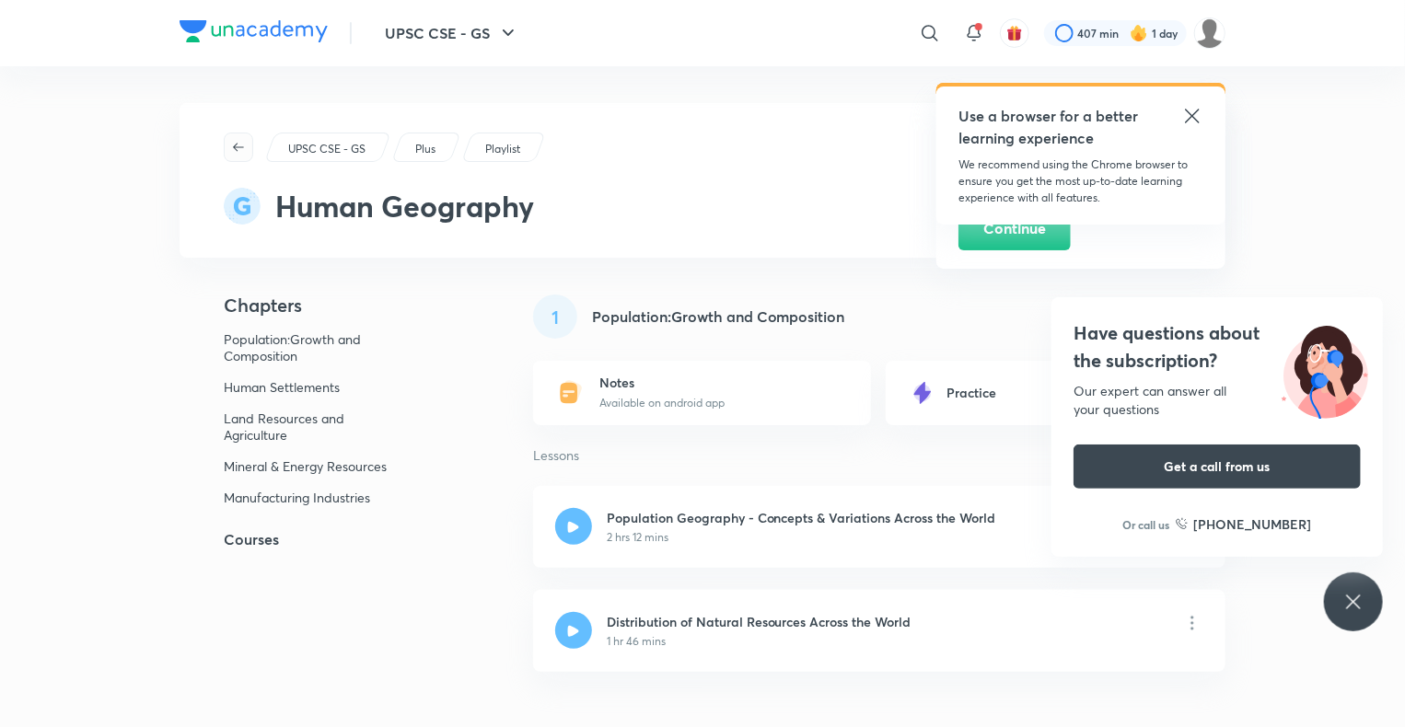
click at [238, 143] on icon "button" at bounding box center [238, 147] width 15 height 15
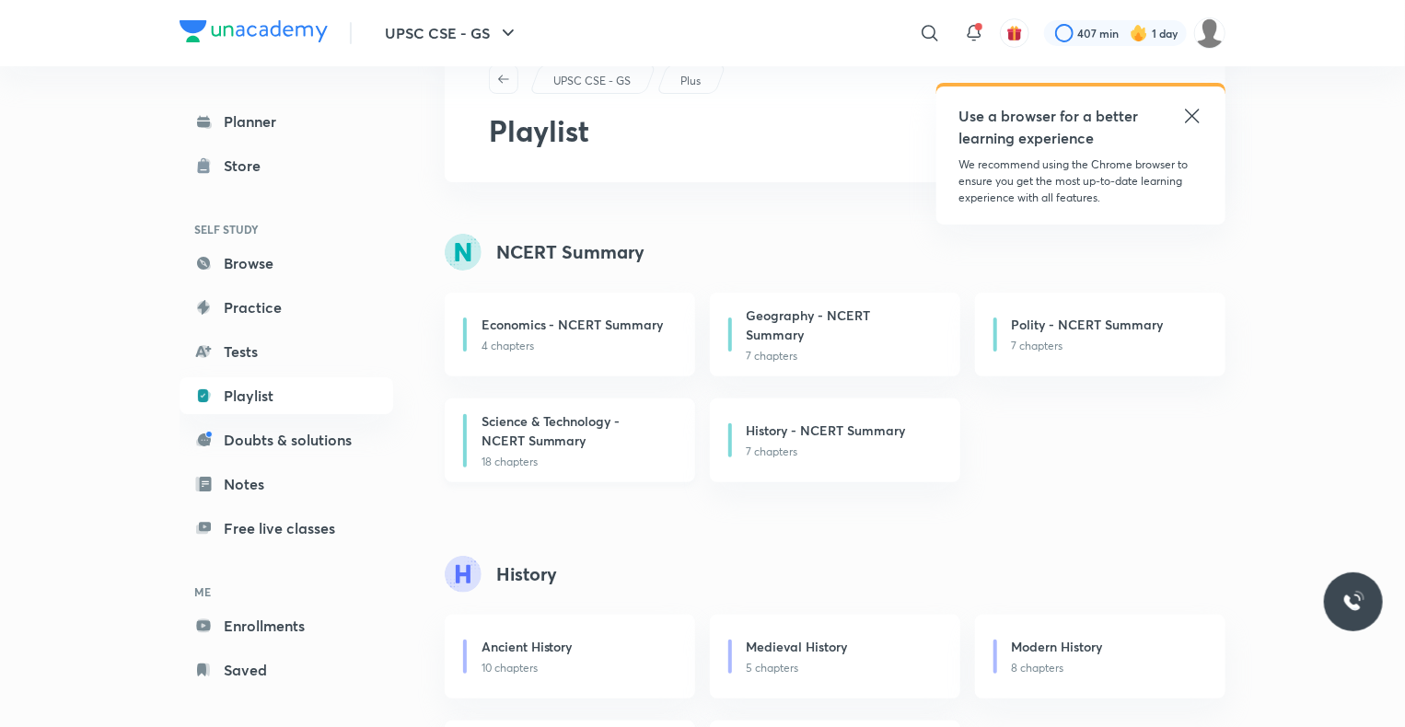
scroll to position [70, 0]
click at [557, 315] on h6 "Economics - NCERT Summary" at bounding box center [573, 322] width 182 height 19
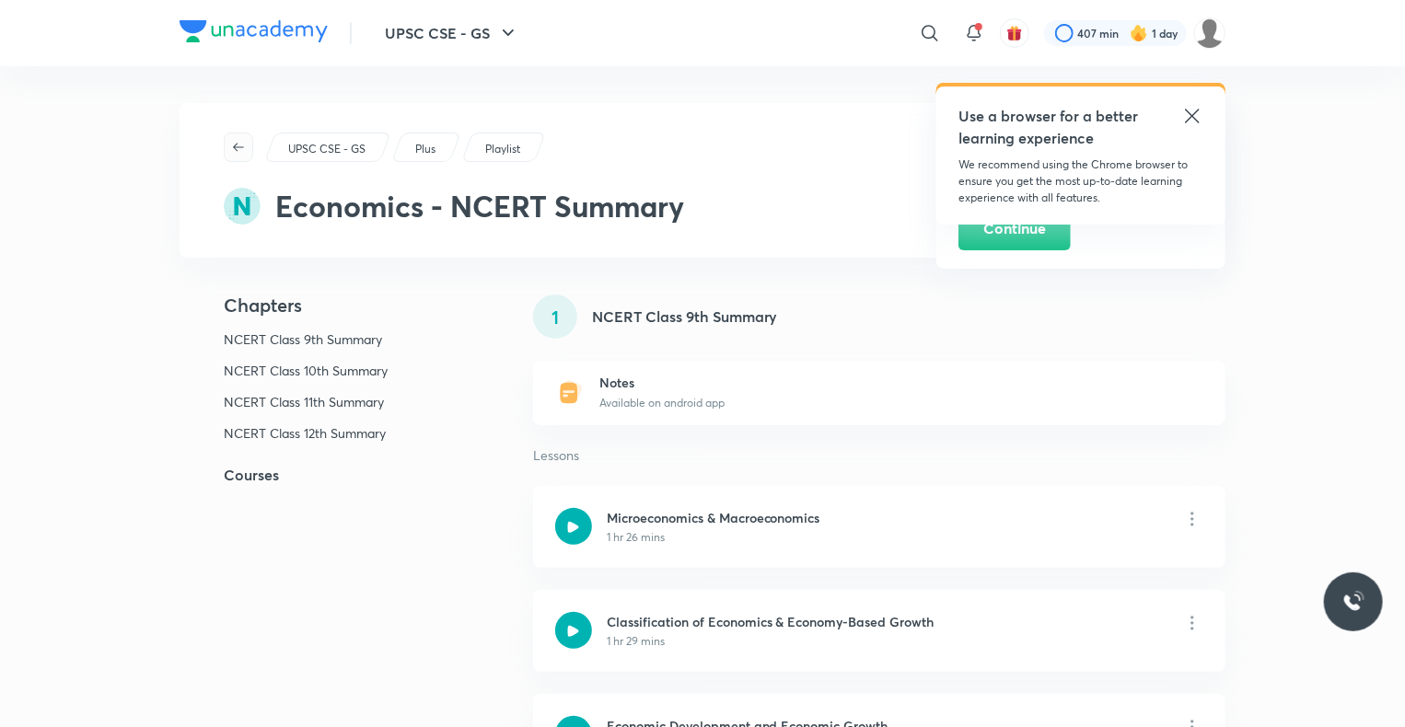
click at [245, 144] on icon "button" at bounding box center [238, 147] width 15 height 15
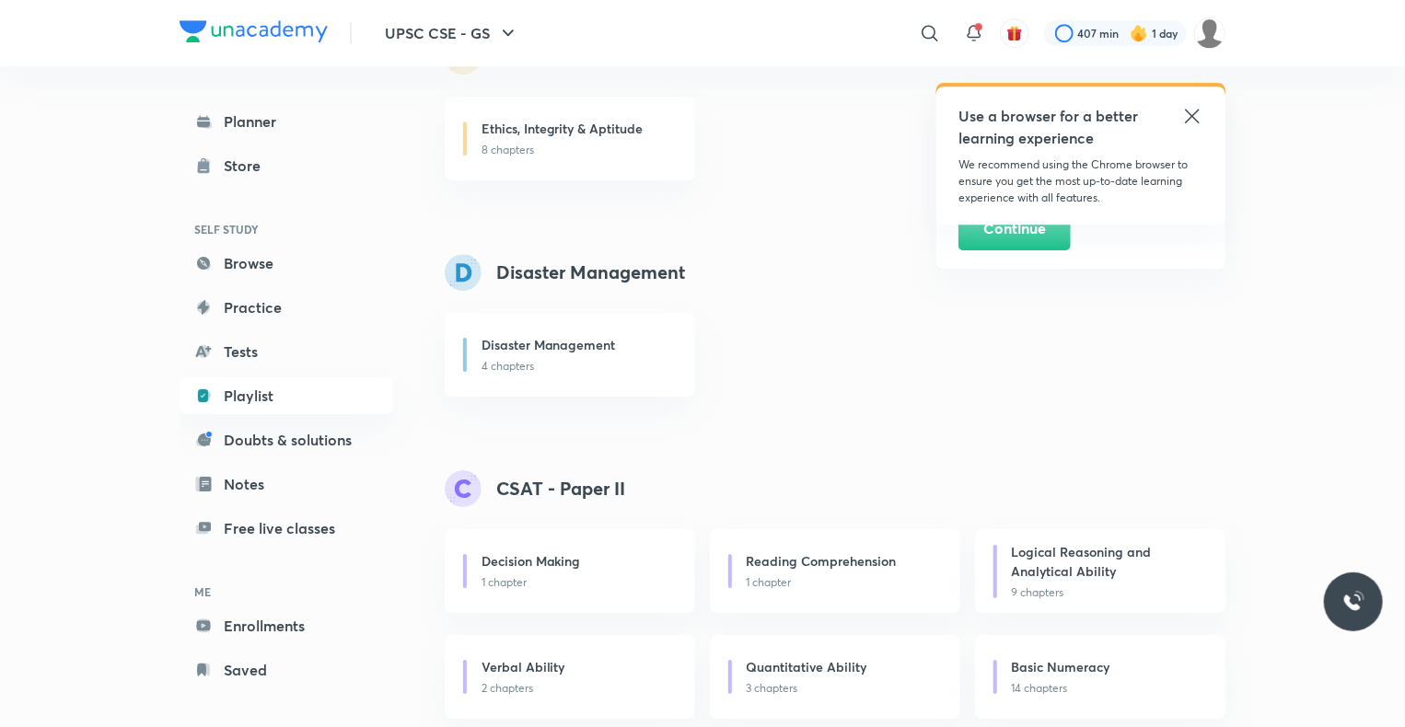
scroll to position [2876, 0]
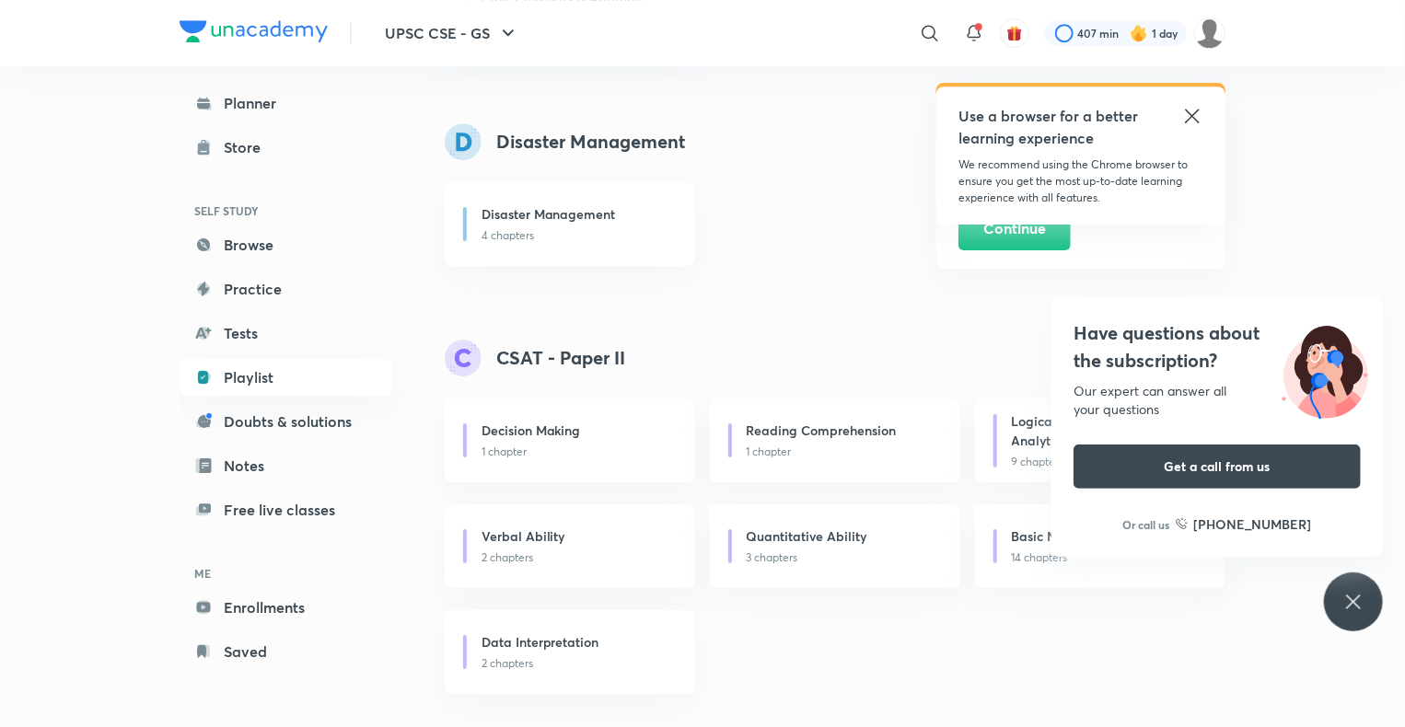
click at [1189, 108] on icon at bounding box center [1192, 116] width 22 height 22
